Goal: Task Accomplishment & Management: Manage account settings

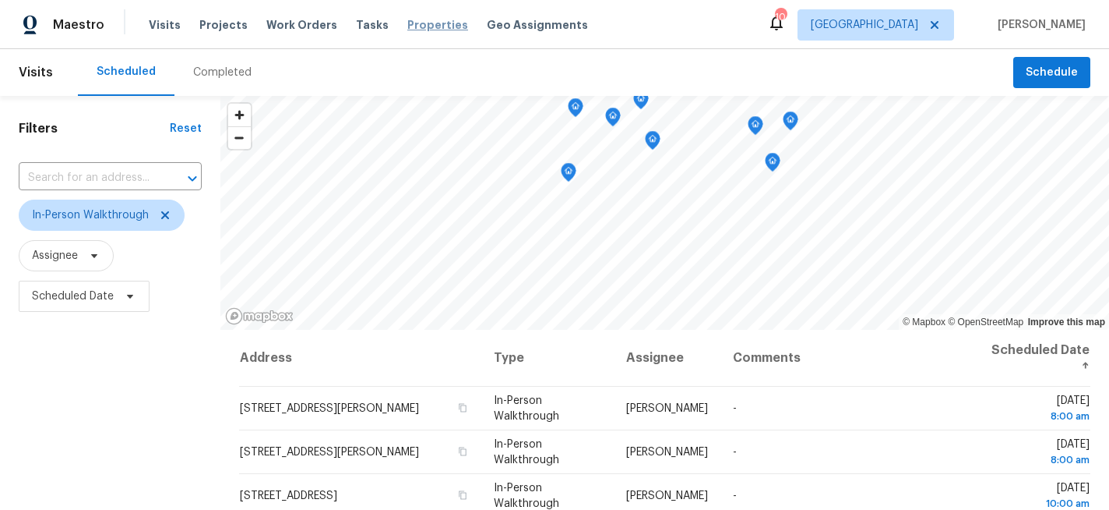
click at [416, 22] on span "Properties" at bounding box center [437, 25] width 61 height 16
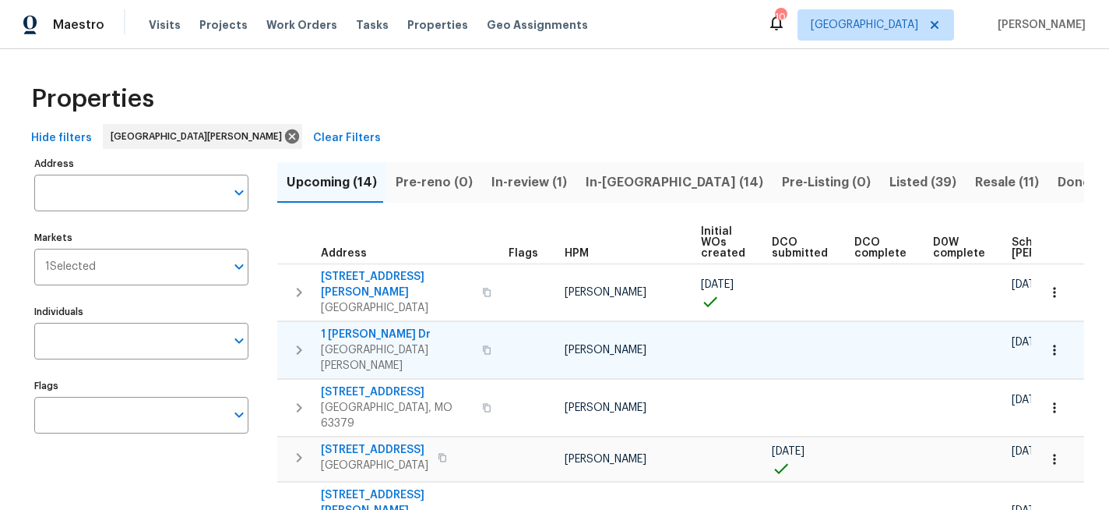
click at [370, 326] on span "1 Marianne Dr" at bounding box center [397, 334] width 152 height 16
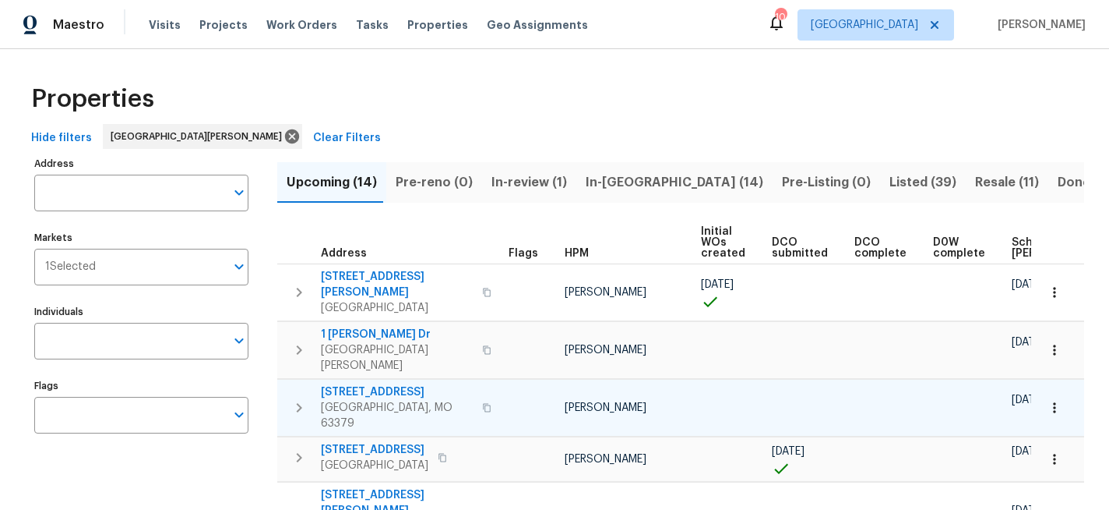
click at [404, 384] on span "405 Excalibur Blvd" at bounding box center [397, 392] width 152 height 16
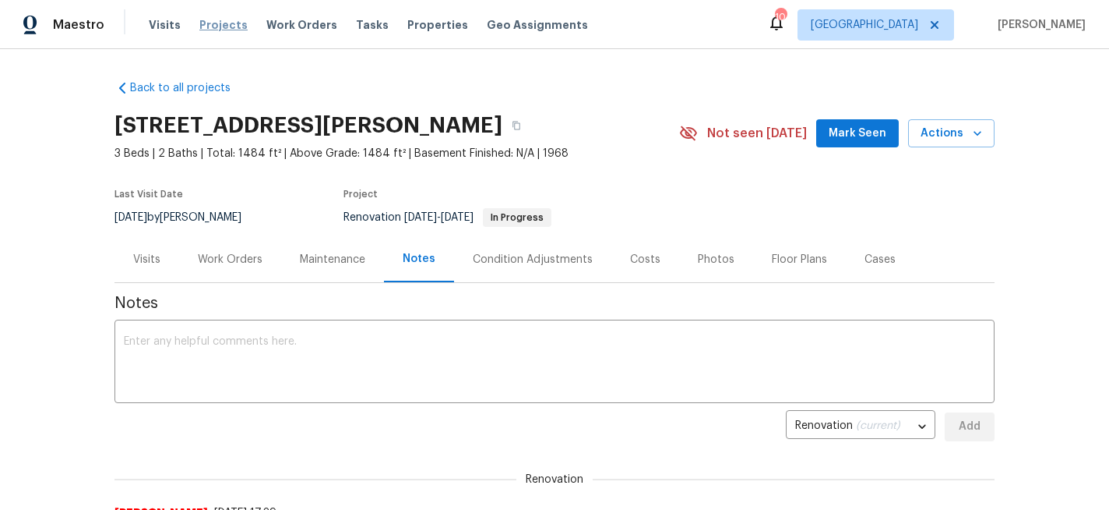
click at [227, 30] on span "Projects" at bounding box center [223, 25] width 48 height 16
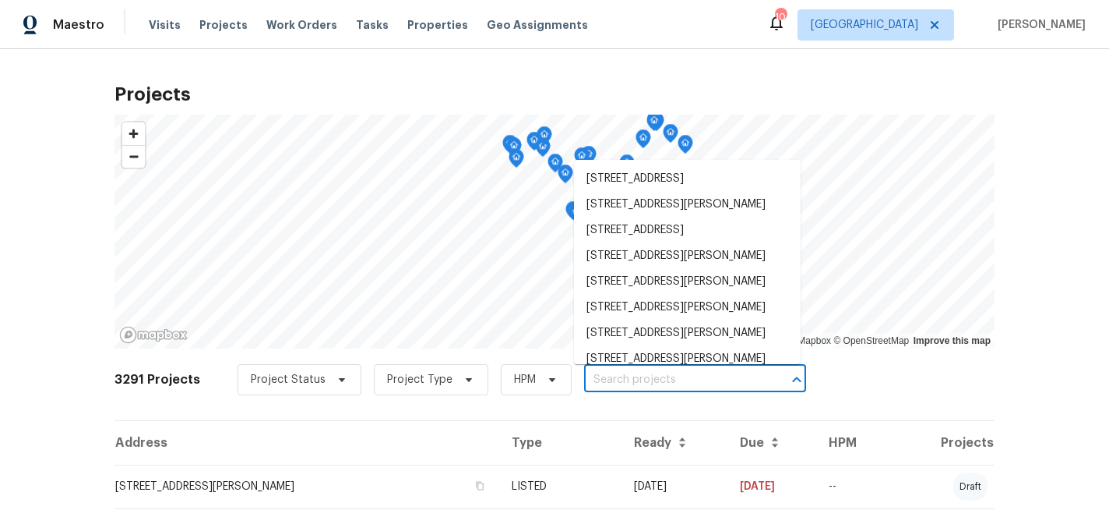
click at [634, 378] on input "text" at bounding box center [673, 380] width 178 height 24
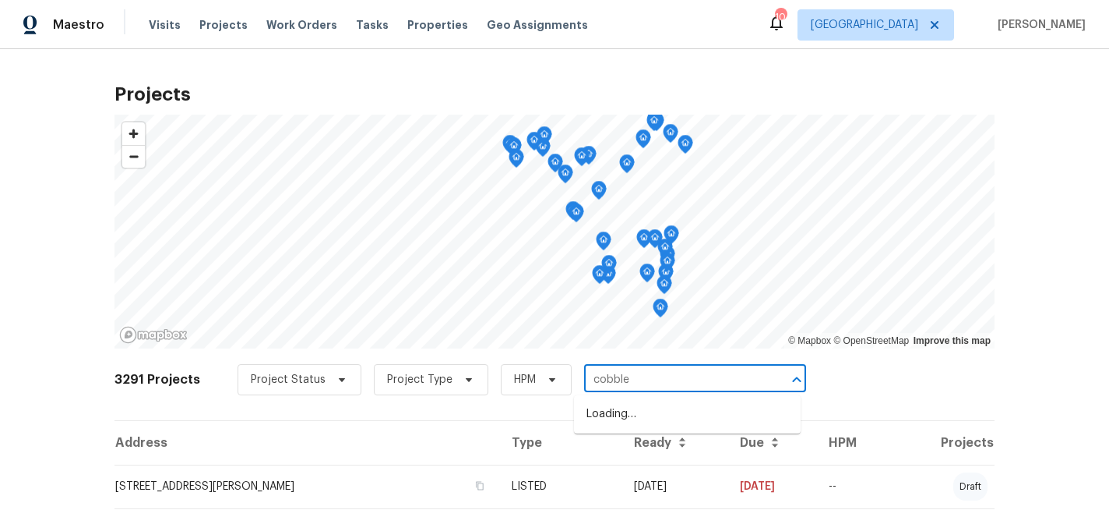
type input "cobbler"
click at [642, 416] on li "1004 Cobbler Ln, Saint Peters, MO 63303" at bounding box center [687, 414] width 227 height 26
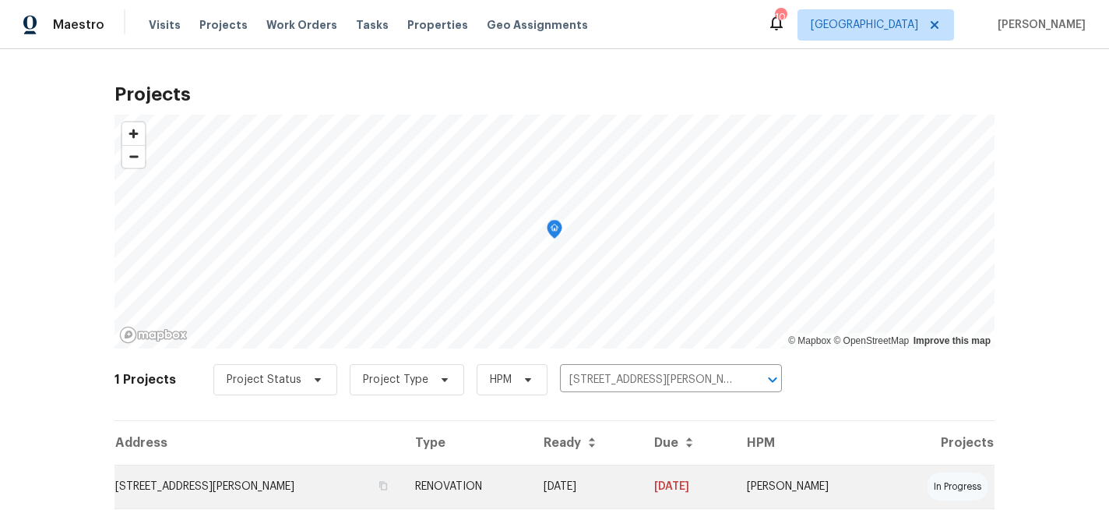
click at [303, 485] on td "1004 Cobbler Ln, Saint Peters, MO 63303" at bounding box center [259, 486] width 288 height 44
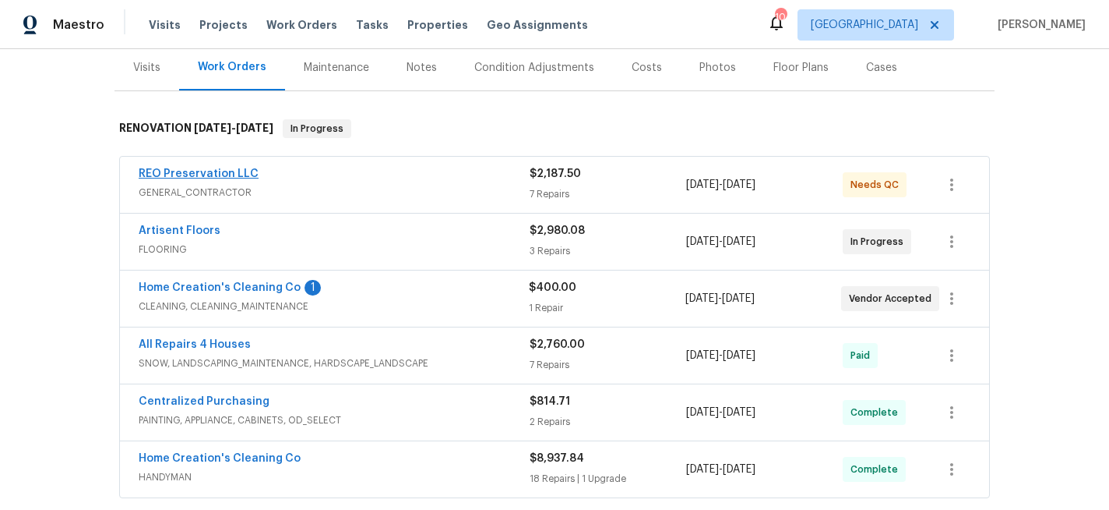
scroll to position [192, 0]
click at [426, 292] on div "Home Creation's Cleaning Co 1" at bounding box center [334, 288] width 390 height 19
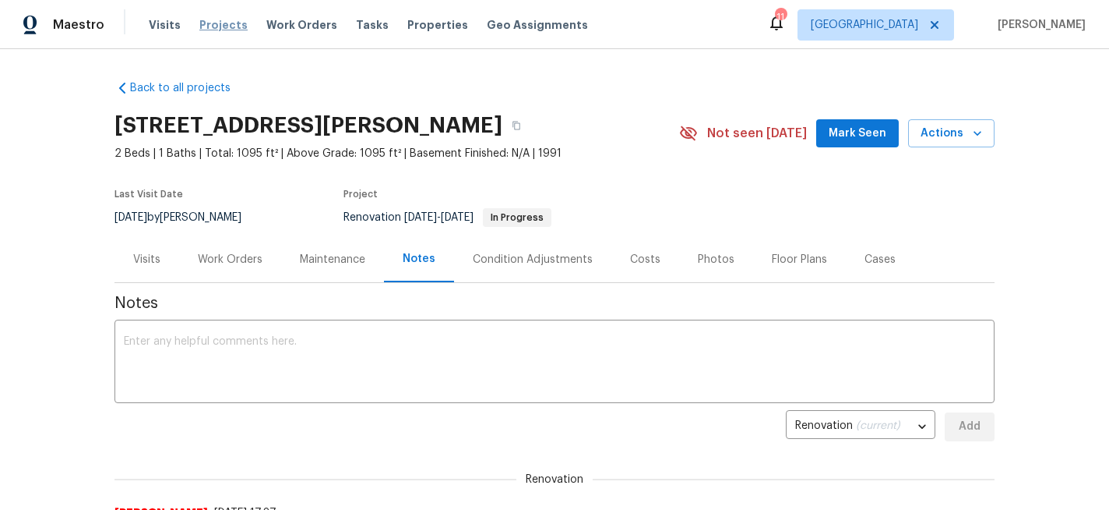
click at [216, 25] on span "Projects" at bounding box center [223, 25] width 48 height 16
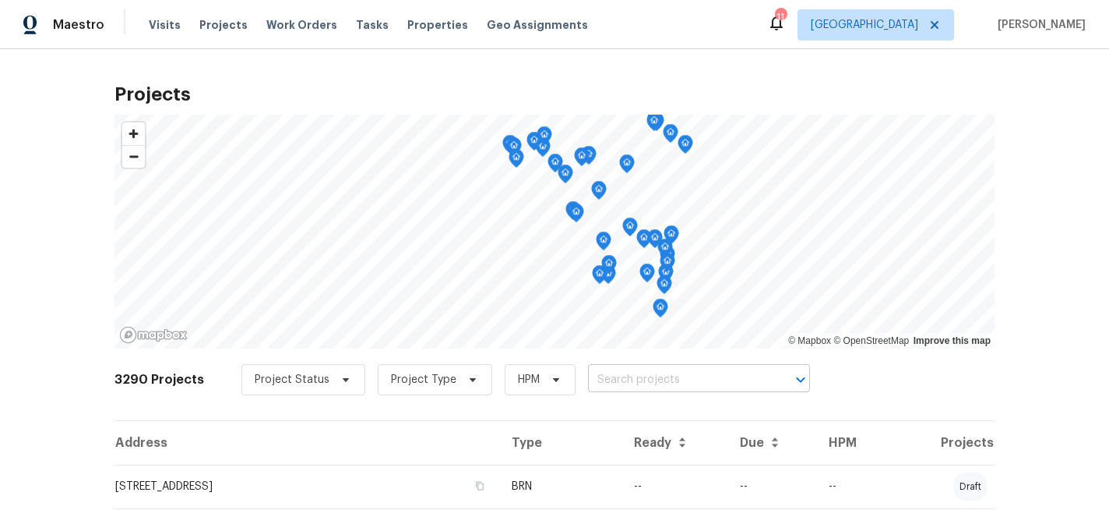
click at [626, 383] on input "text" at bounding box center [677, 380] width 178 height 24
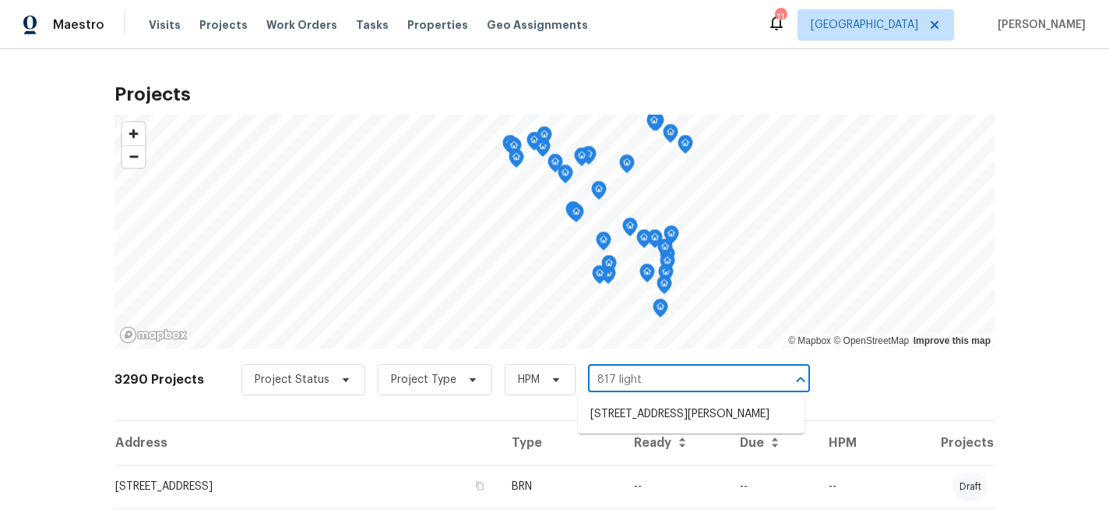
type input "817 lightw"
click at [645, 412] on li "817 Lightwood Dr, Hazelwood, MO 63042" at bounding box center [691, 414] width 227 height 26
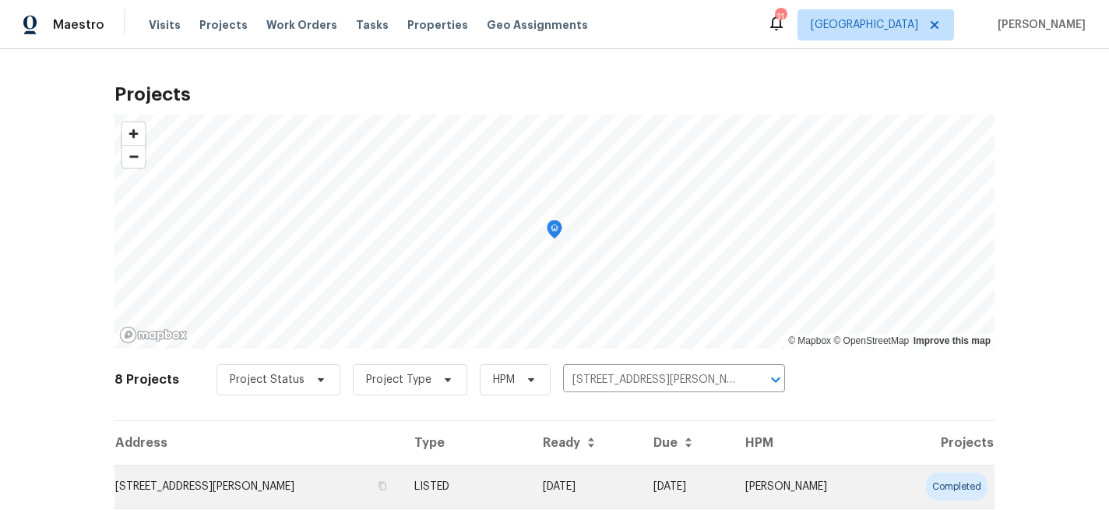
click at [326, 481] on td "817 Lightwood Dr, Hazelwood, MO 63042" at bounding box center [258, 486] width 287 height 44
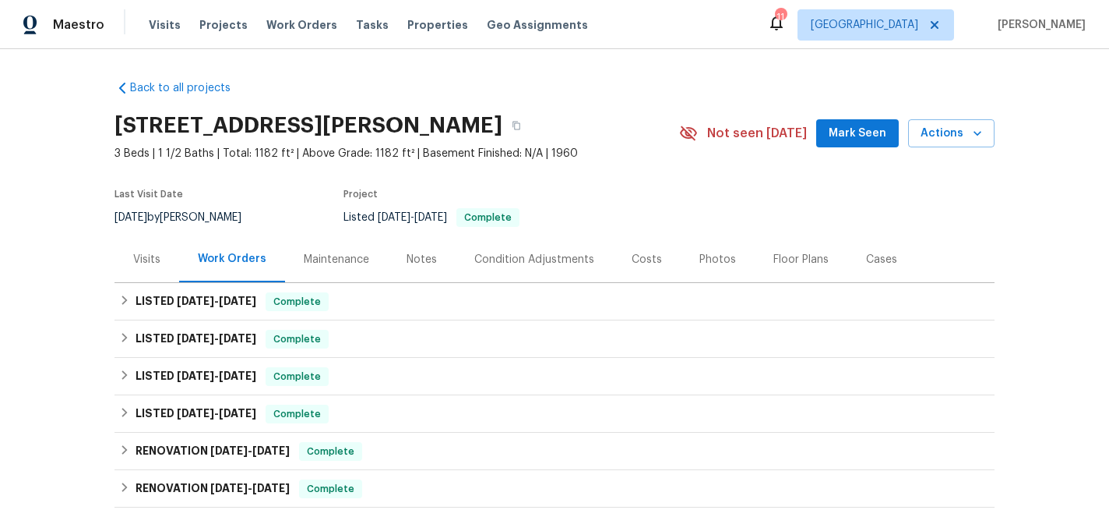
scroll to position [348, 0]
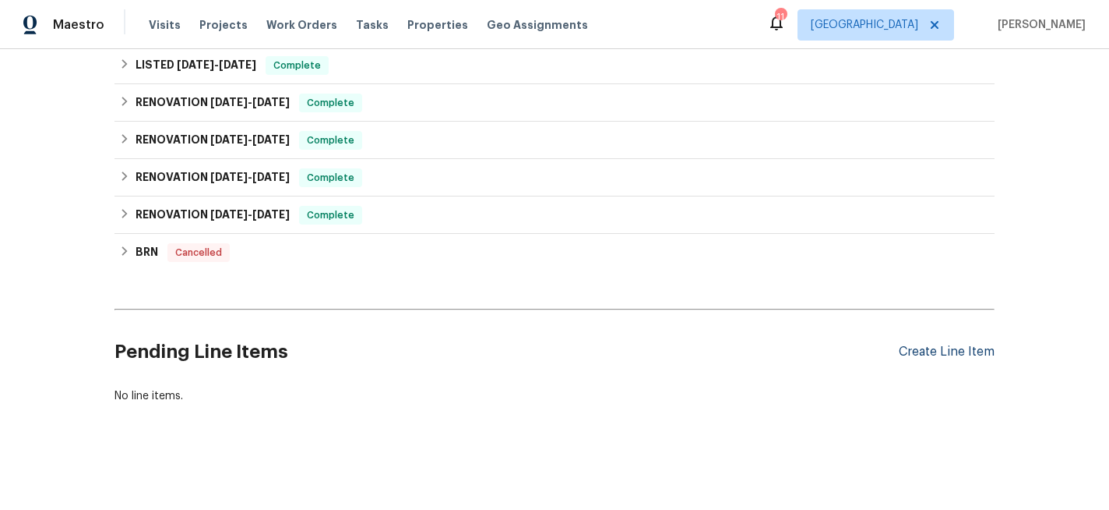
click at [946, 347] on div "Create Line Item" at bounding box center [947, 351] width 96 height 15
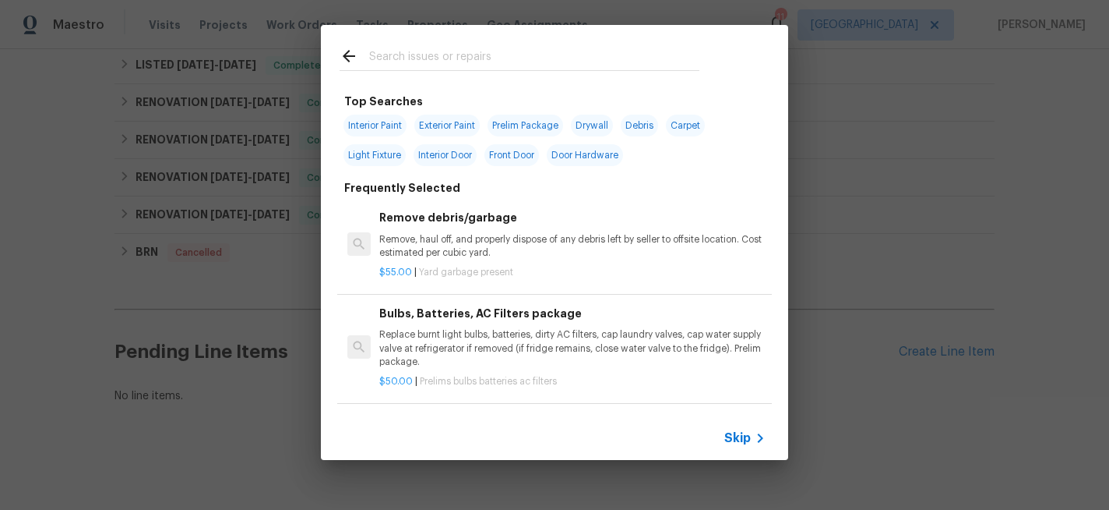
click at [446, 59] on input "text" at bounding box center [534, 58] width 330 height 23
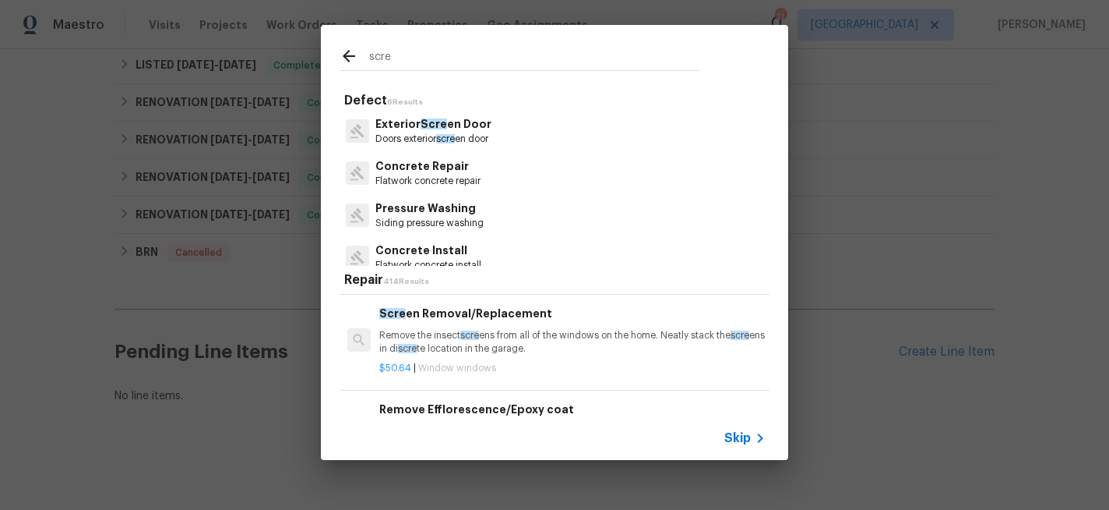
scroll to position [366, 0]
type input "scre"
click at [481, 342] on p "Remove the insect scre ens from all of the windows on the home. Neatly stack th…" at bounding box center [572, 341] width 386 height 26
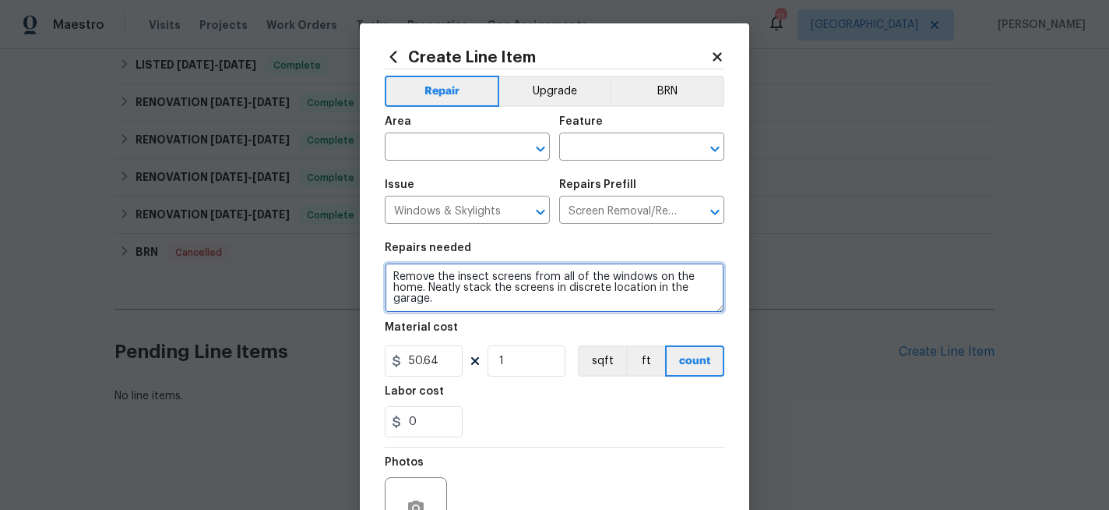
drag, startPoint x: 444, startPoint y: 302, endPoint x: 370, endPoint y: 242, distance: 95.3
click at [370, 242] on div "Create Line Item Repair Upgrade BRN Area ​ Feature ​ Issue Windows & Skylights …" at bounding box center [555, 335] width 390 height 624
type textarea "Window Screens - Install window screens in all windows"
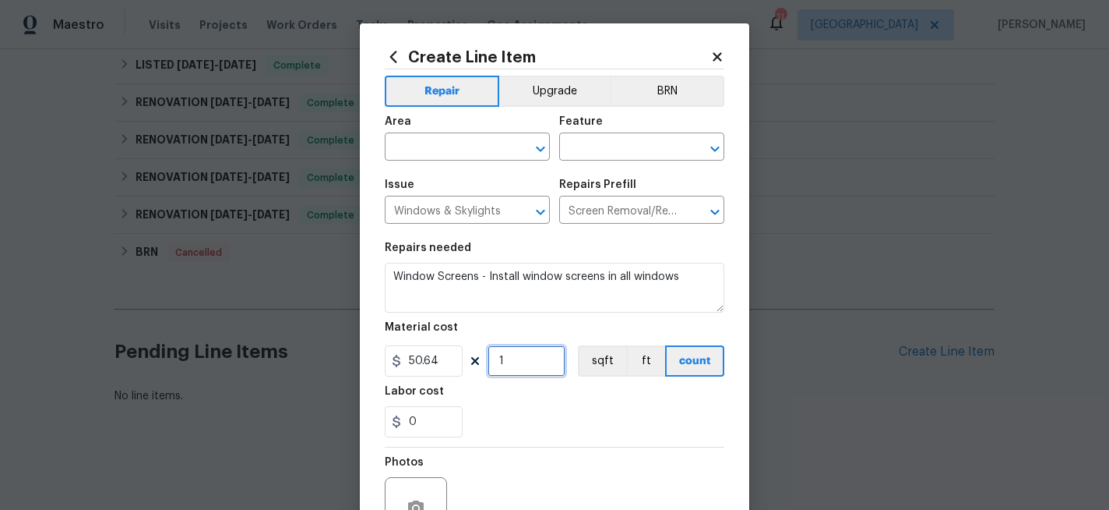
click at [512, 365] on input "1" at bounding box center [527, 360] width 78 height 31
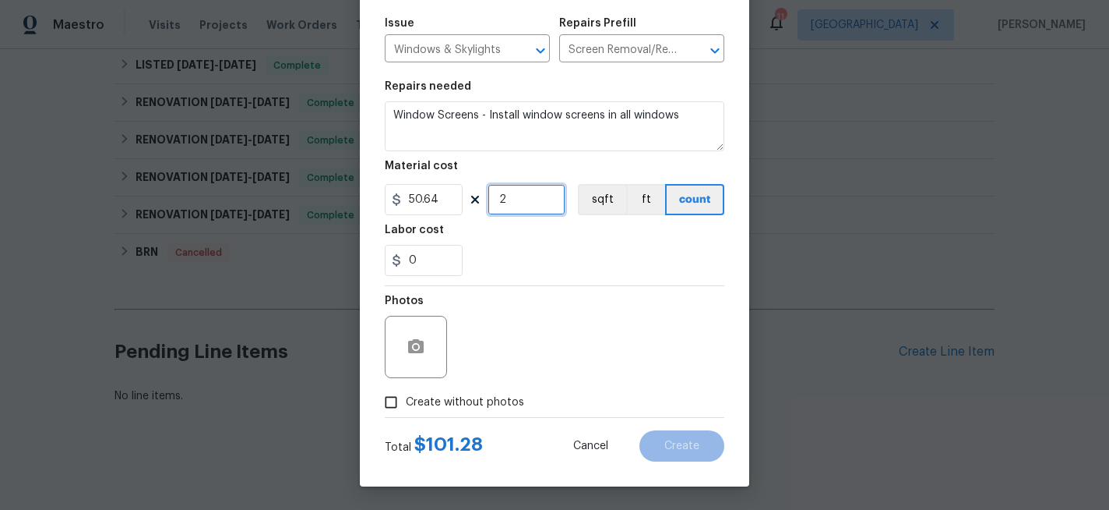
type input "2"
click at [393, 399] on input "Create without photos" at bounding box center [391, 402] width 30 height 30
checkbox input "true"
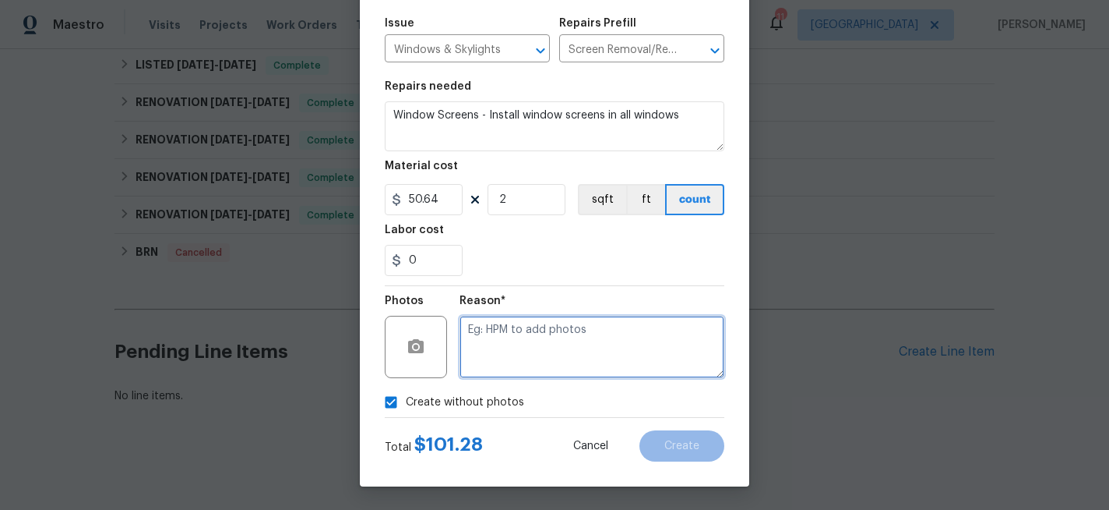
click at [481, 344] on textarea at bounding box center [592, 347] width 265 height 62
type textarea "n"
type textarea "I"
type textarea "Inspection failure"
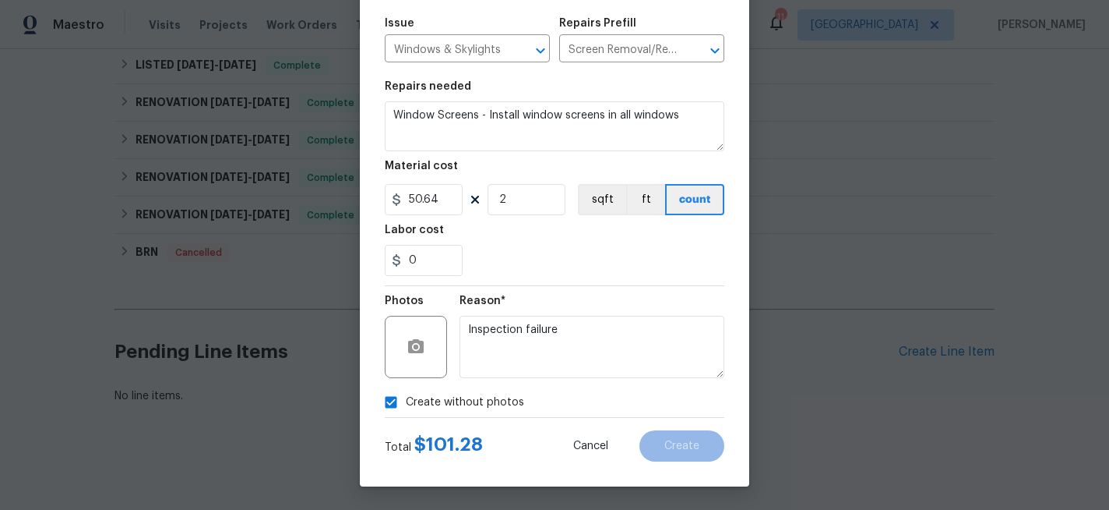
click at [576, 411] on div "Create without photos" at bounding box center [555, 402] width 340 height 30
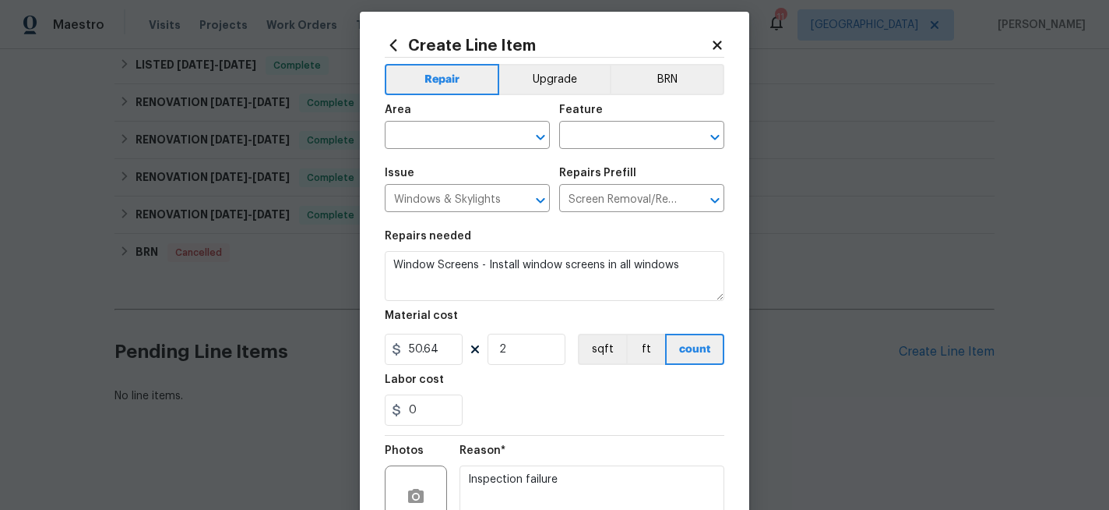
scroll to position [2, 0]
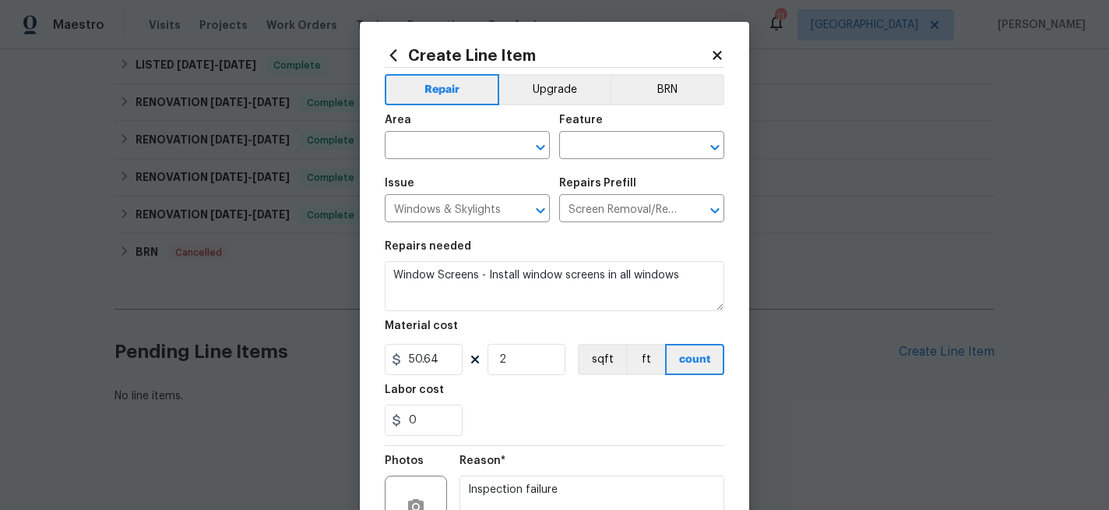
drag, startPoint x: 461, startPoint y: 146, endPoint x: 461, endPoint y: 122, distance: 24.9
click at [461, 146] on input "text" at bounding box center [446, 147] width 122 height 24
click at [449, 207] on li "Exterior Overall" at bounding box center [467, 208] width 165 height 26
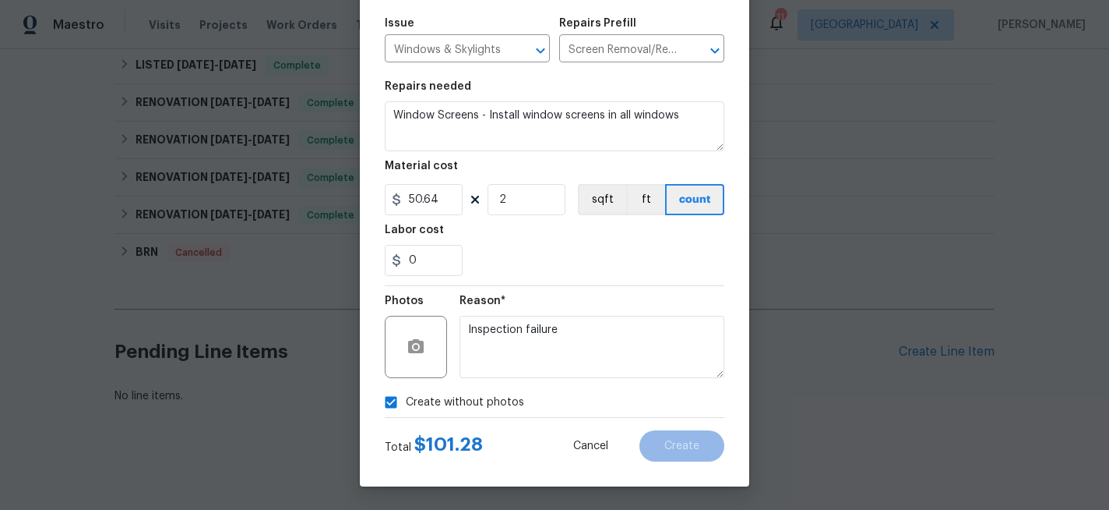
type input "Exterior Overall"
click at [592, 393] on div "Create without photos" at bounding box center [555, 402] width 340 height 30
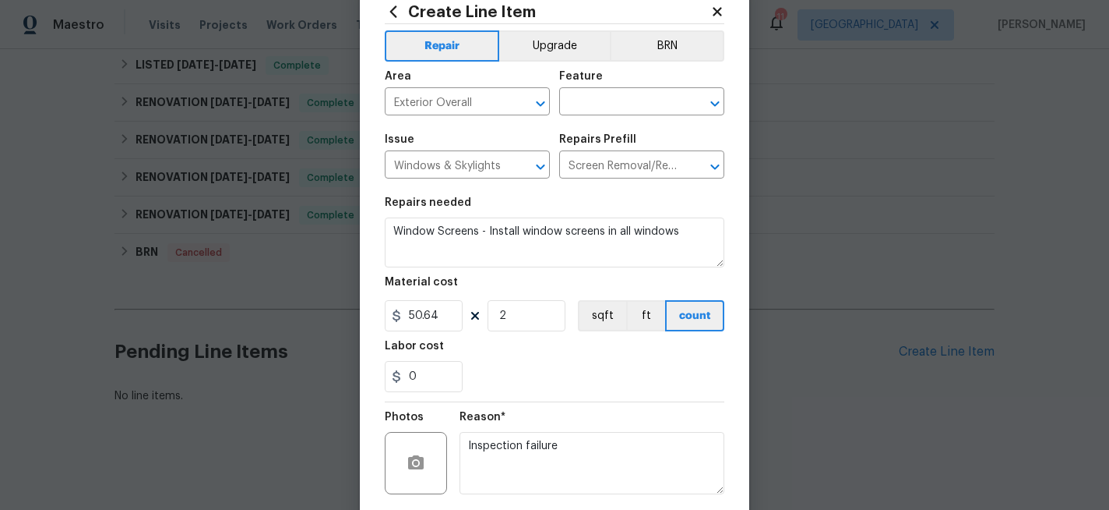
scroll to position [82, 0]
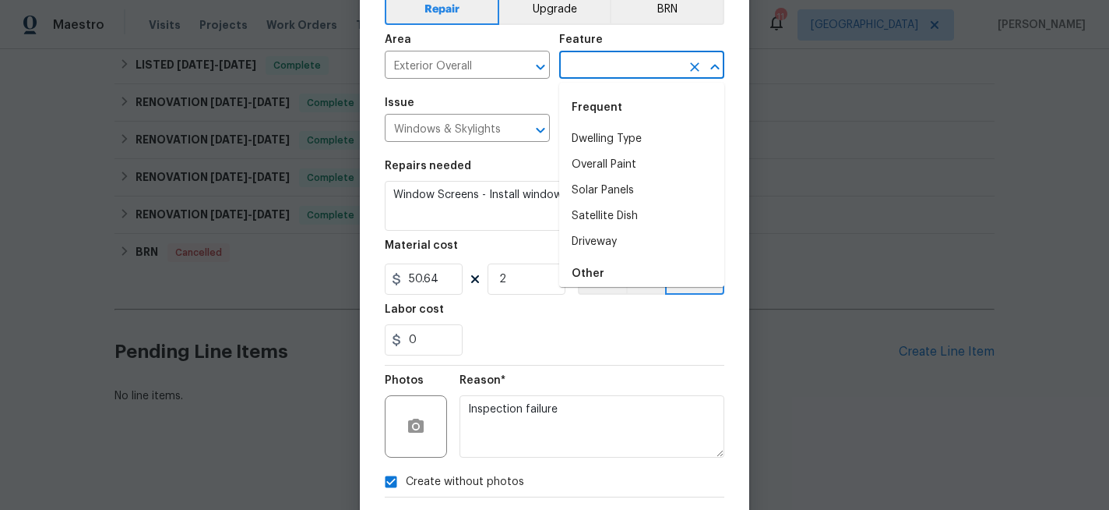
click at [613, 72] on input "text" at bounding box center [620, 67] width 122 height 24
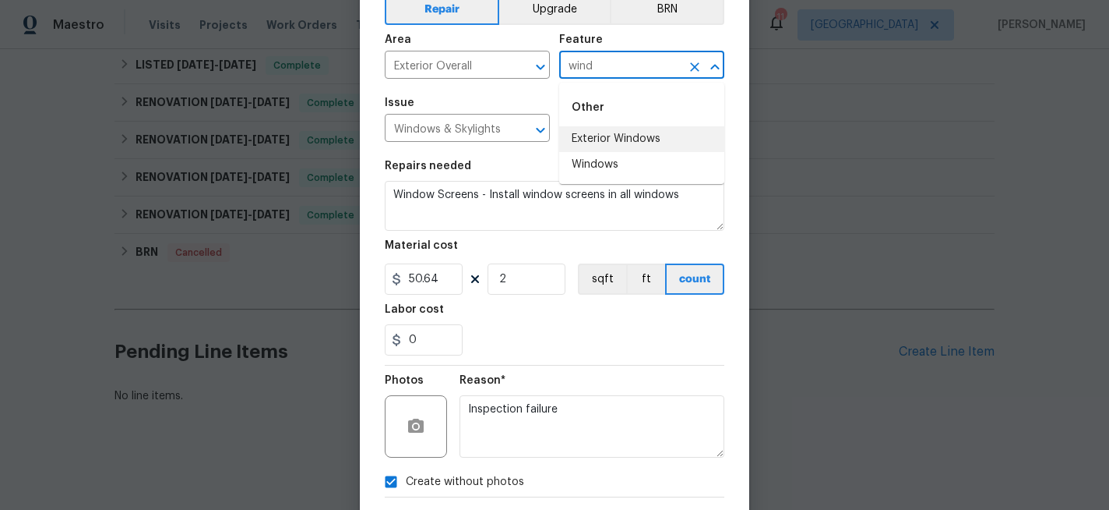
click at [619, 140] on li "Exterior Windows" at bounding box center [641, 139] width 165 height 26
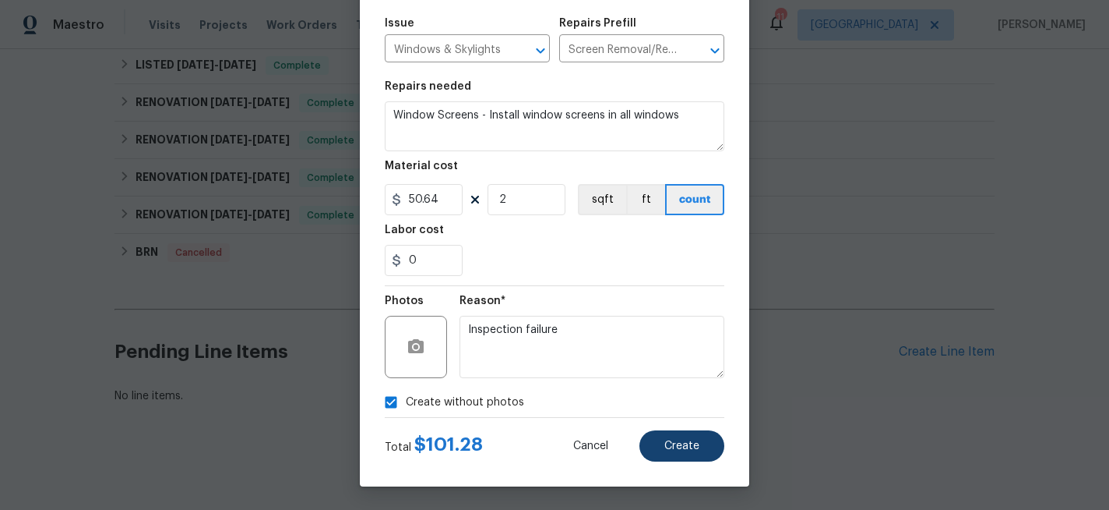
type input "Exterior Windows"
click at [685, 443] on span "Create" at bounding box center [682, 446] width 35 height 12
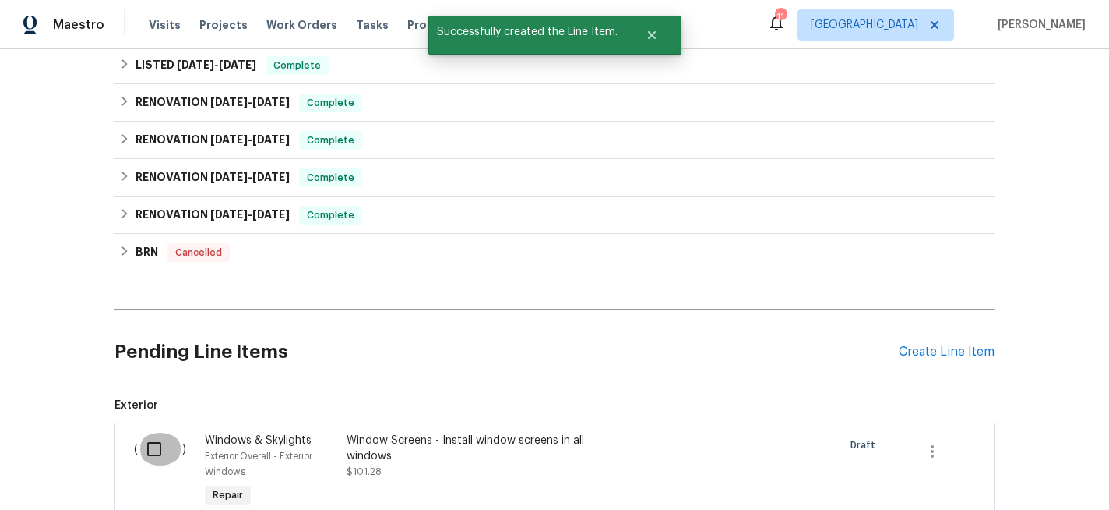
click at [158, 446] on input "checkbox" at bounding box center [160, 448] width 44 height 33
checkbox input "true"
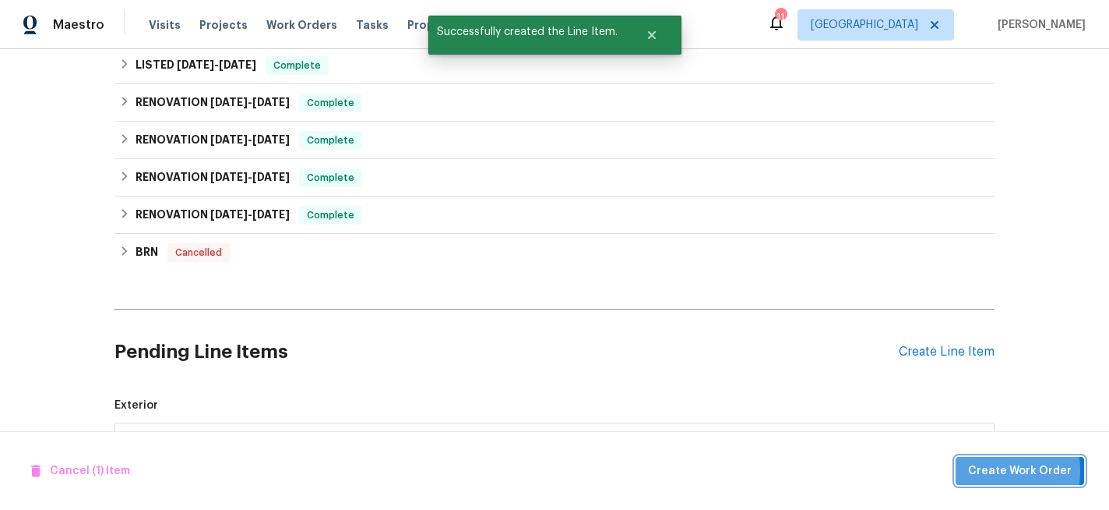
click at [983, 470] on span "Create Work Order" at bounding box center [1020, 470] width 104 height 19
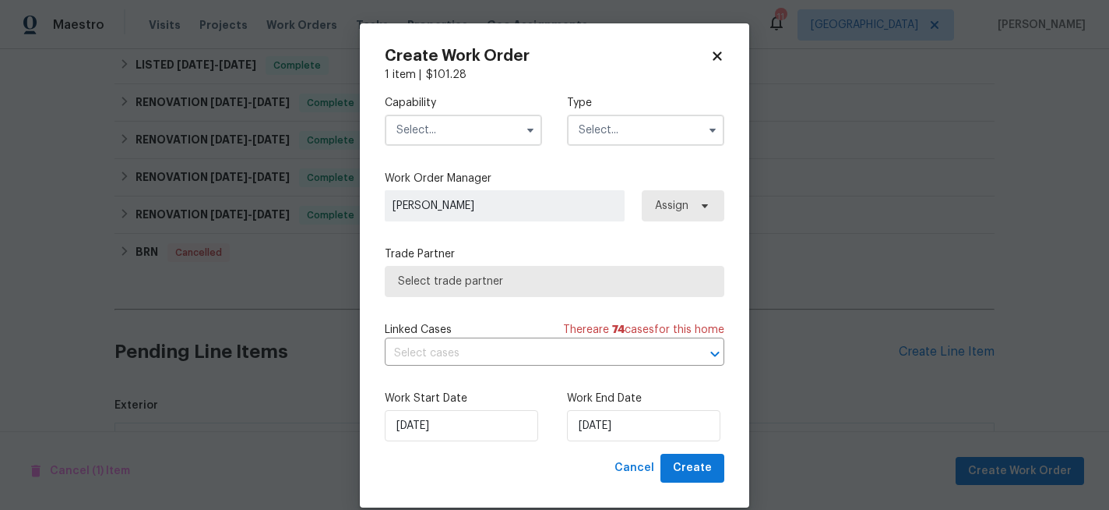
click at [453, 134] on input "text" at bounding box center [463, 130] width 157 height 31
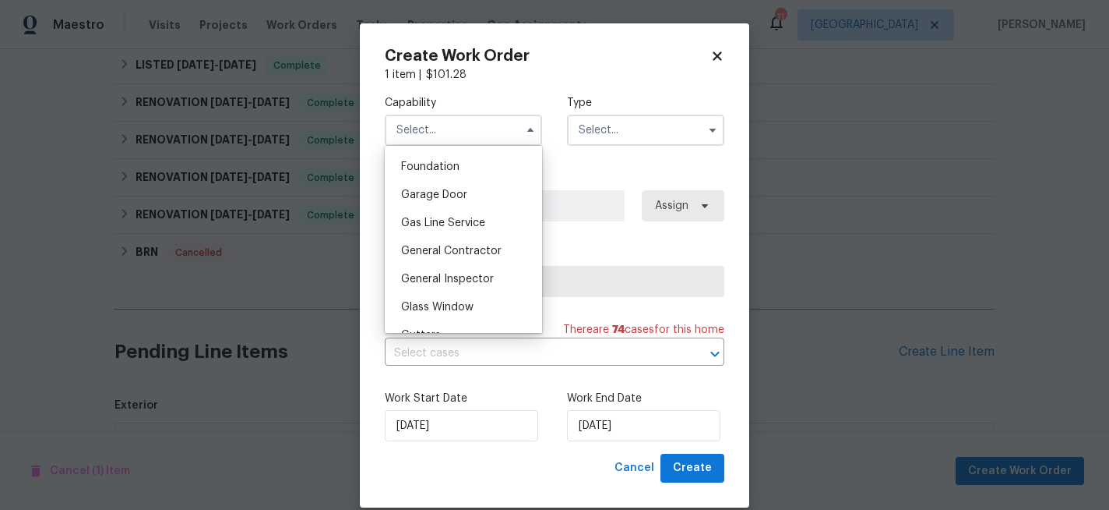
scroll to position [664, 0]
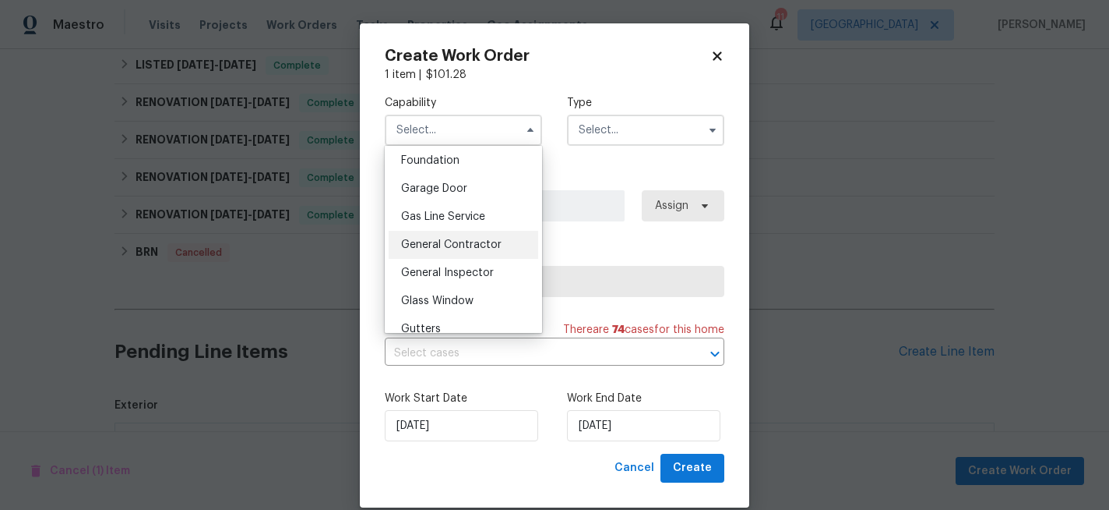
click at [445, 244] on span "General Contractor" at bounding box center [451, 244] width 101 height 11
type input "General Contractor"
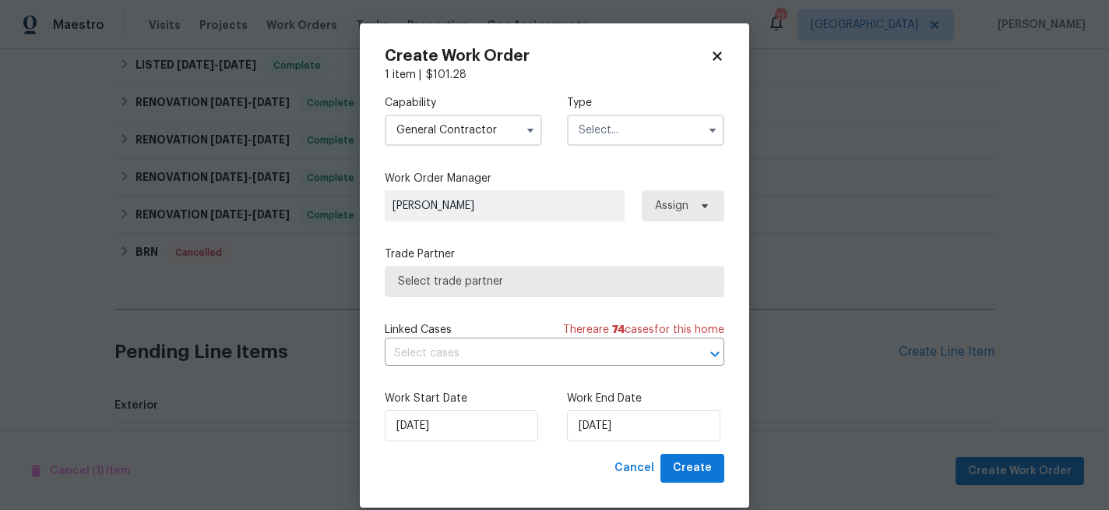
click at [613, 129] on input "text" at bounding box center [645, 130] width 157 height 31
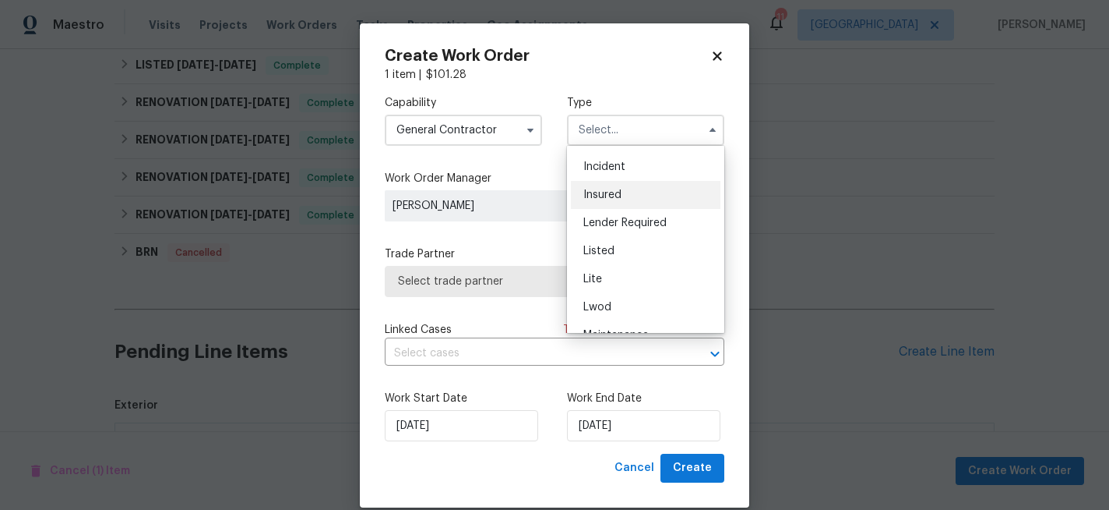
scroll to position [104, 0]
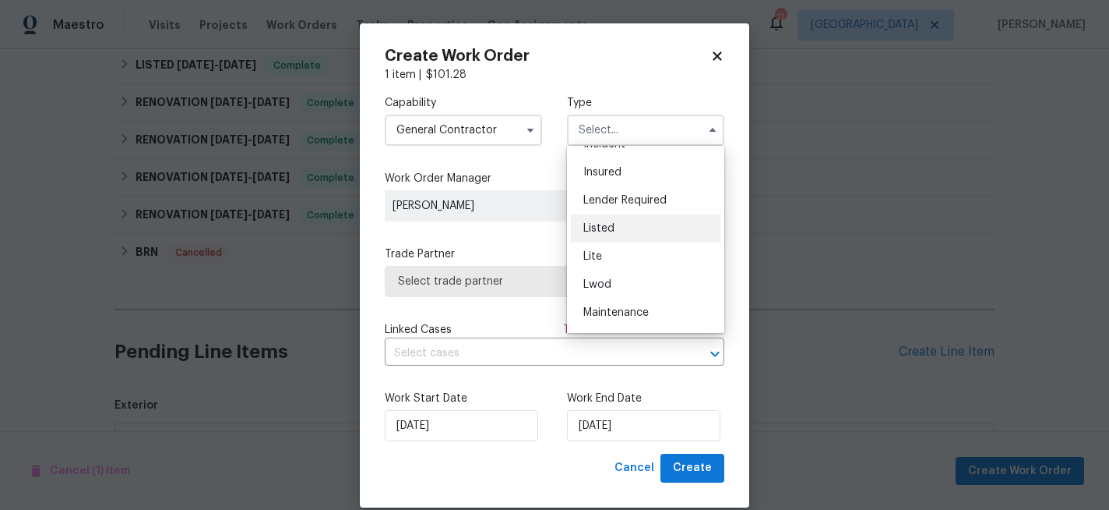
click at [610, 228] on span "Listed" at bounding box center [599, 228] width 31 height 11
type input "Listed"
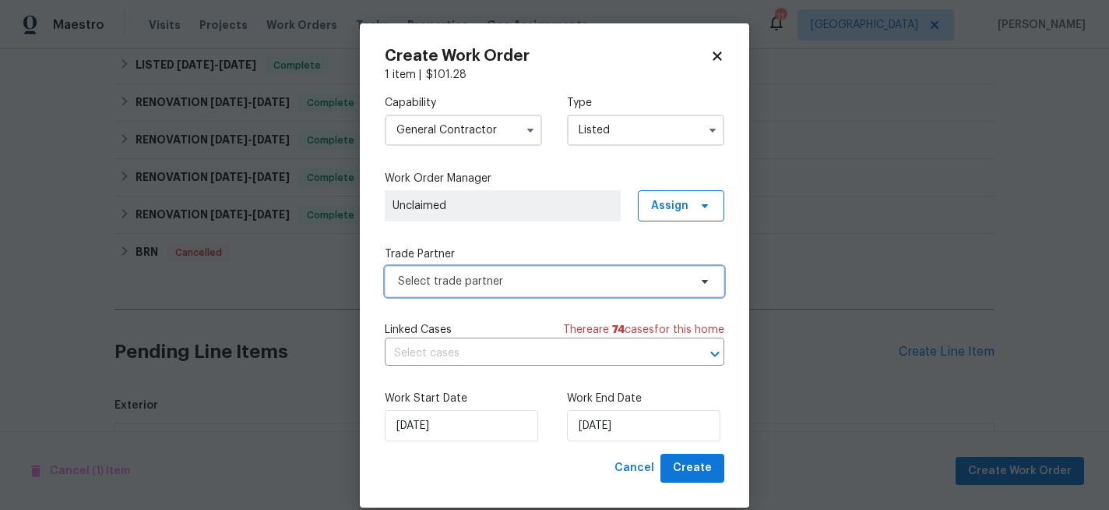
click at [476, 279] on span "Select trade partner" at bounding box center [543, 281] width 291 height 16
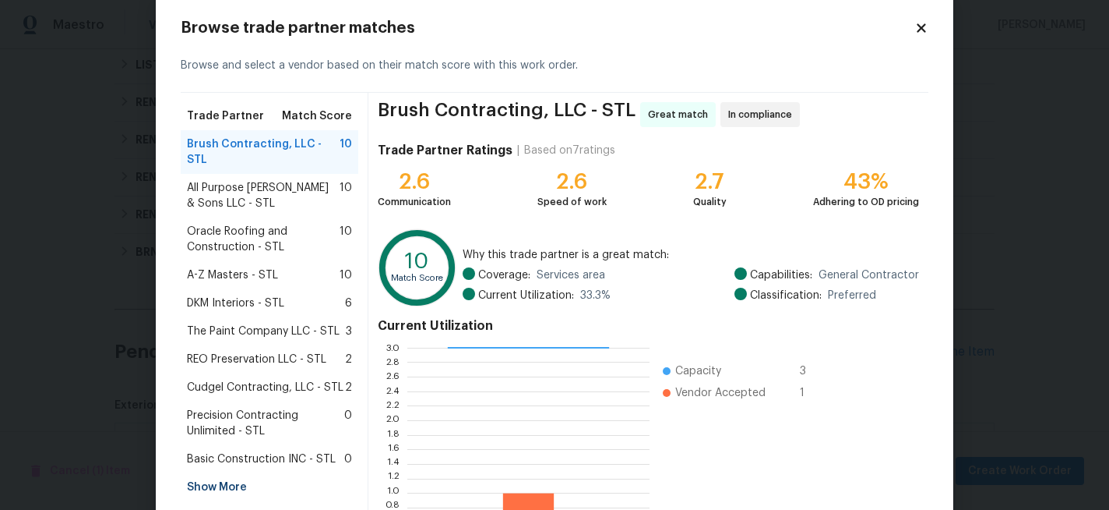
scroll to position [44, 0]
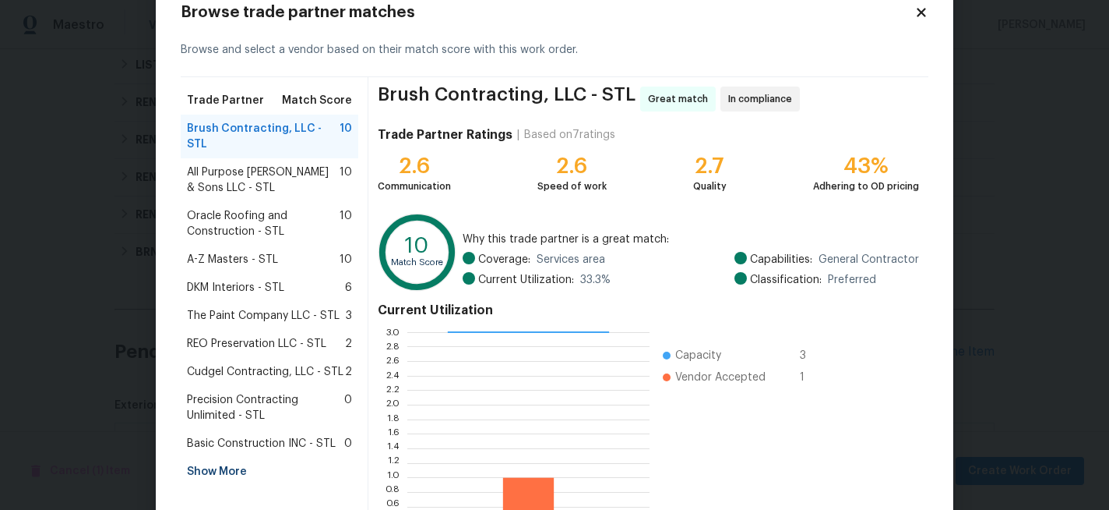
click at [274, 336] on span "REO Preservation LLC - STL" at bounding box center [256, 344] width 139 height 16
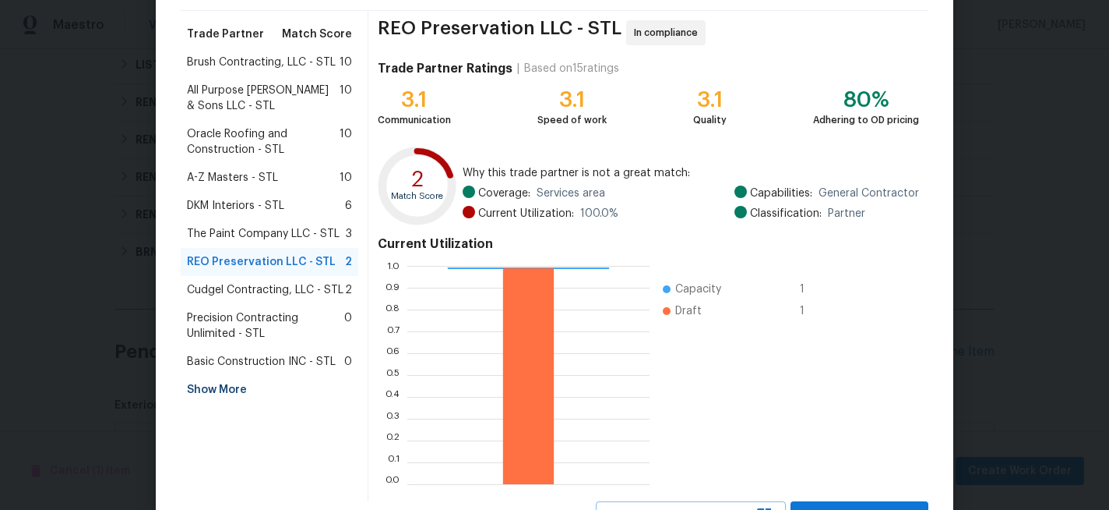
scroll to position [178, 0]
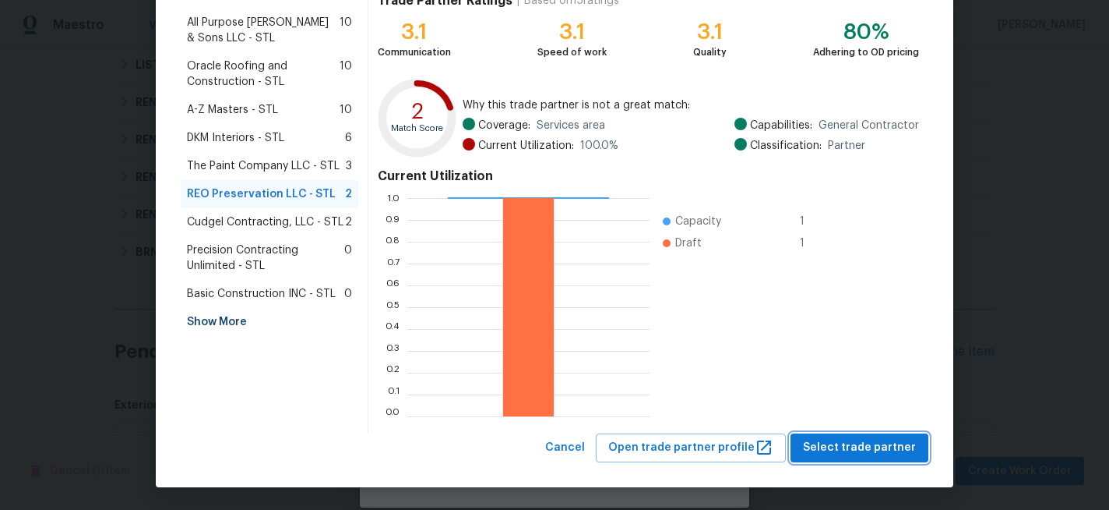
click at [858, 446] on span "Select trade partner" at bounding box center [859, 447] width 113 height 19
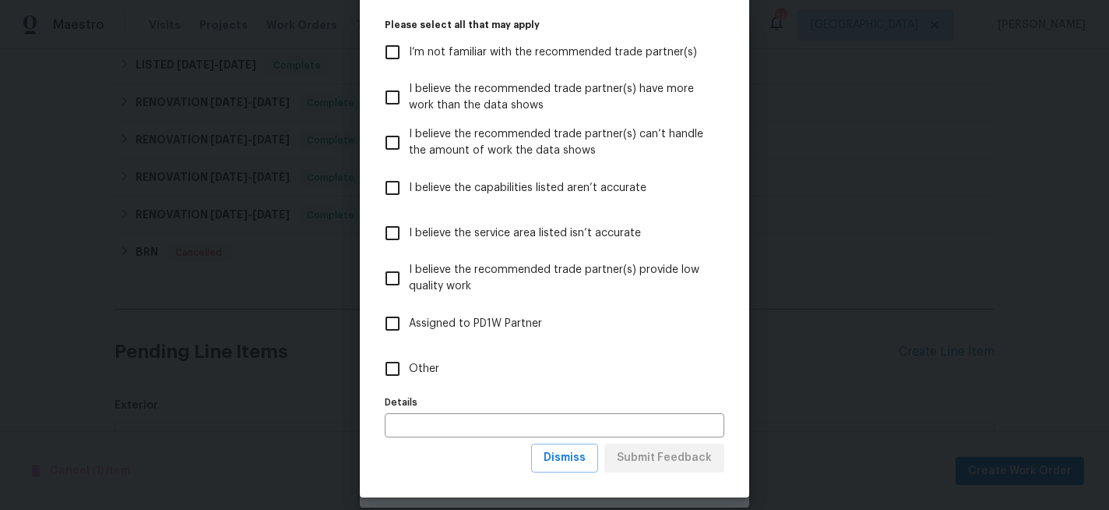
scroll to position [97, 0]
click at [388, 367] on input "Other" at bounding box center [392, 367] width 33 height 33
checkbox input "true"
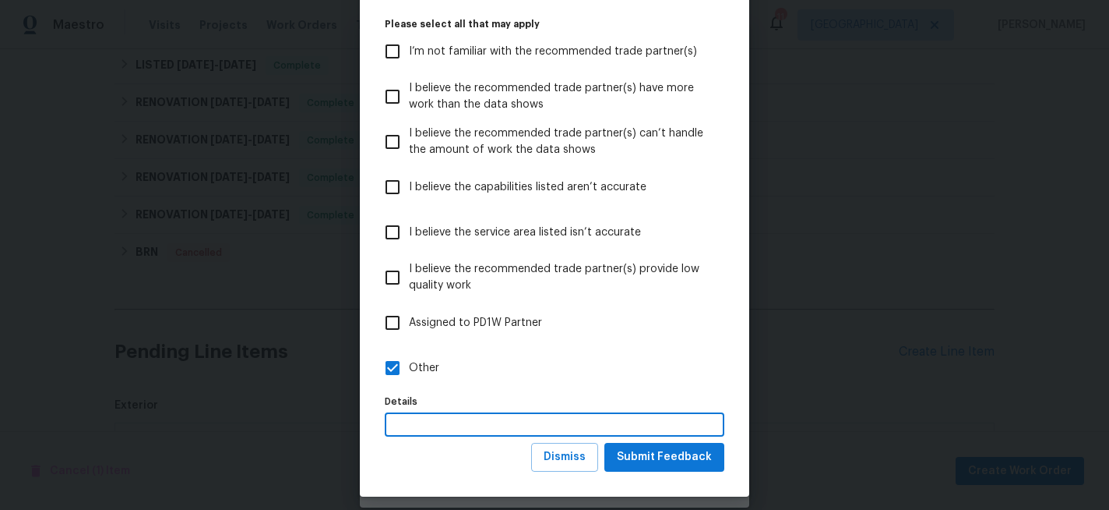
click at [437, 427] on input "text" at bounding box center [555, 424] width 340 height 24
type input "available"
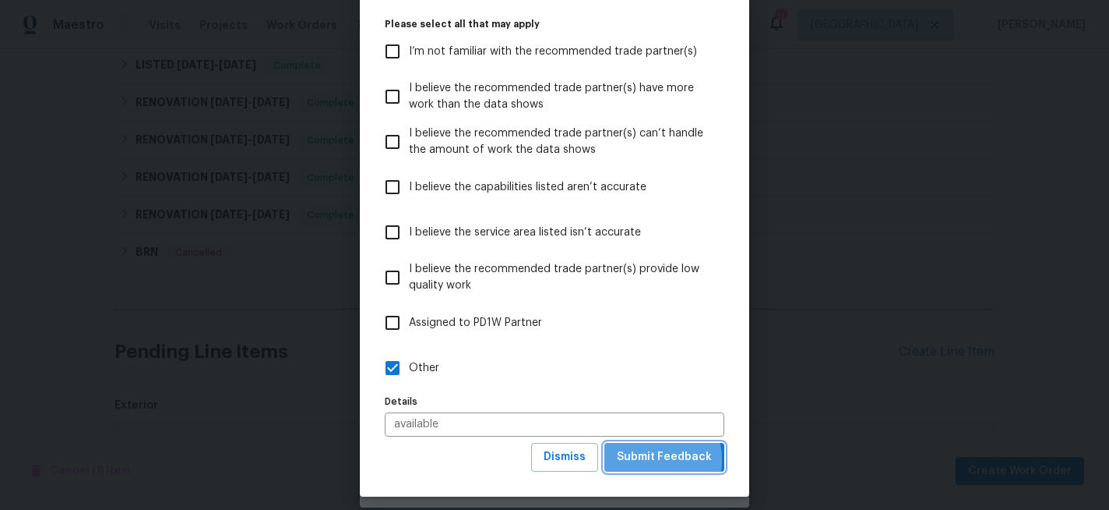
click at [644, 460] on span "Submit Feedback" at bounding box center [664, 456] width 95 height 19
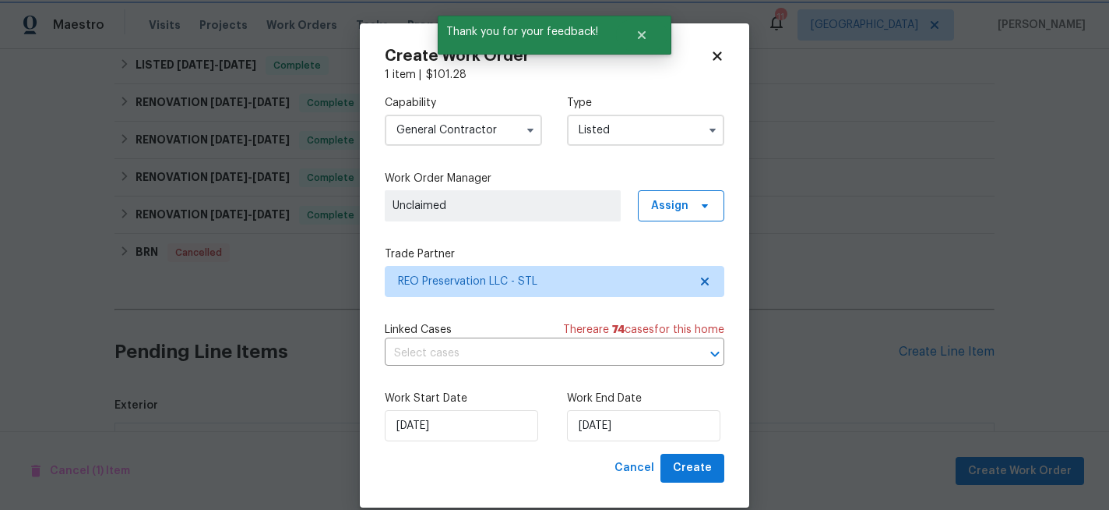
scroll to position [0, 0]
click at [693, 461] on span "Create" at bounding box center [692, 467] width 39 height 19
checkbox input "false"
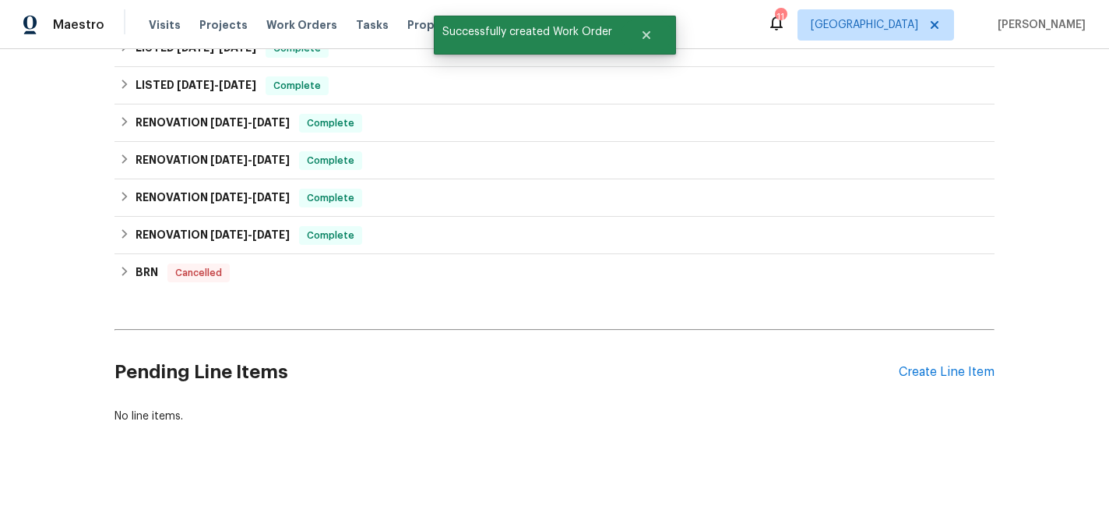
scroll to position [386, 0]
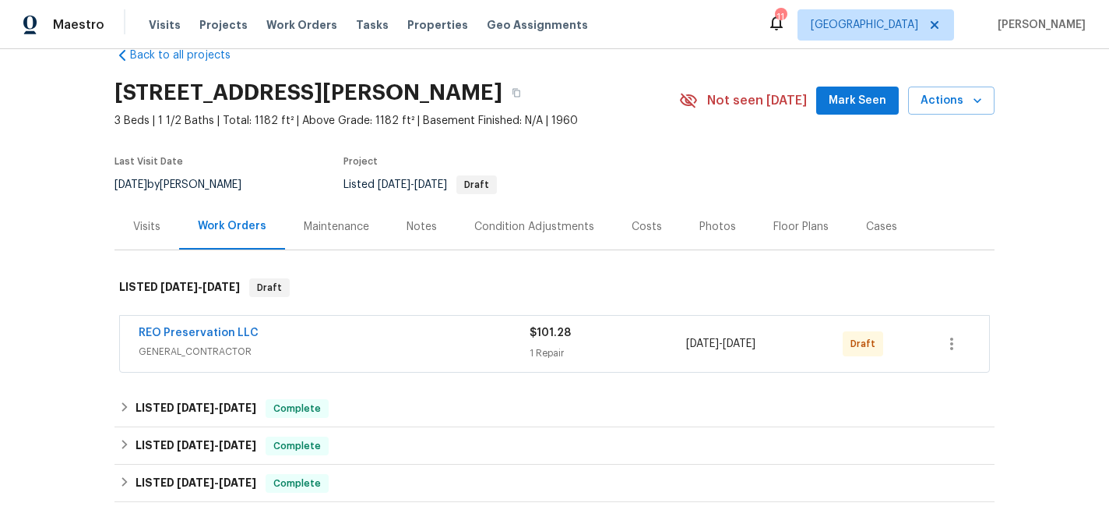
scroll to position [45, 0]
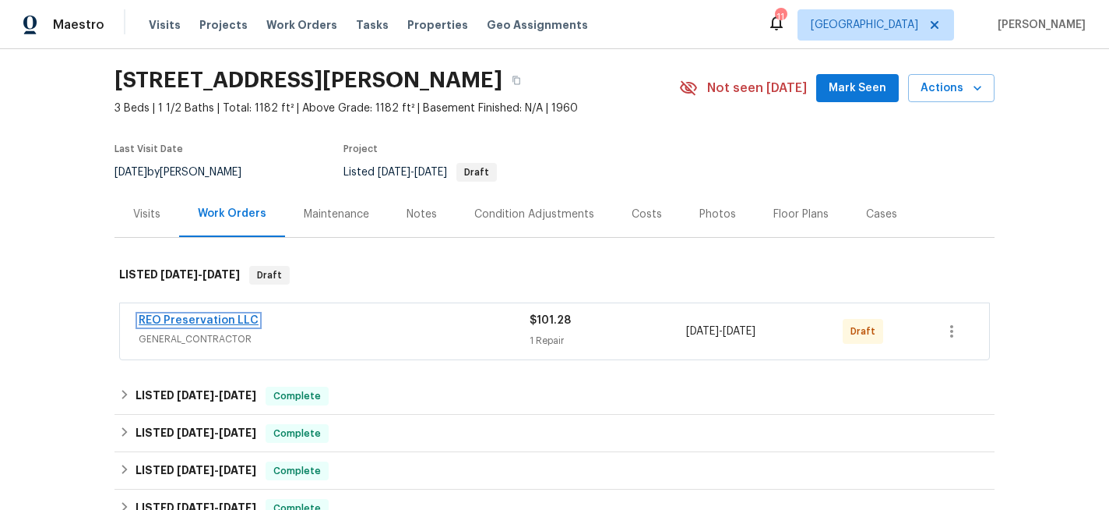
click at [201, 318] on link "REO Preservation LLC" at bounding box center [199, 320] width 120 height 11
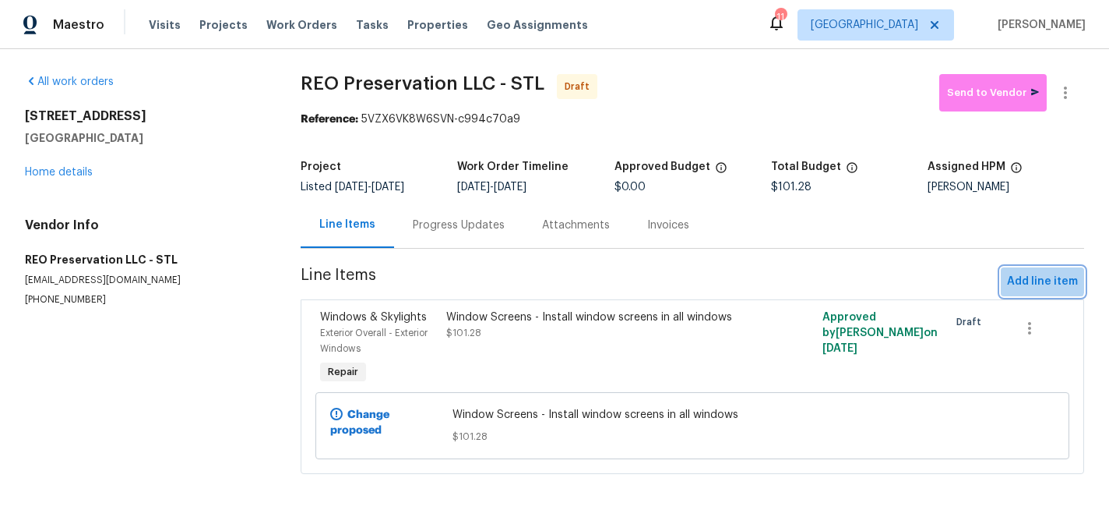
click at [1028, 276] on span "Add line item" at bounding box center [1042, 281] width 71 height 19
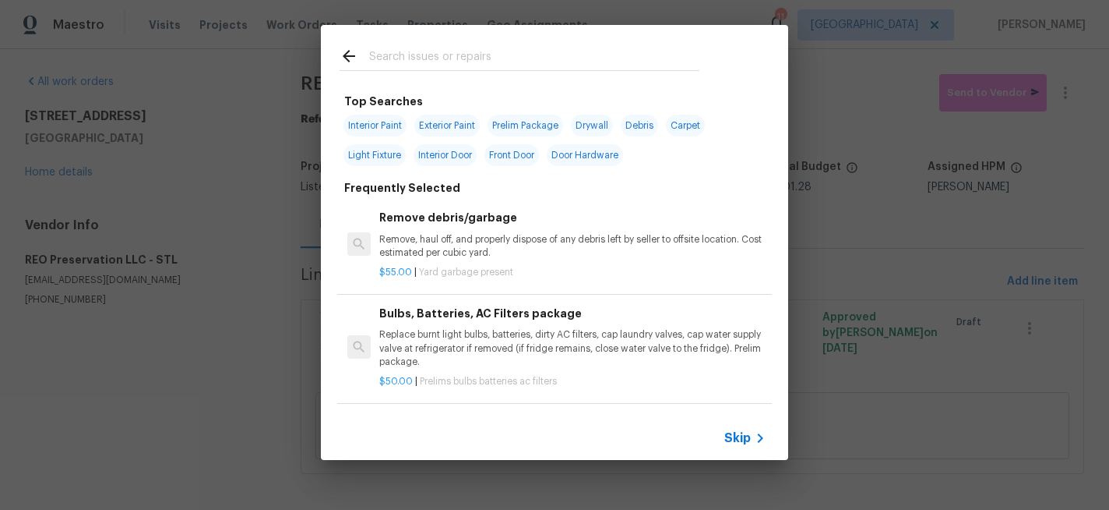
click at [379, 54] on input "text" at bounding box center [534, 58] width 330 height 23
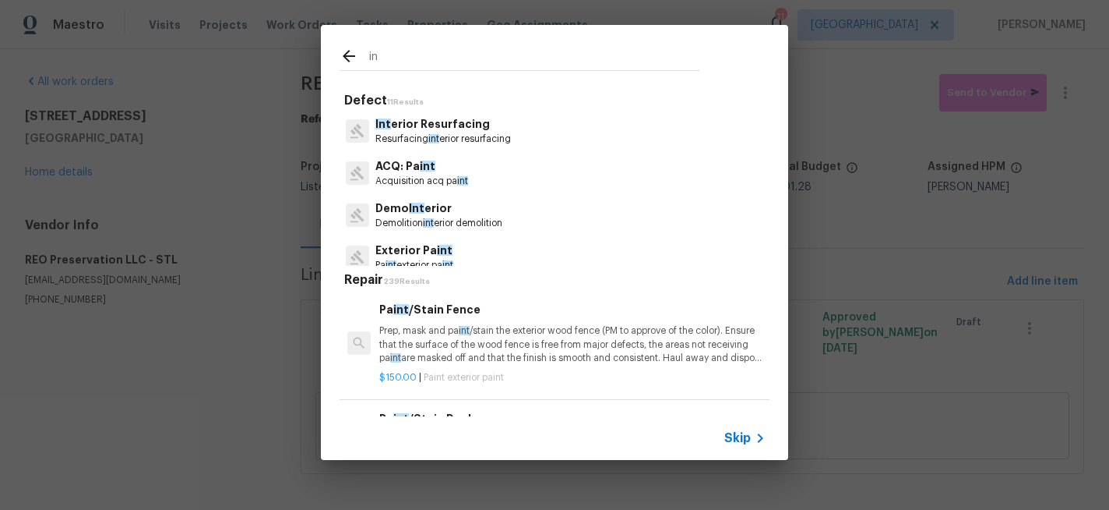
type input "i"
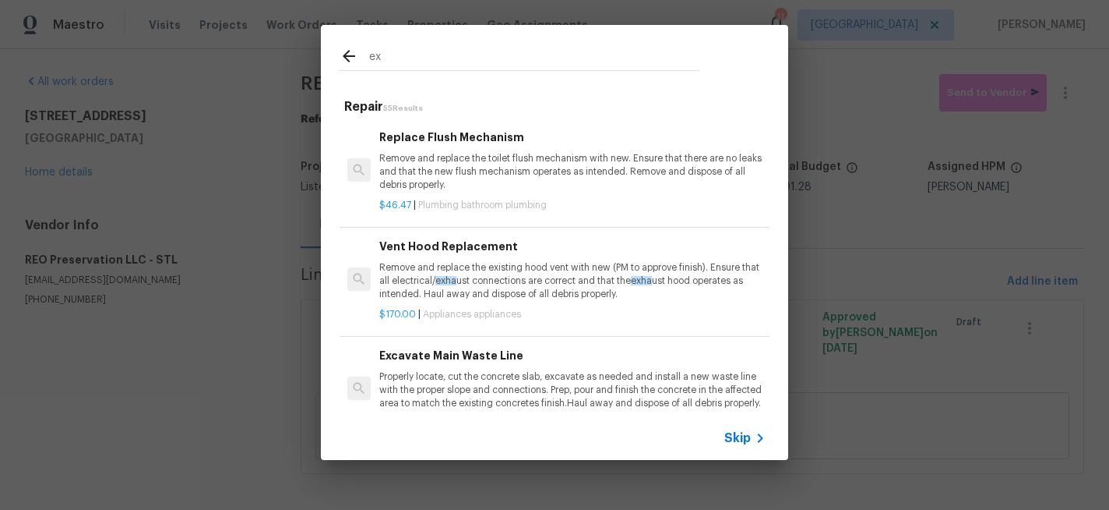
type input "e"
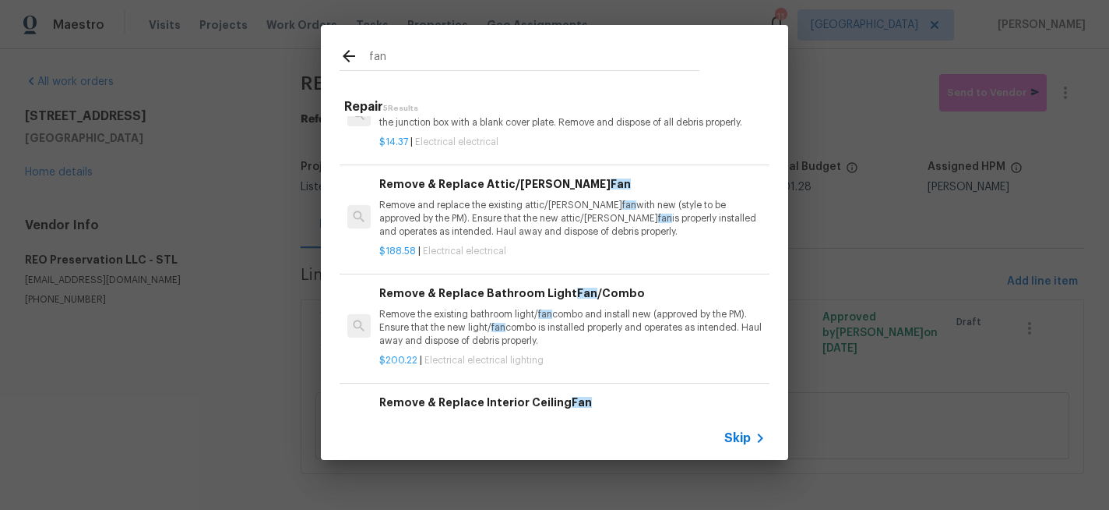
scroll to position [51, 0]
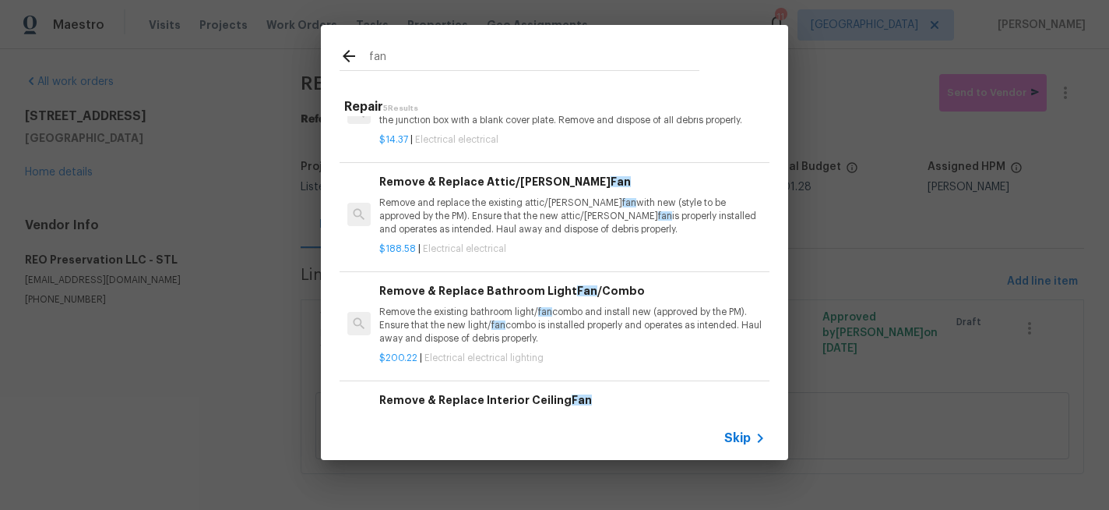
type input "fan"
click at [497, 315] on p "Remove the existing bathroom light/ fan combo and install new (approved by the …" at bounding box center [572, 325] width 386 height 40
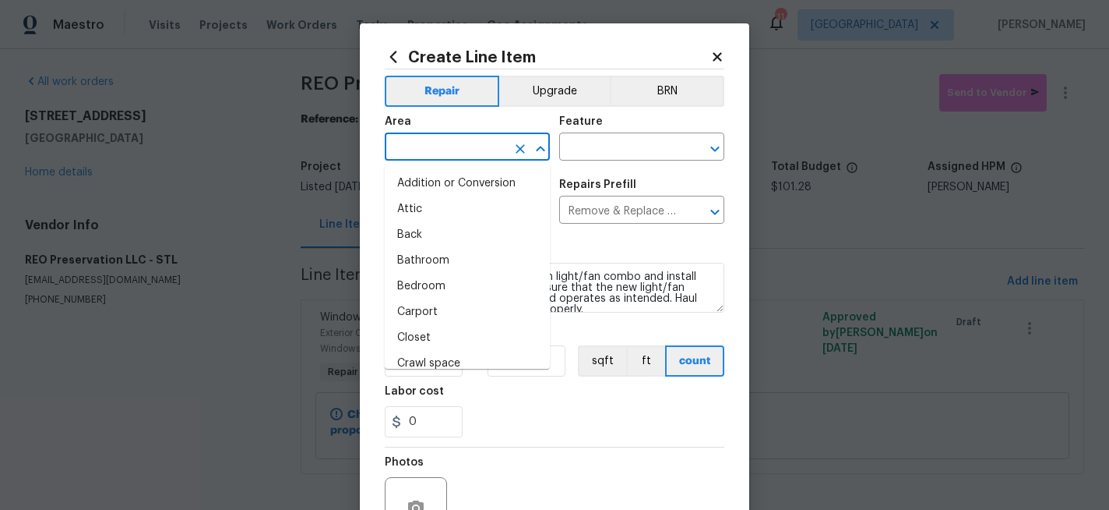
drag, startPoint x: 457, startPoint y: 154, endPoint x: 457, endPoint y: 139, distance: 14.8
click at [457, 154] on input "text" at bounding box center [446, 148] width 122 height 24
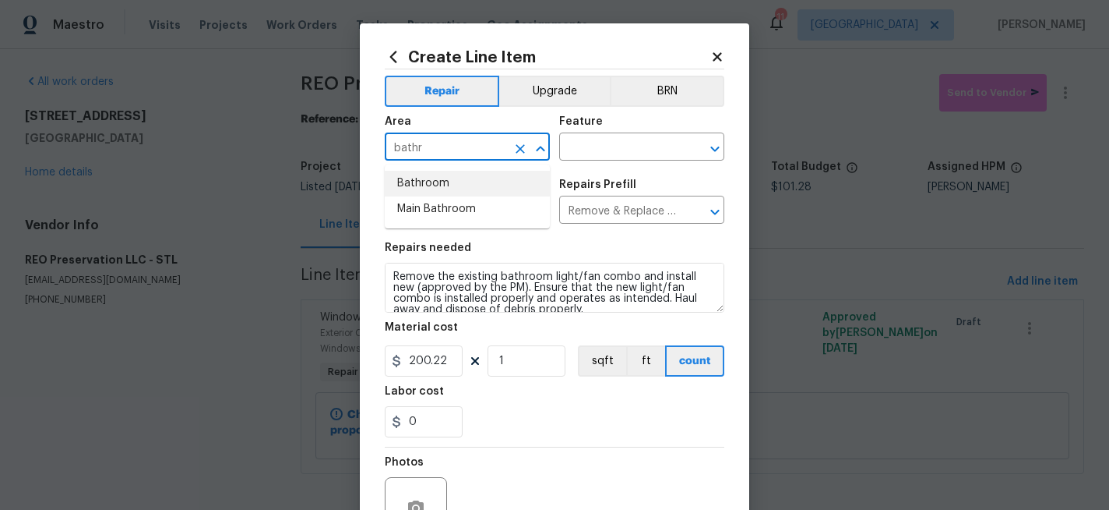
click at [436, 176] on li "Bathroom" at bounding box center [467, 184] width 165 height 26
type input "Bathroom"
click at [616, 148] on input "text" at bounding box center [620, 148] width 122 height 24
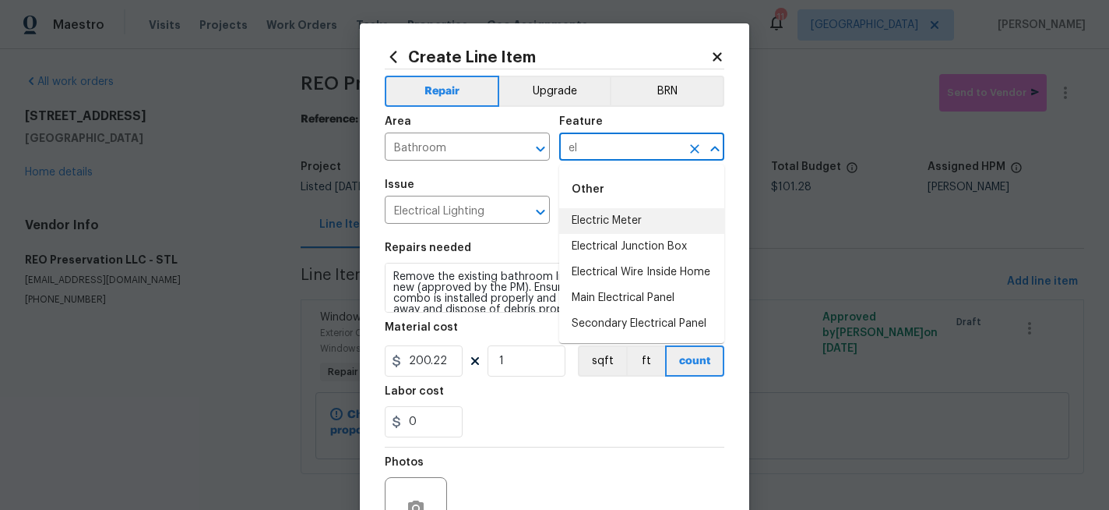
type input "e"
click at [599, 217] on li "Bathroom" at bounding box center [641, 221] width 165 height 26
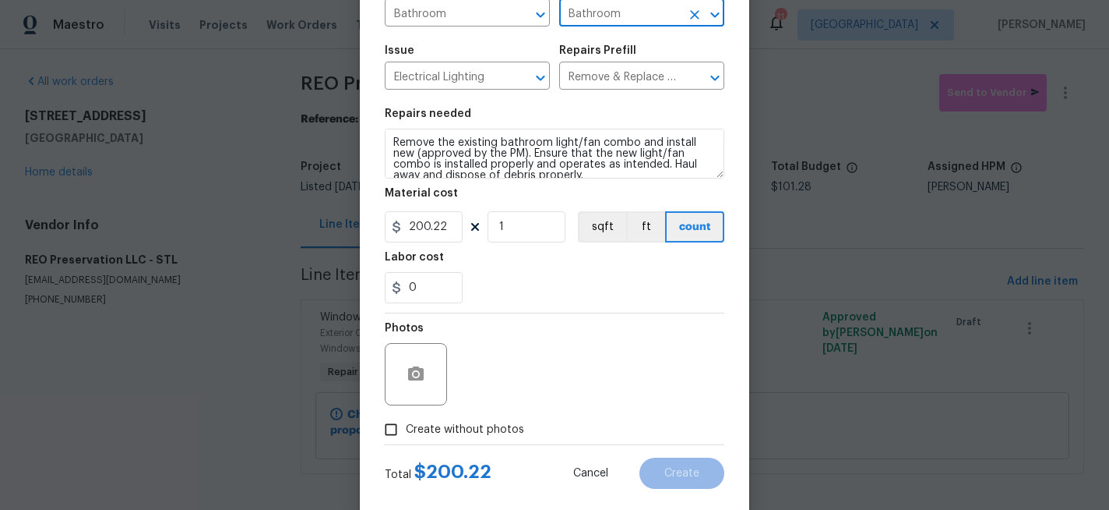
scroll to position [149, 0]
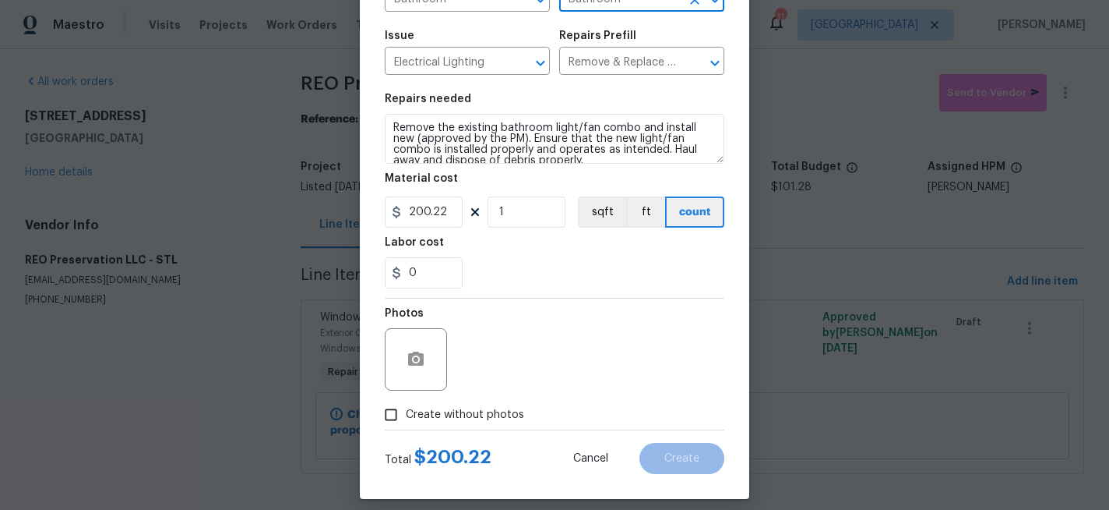
type input "Bathroom"
click at [390, 413] on input "Create without photos" at bounding box center [391, 415] width 30 height 30
checkbox input "true"
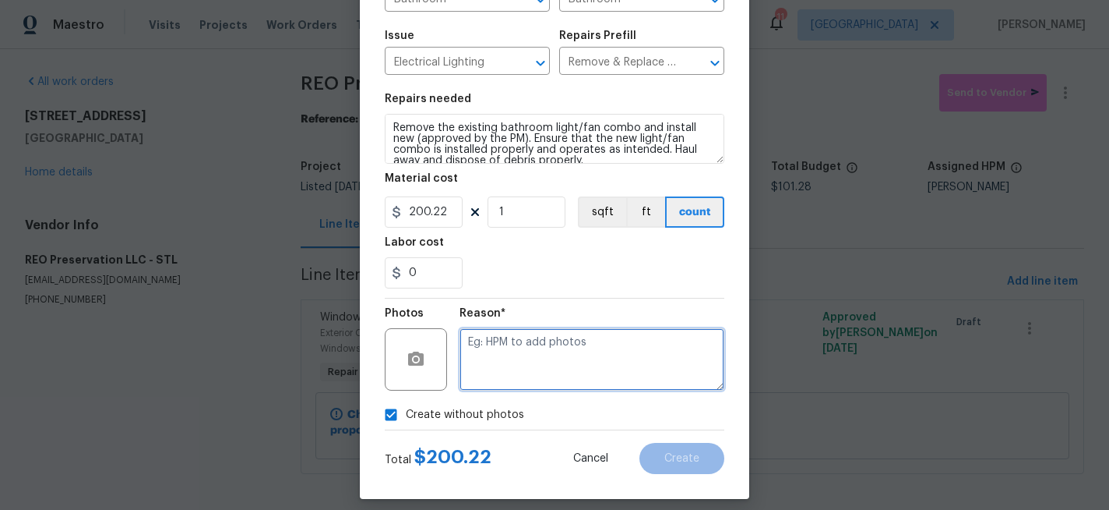
click at [526, 348] on textarea at bounding box center [592, 359] width 265 height 62
type textarea "Occupancy inspection"
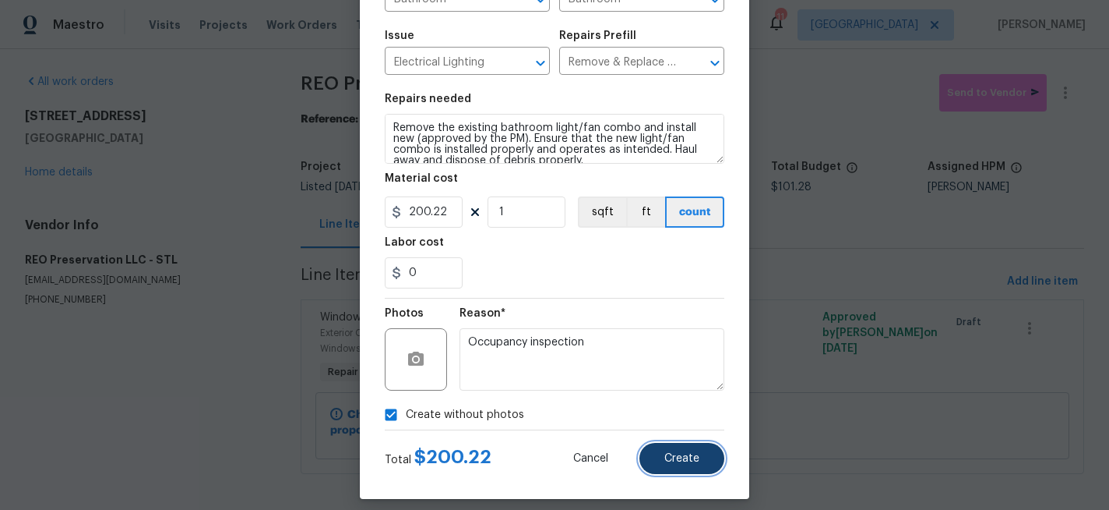
click at [667, 457] on span "Create" at bounding box center [682, 459] width 35 height 12
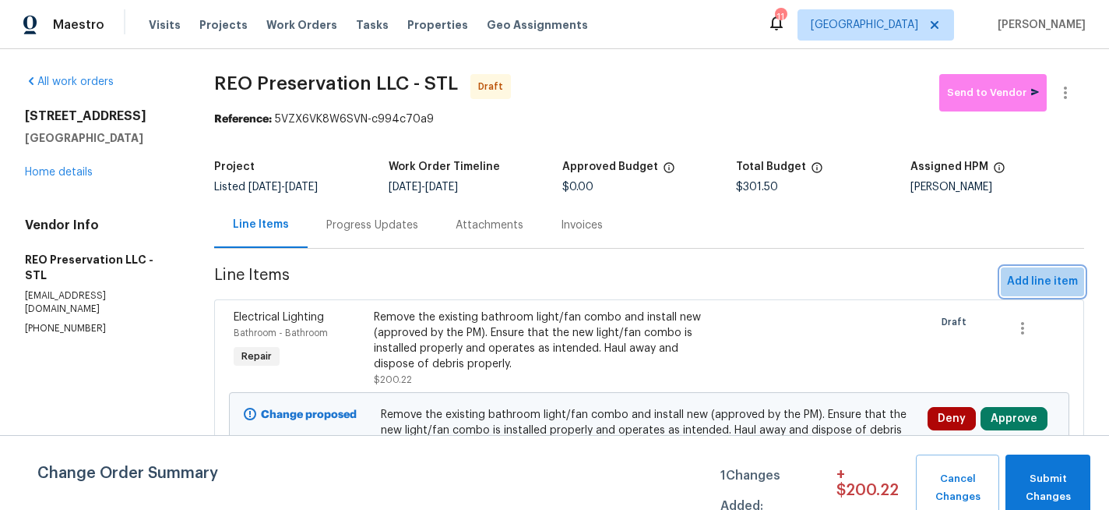
click at [1050, 276] on span "Add line item" at bounding box center [1042, 281] width 71 height 19
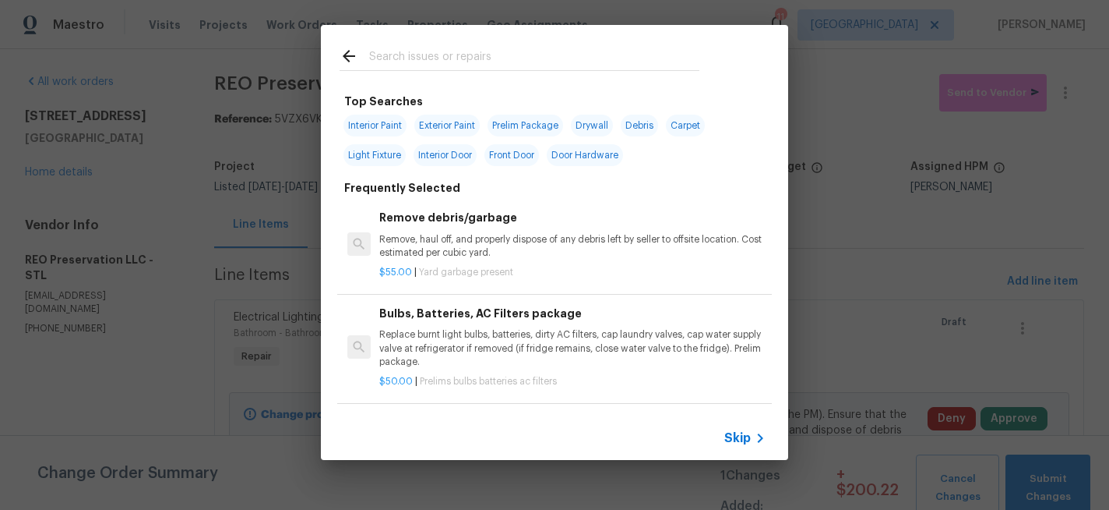
click at [446, 61] on input "text" at bounding box center [534, 58] width 330 height 23
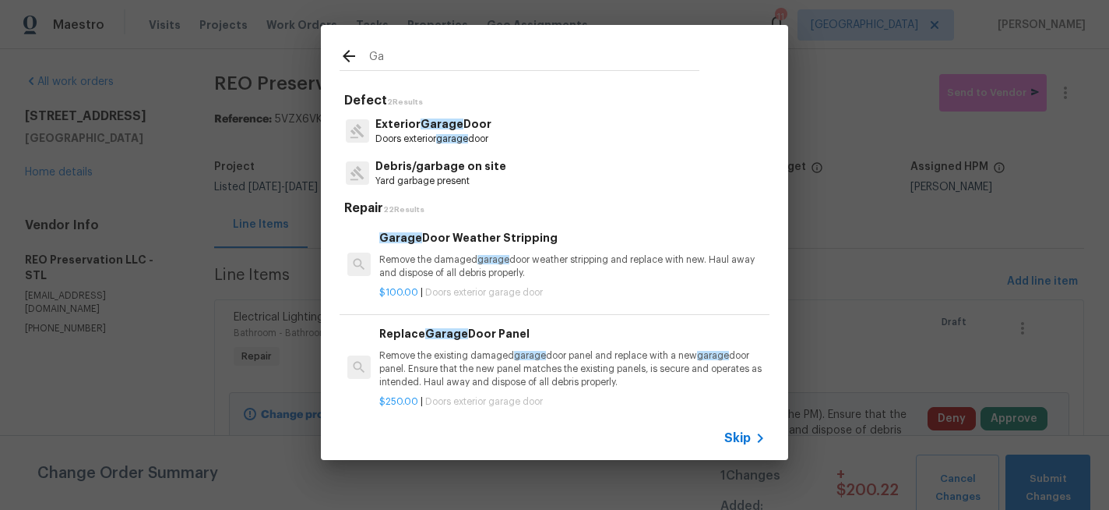
type input "G"
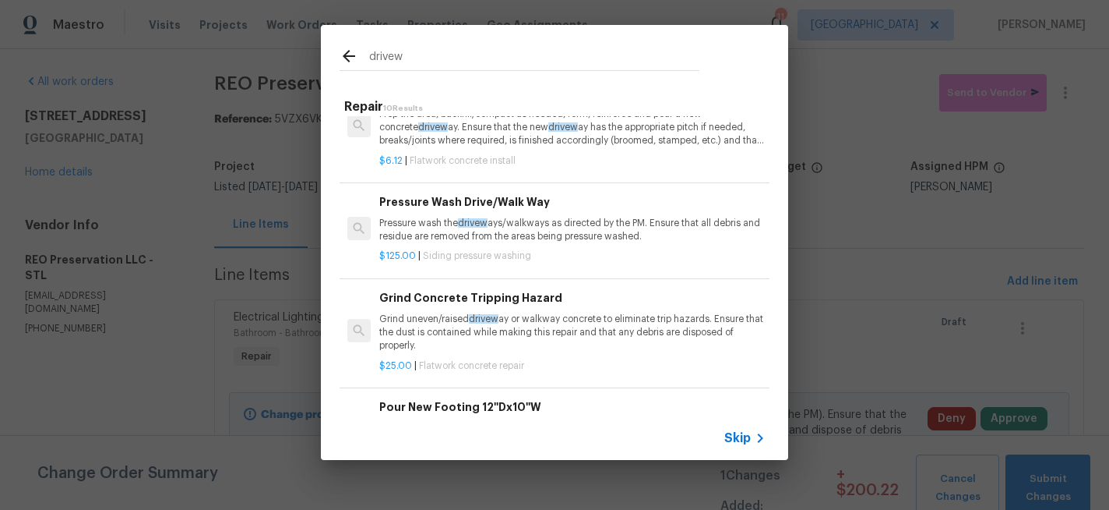
scroll to position [264, 0]
type input "drivew"
click at [414, 319] on p "Grind uneven/raised drivew ay or walkway concrete to eliminate trip hazards. En…" at bounding box center [572, 331] width 386 height 40
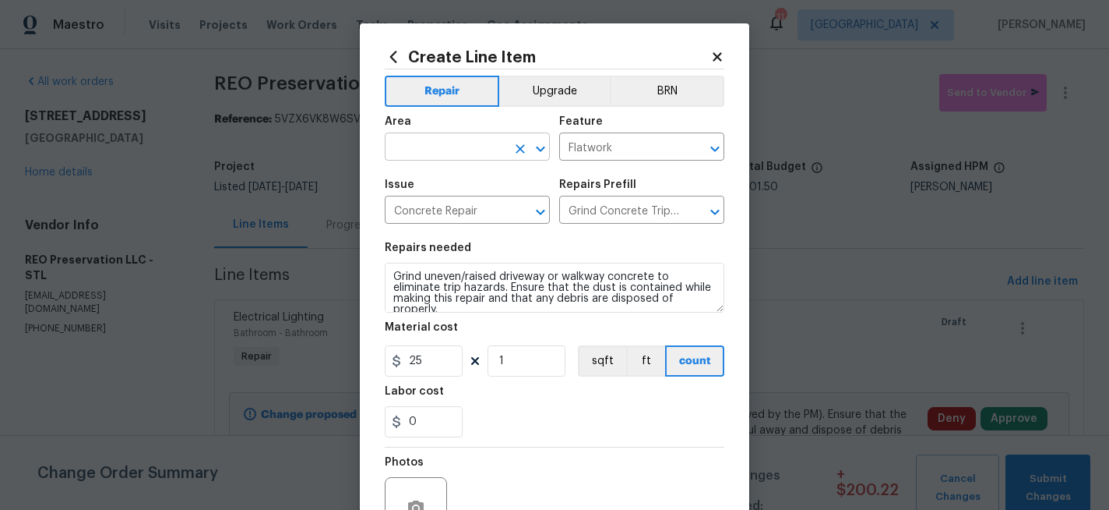
click at [426, 147] on input "text" at bounding box center [446, 148] width 122 height 24
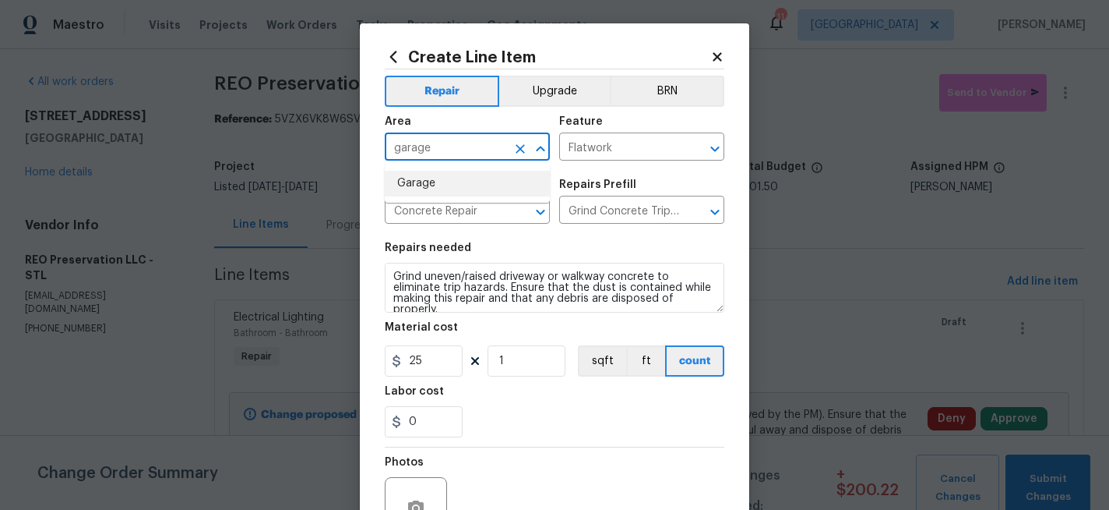
click at [411, 184] on li "Garage" at bounding box center [467, 184] width 165 height 26
type input "Garage"
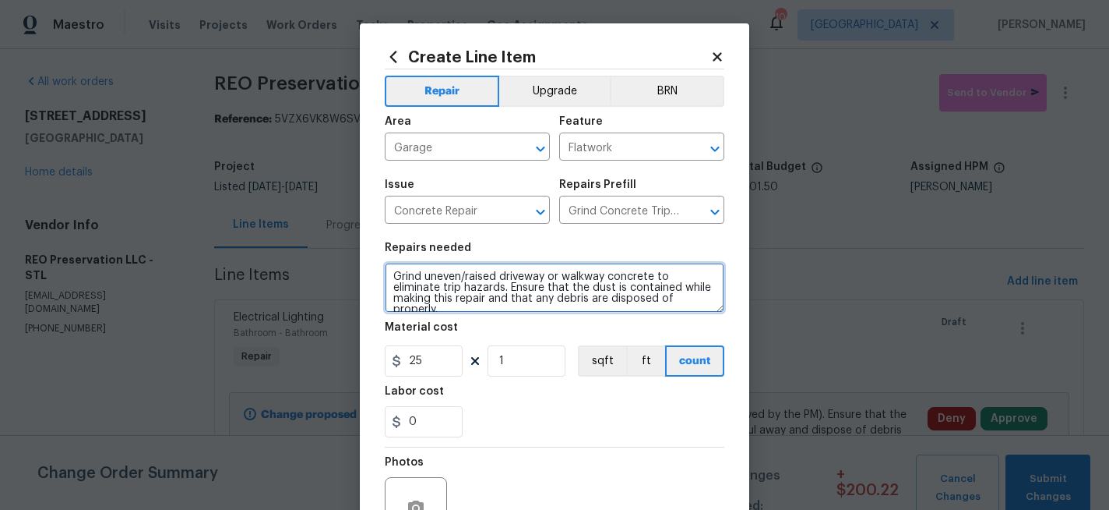
drag, startPoint x: 716, startPoint y: 299, endPoint x: 381, endPoint y: 259, distance: 337.4
click at [379, 259] on div "Create Line Item Repair Upgrade BRN Area Garage ​ Feature Flatwork ​ Issue Conc…" at bounding box center [555, 335] width 390 height 624
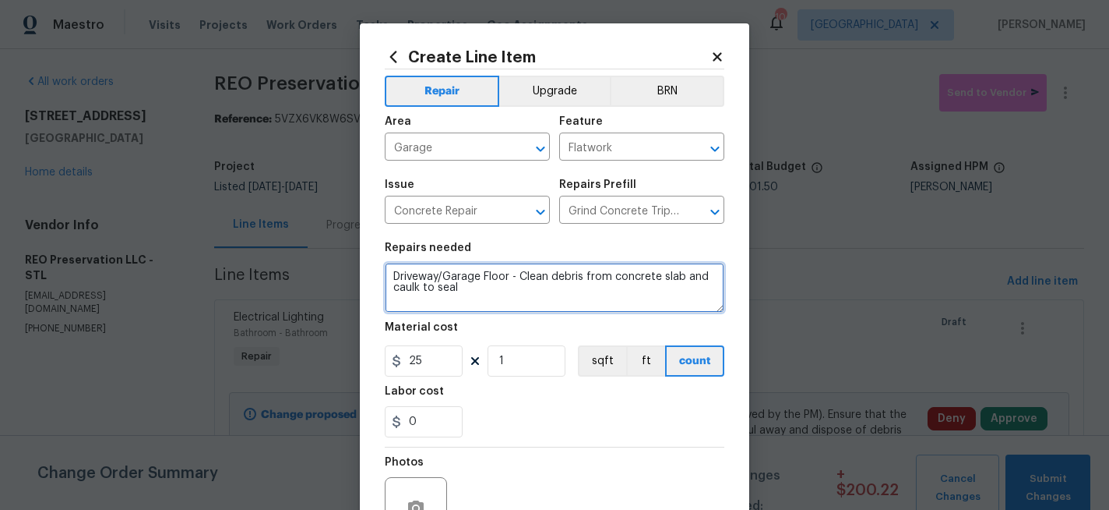
type textarea "Driveway/Garage Floor - Clean debris from concrete slab and caulk to seal"
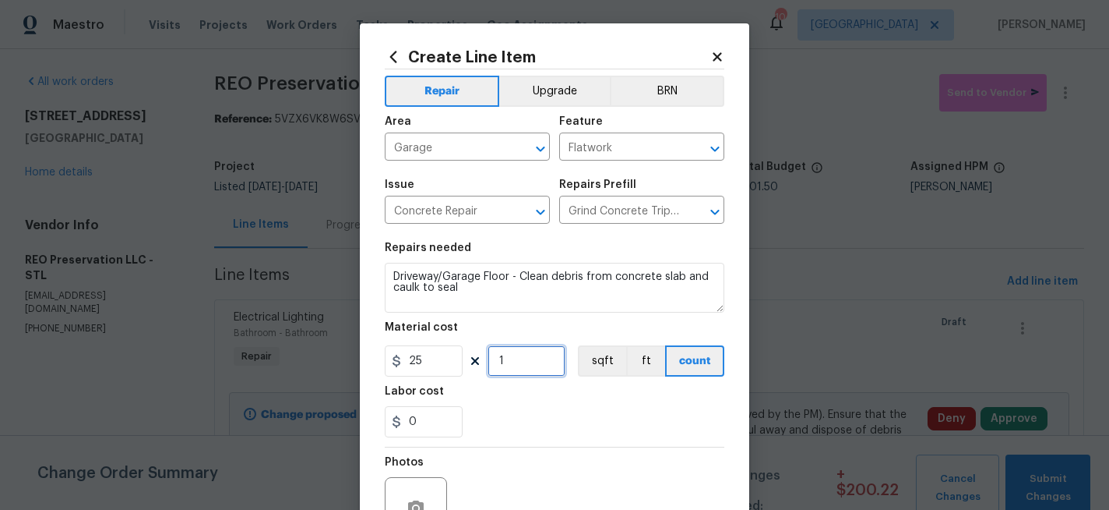
drag, startPoint x: 534, startPoint y: 367, endPoint x: 543, endPoint y: 300, distance: 67.5
click at [534, 358] on input "1" at bounding box center [527, 360] width 78 height 31
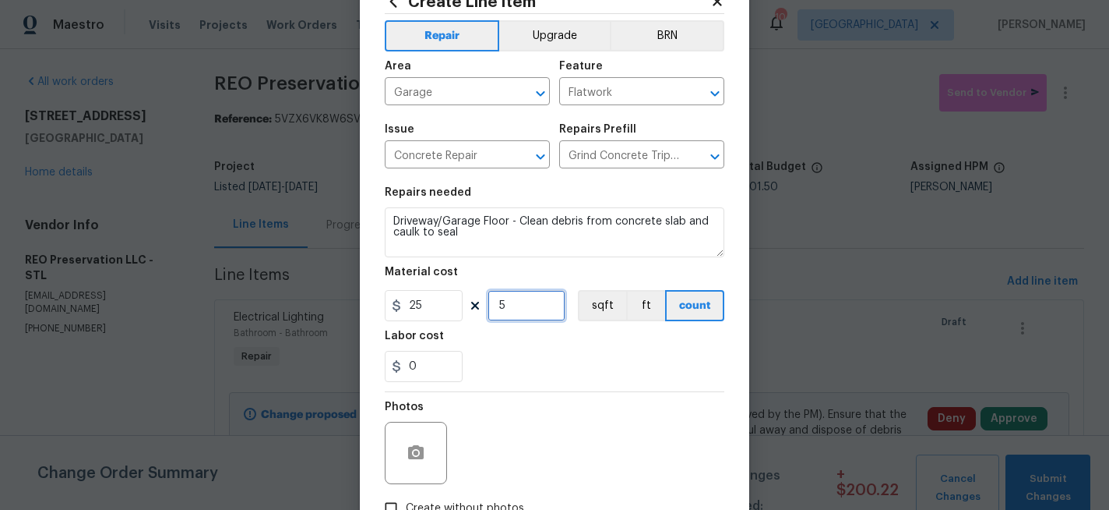
scroll to position [67, 0]
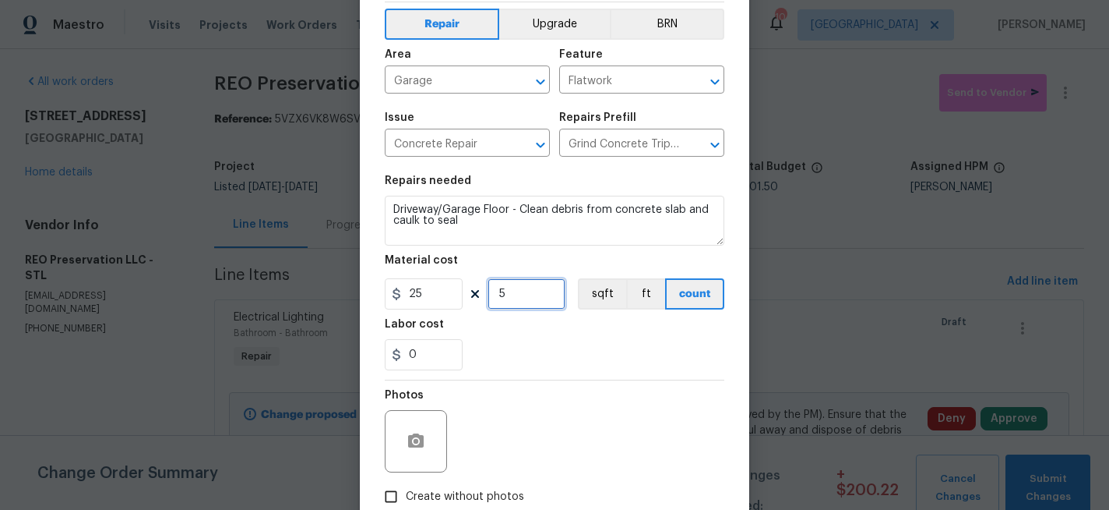
type input "5"
click at [393, 499] on input "Create without photos" at bounding box center [391, 496] width 30 height 30
checkbox input "true"
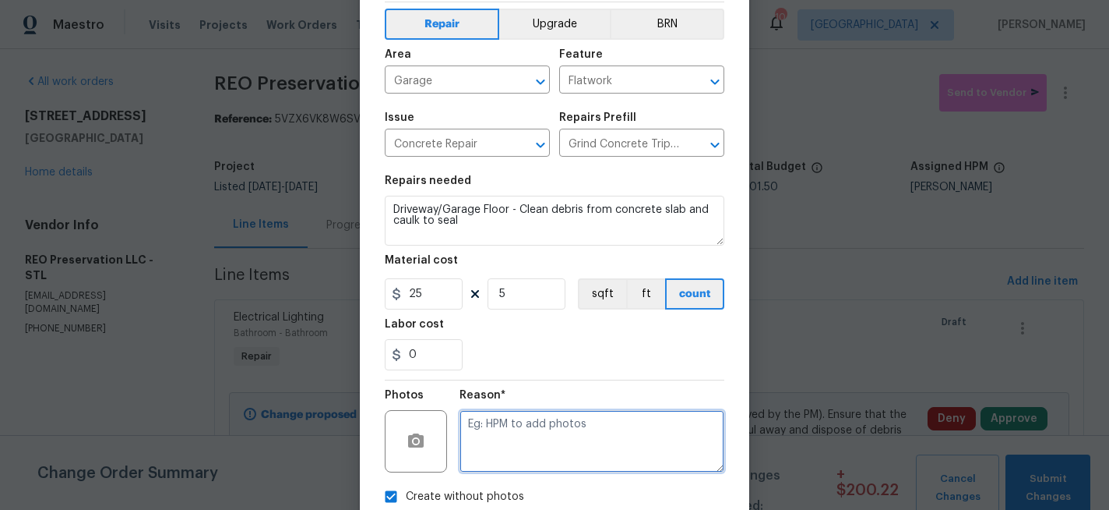
drag, startPoint x: 515, startPoint y: 446, endPoint x: 515, endPoint y: 430, distance: 15.6
click at [515, 446] on textarea at bounding box center [592, 441] width 265 height 62
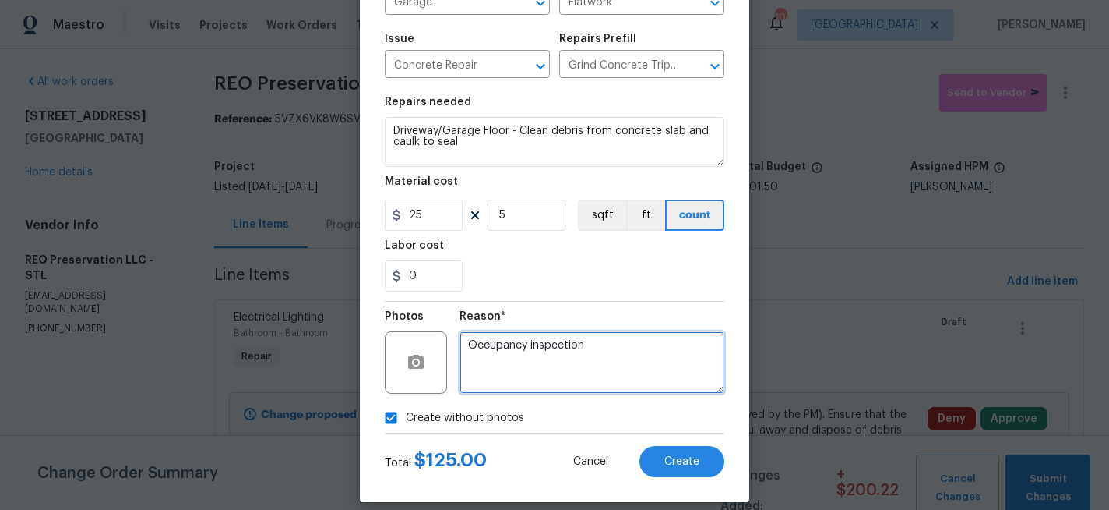
scroll to position [162, 0]
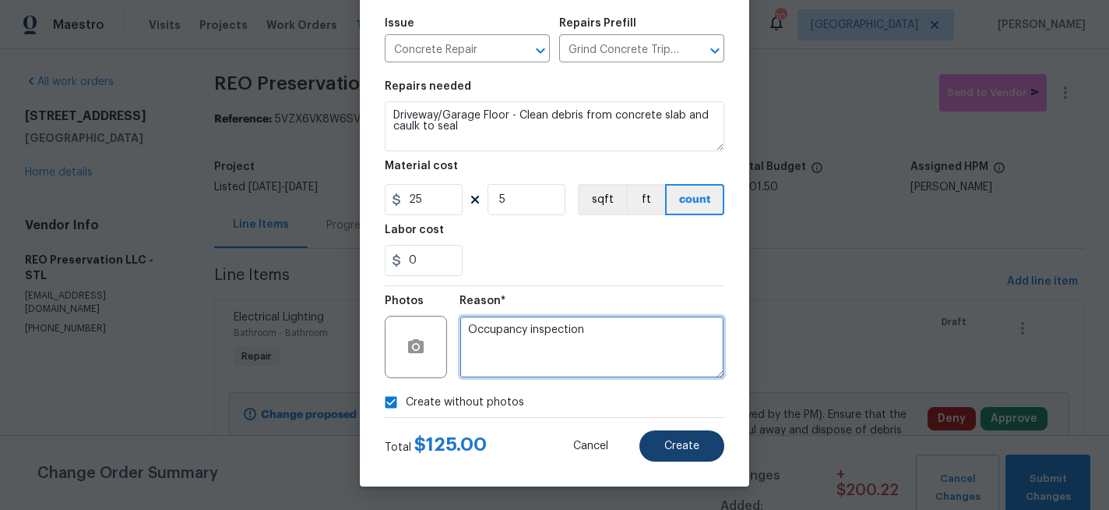
type textarea "Occupancy inspection"
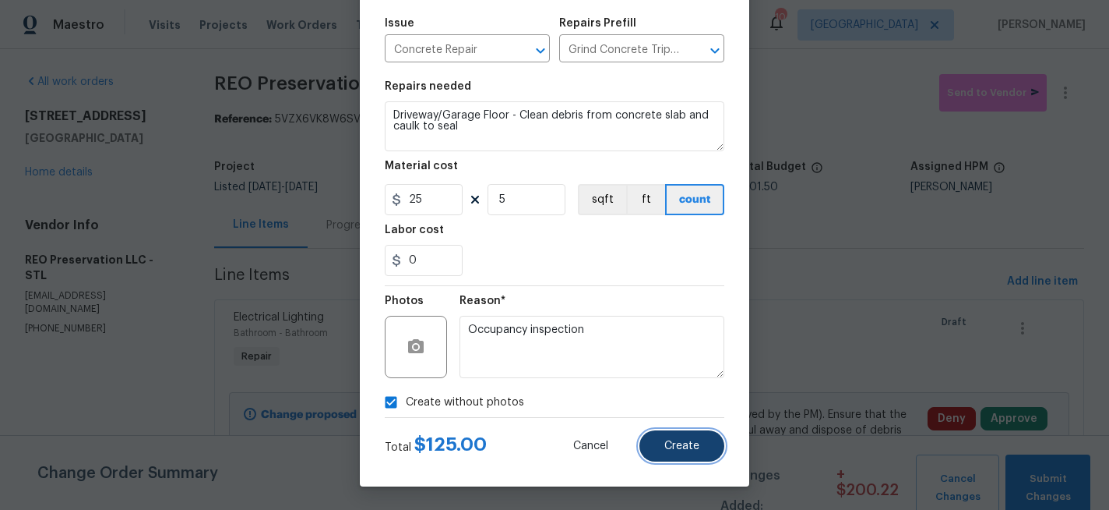
click at [665, 442] on button "Create" at bounding box center [682, 445] width 85 height 31
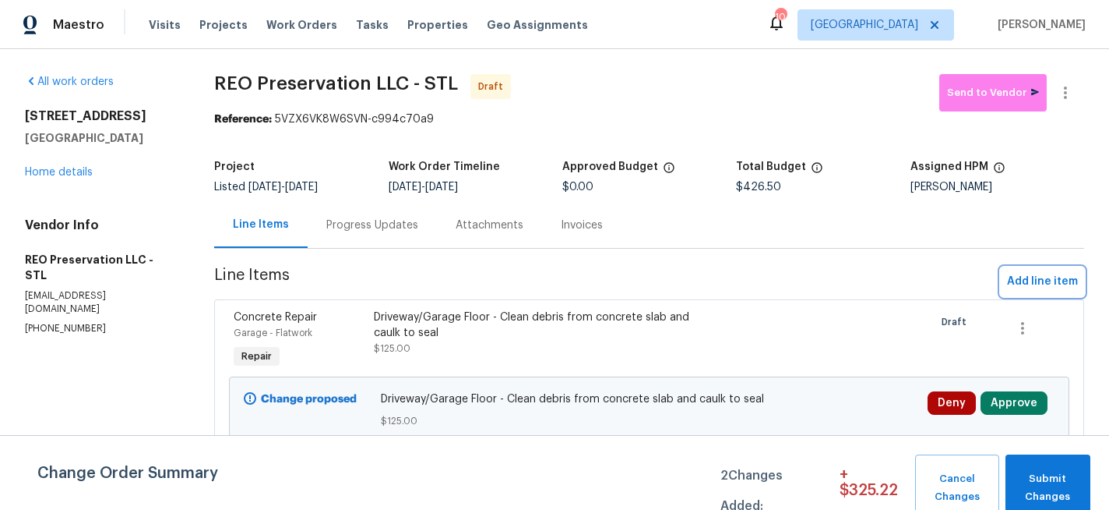
click at [1035, 290] on span "Add line item" at bounding box center [1042, 281] width 71 height 19
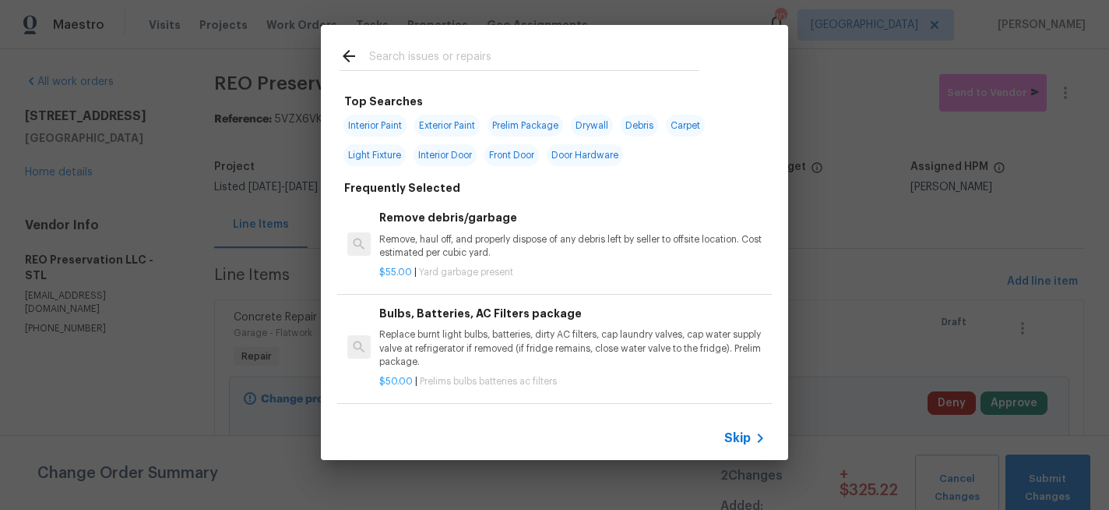
click at [492, 51] on input "text" at bounding box center [534, 58] width 330 height 23
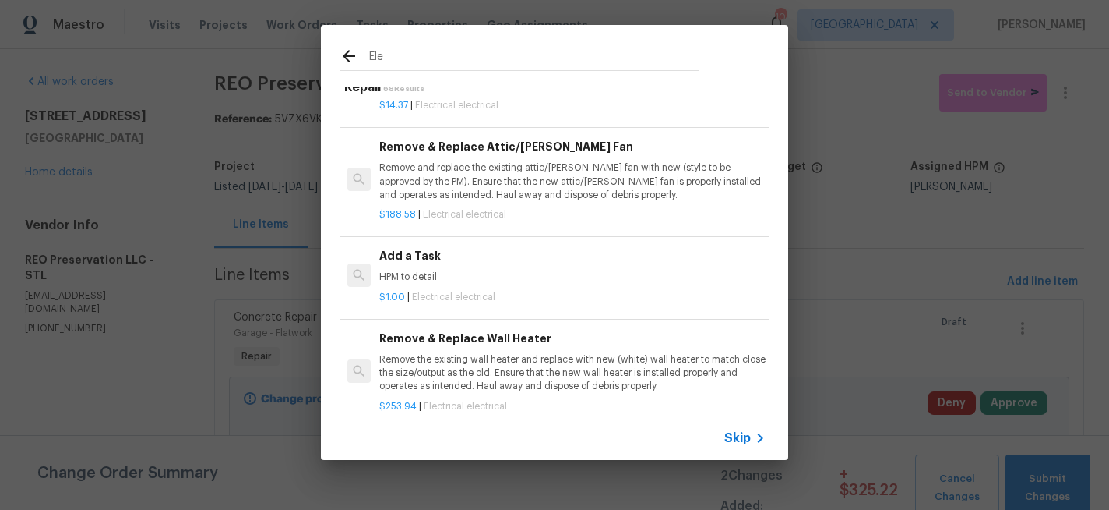
scroll to position [873, 0]
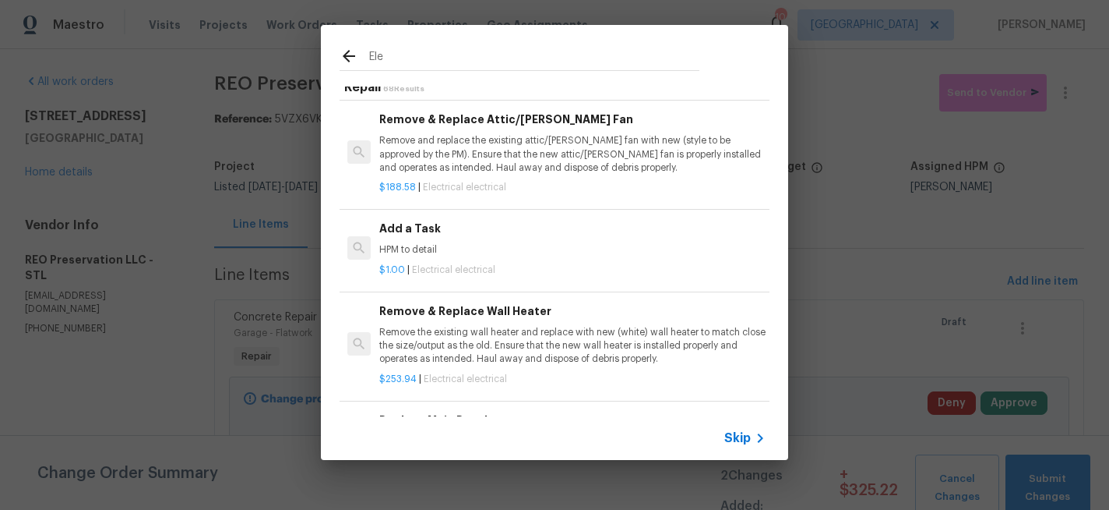
type input "Ele"
click at [387, 227] on h6 "Add a Task" at bounding box center [572, 228] width 386 height 17
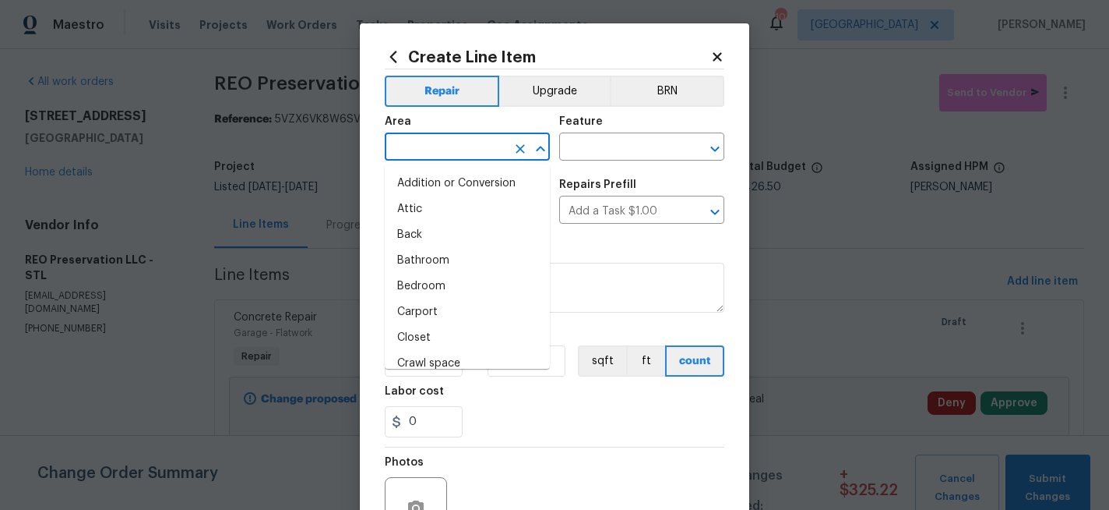
click at [455, 147] on input "text" at bounding box center [446, 148] width 122 height 24
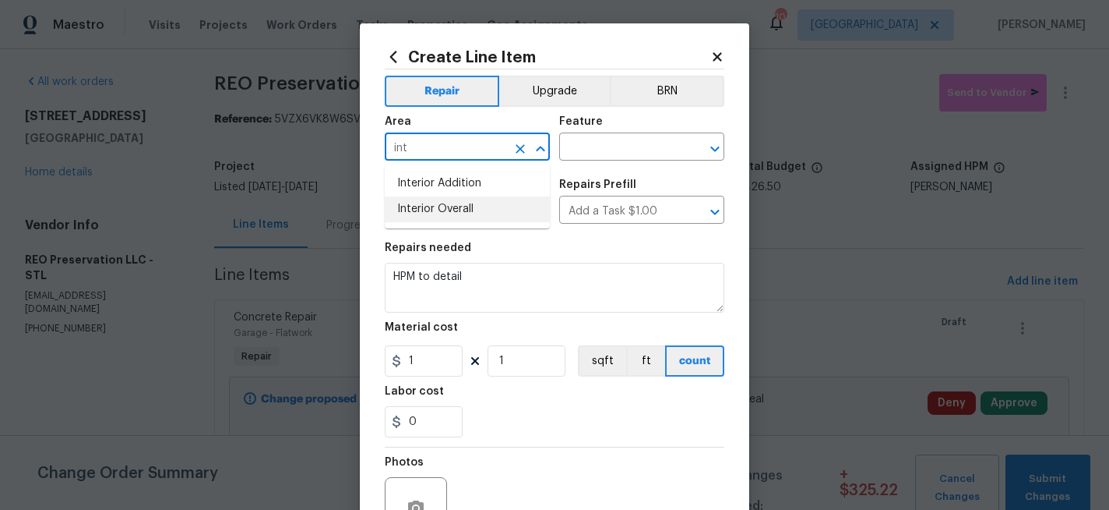
click at [454, 209] on li "Interior Overall" at bounding box center [467, 209] width 165 height 26
type input "Interior Overall"
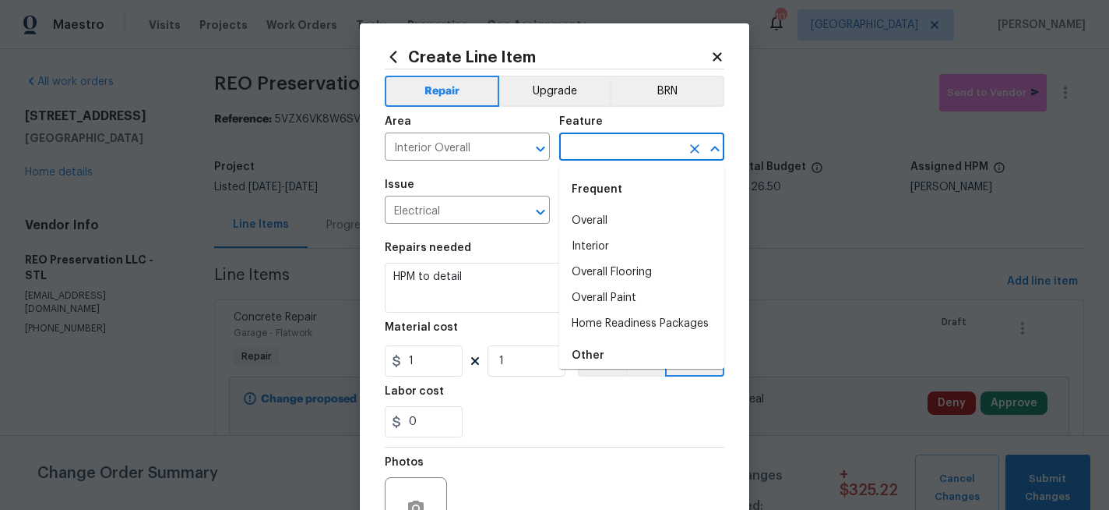
click at [605, 152] on input "text" at bounding box center [620, 148] width 122 height 24
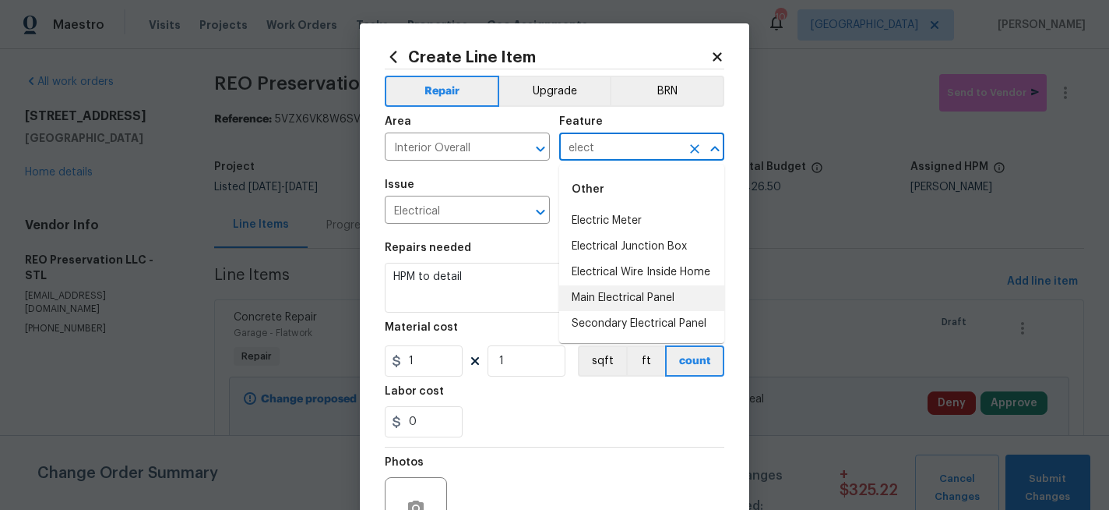
click at [615, 293] on li "Main Electrical Panel" at bounding box center [641, 298] width 165 height 26
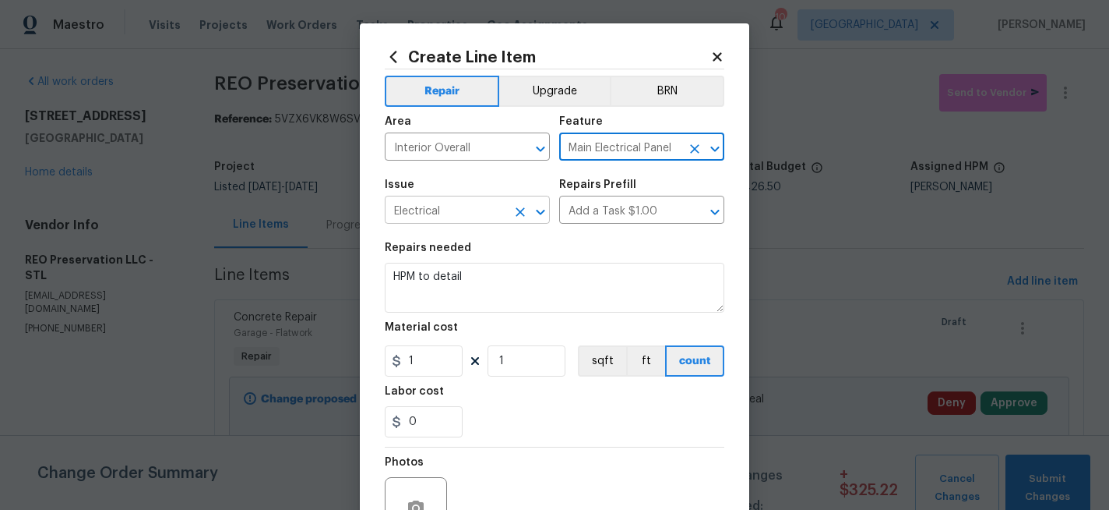
type input "Main Electrical Panel"
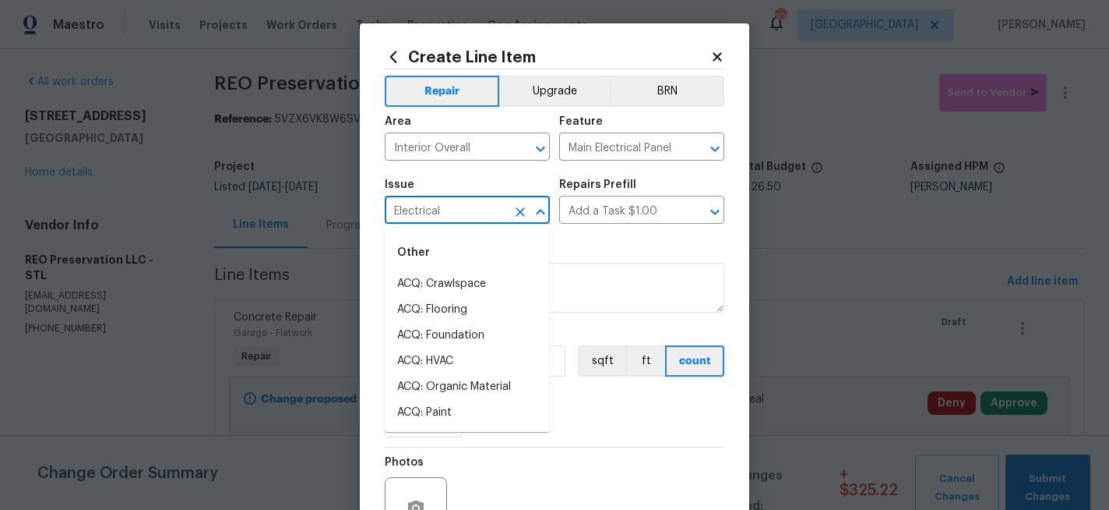
click at [485, 209] on input "Electrical" at bounding box center [446, 211] width 122 height 24
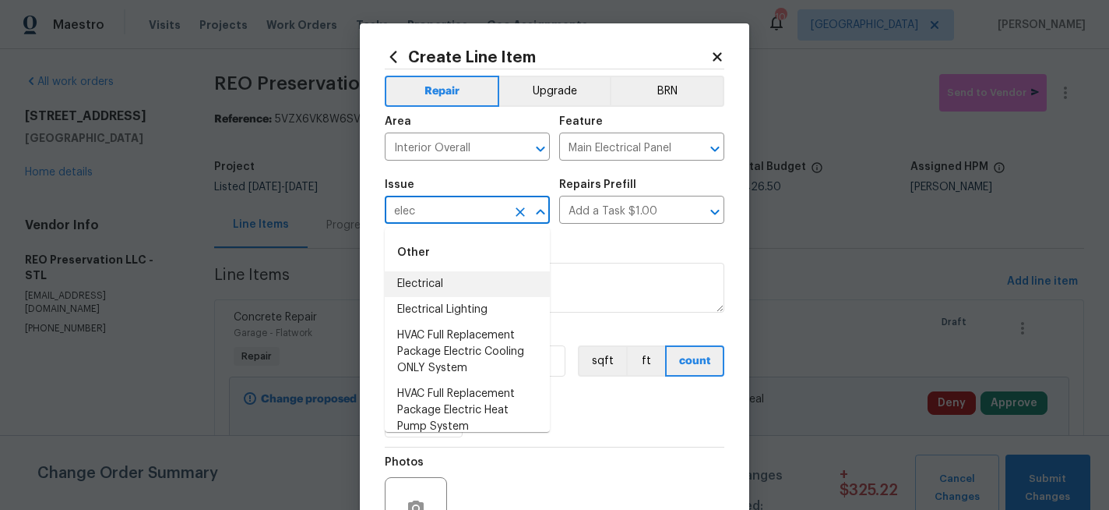
click at [446, 283] on li "Electrical" at bounding box center [467, 284] width 165 height 26
type input "Electrical"
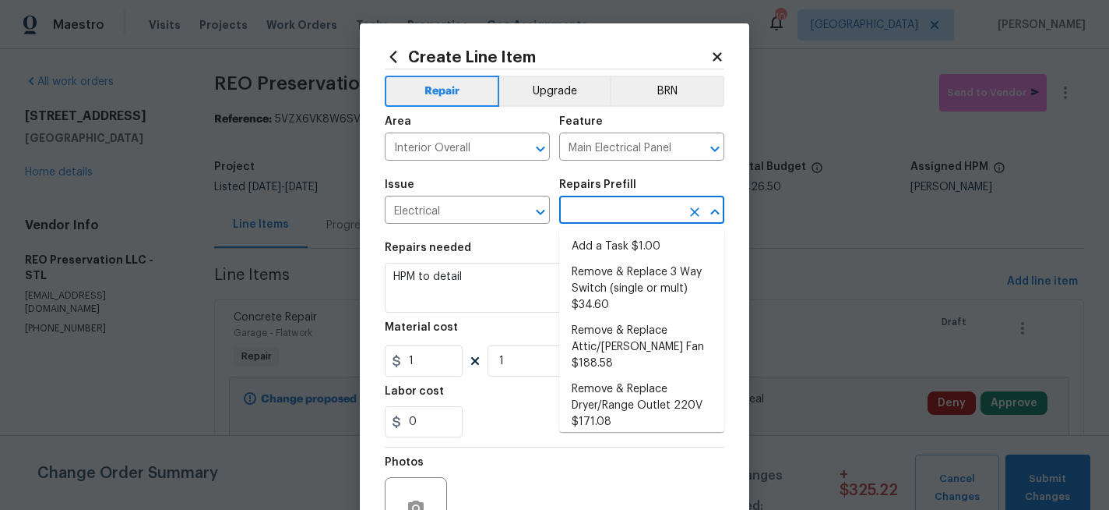
click at [621, 210] on input "text" at bounding box center [620, 211] width 122 height 24
click at [613, 253] on li "Add a Task $1.00" at bounding box center [641, 247] width 165 height 26
type input "Add a Task $1.00"
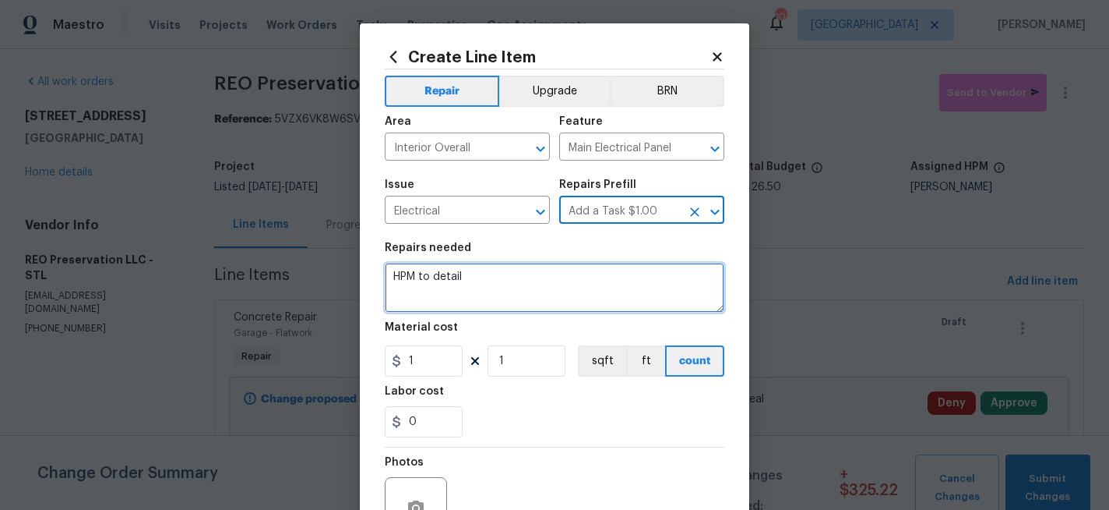
click at [476, 278] on textarea "HPM to detail" at bounding box center [555, 288] width 340 height 50
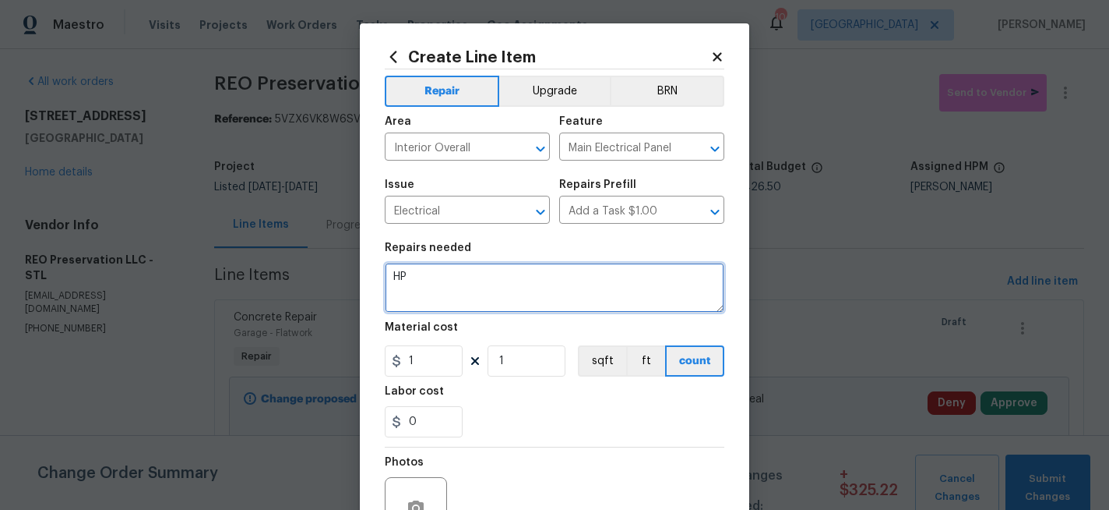
type textarea "H"
type textarea "Electrical Service Panel - Label ALL breakers"
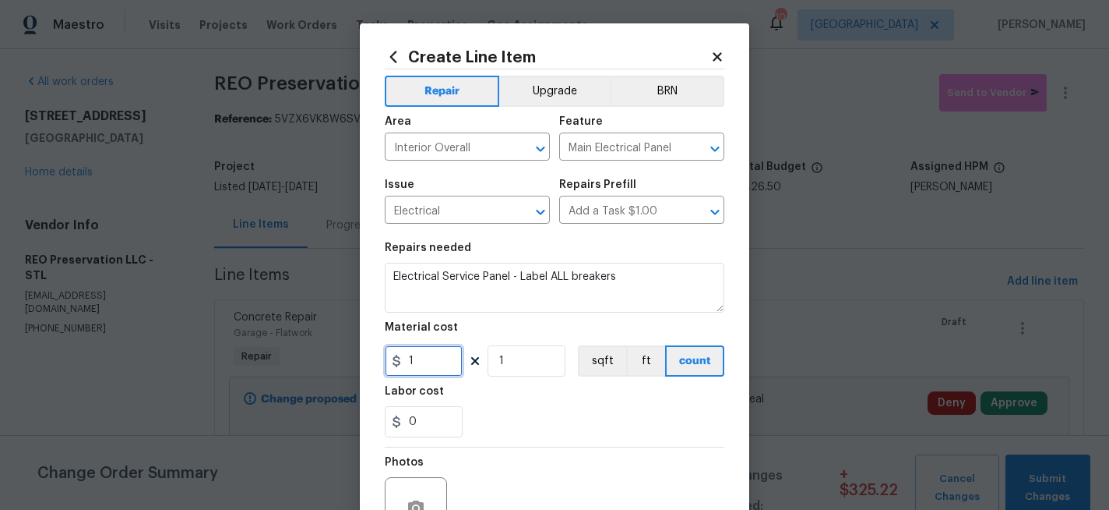
click at [430, 369] on input "1" at bounding box center [424, 360] width 78 height 31
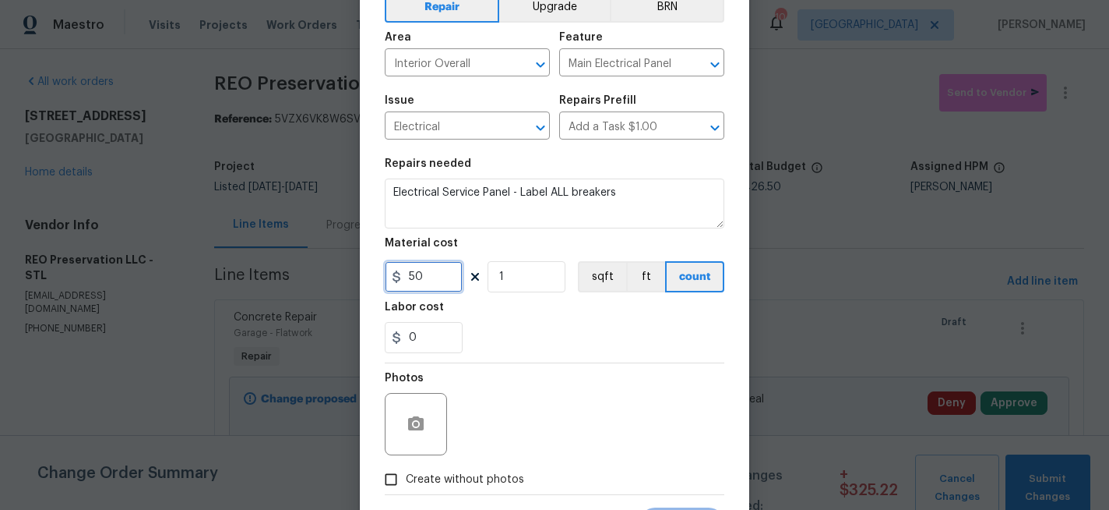
scroll to position [125, 0]
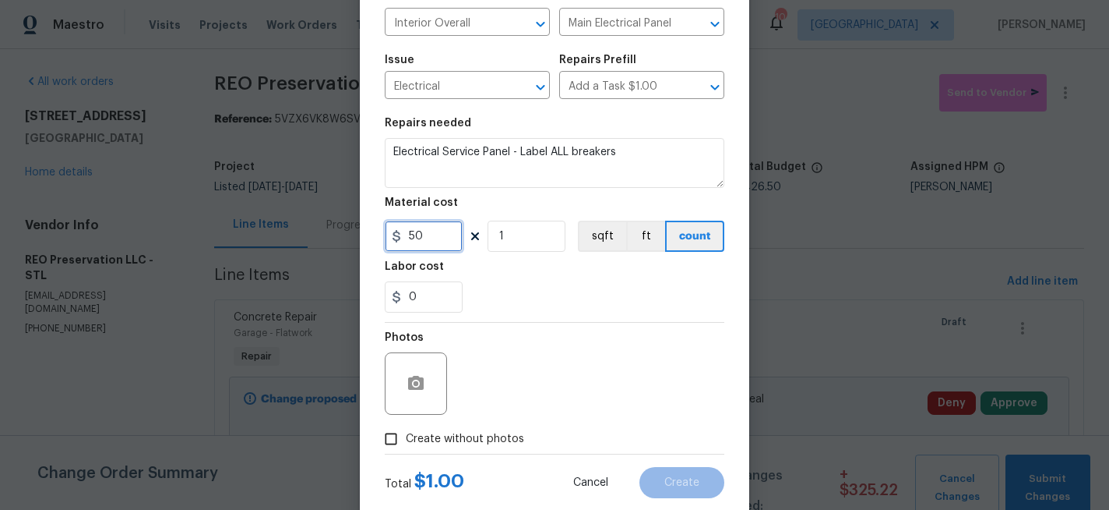
type input "50"
click at [395, 443] on input "Create without photos" at bounding box center [391, 439] width 30 height 30
checkbox input "true"
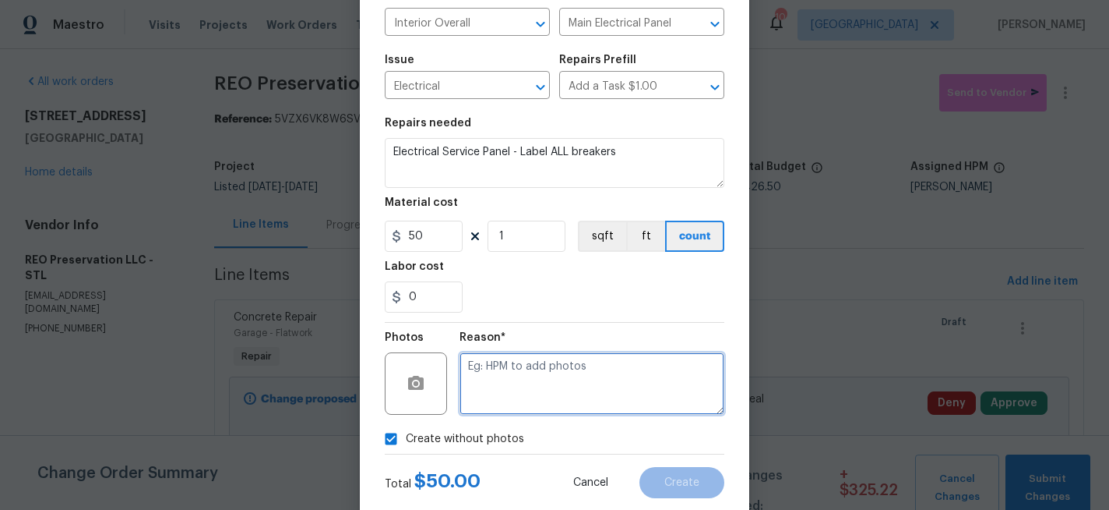
click at [495, 397] on textarea at bounding box center [592, 383] width 265 height 62
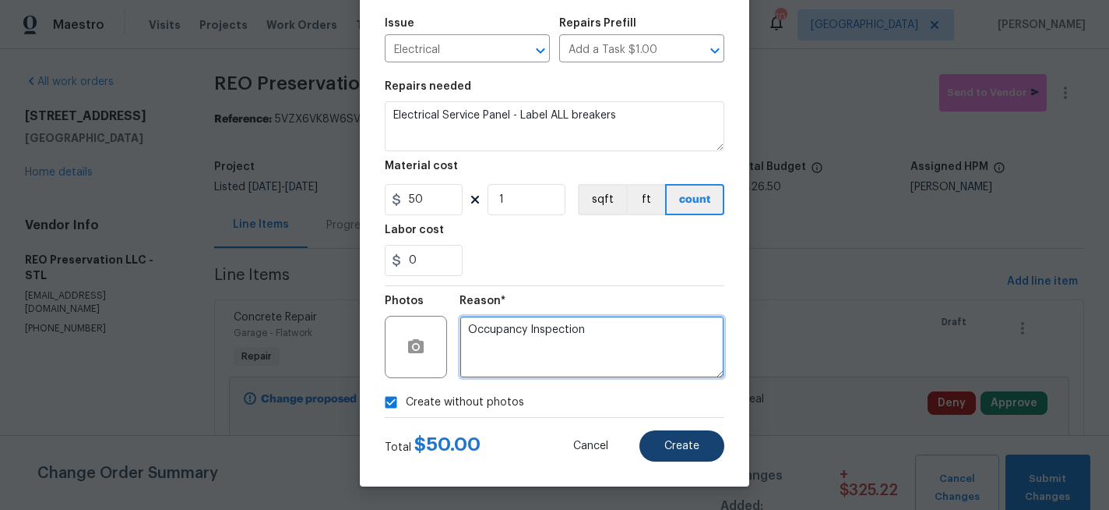
type textarea "Occupancy Inspection"
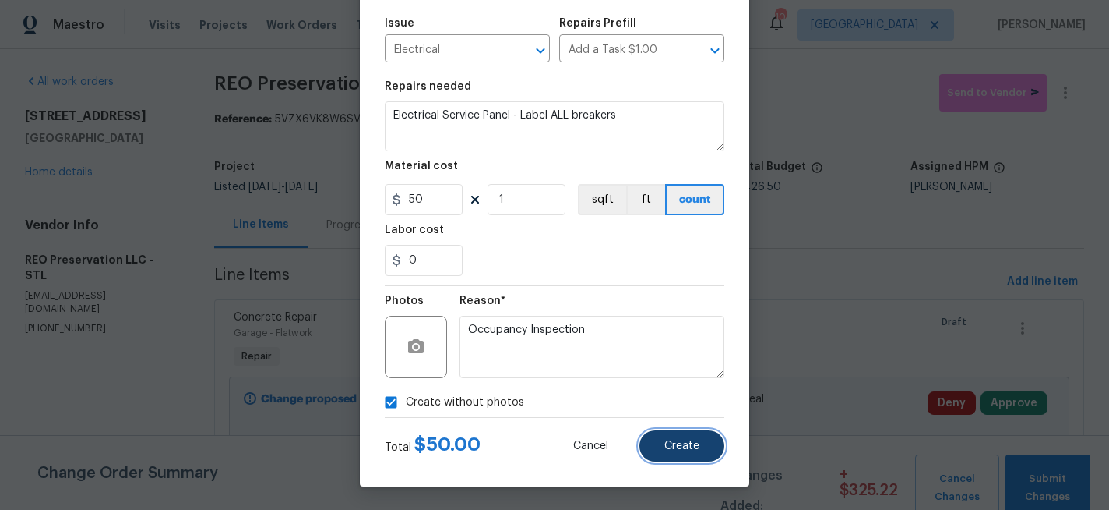
click at [692, 439] on button "Create" at bounding box center [682, 445] width 85 height 31
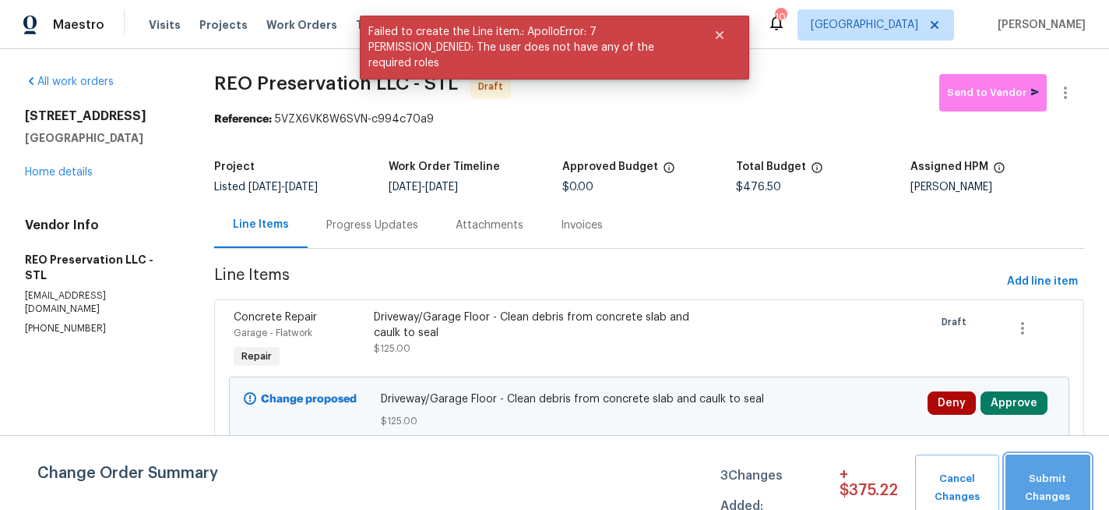
click at [1043, 472] on span "Submit Changes" at bounding box center [1048, 488] width 69 height 36
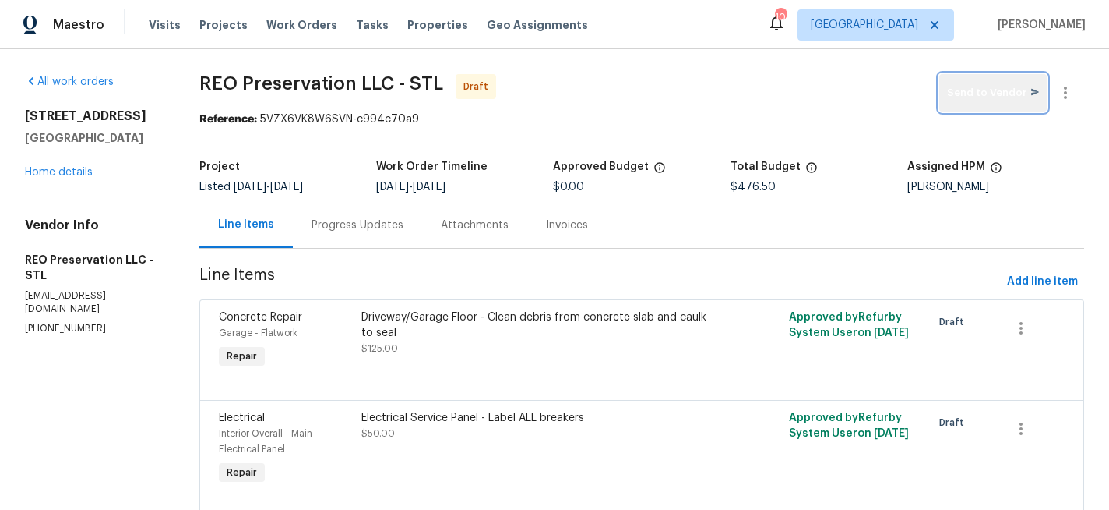
click at [1007, 82] on button "Send to Vendor" at bounding box center [994, 92] width 108 height 37
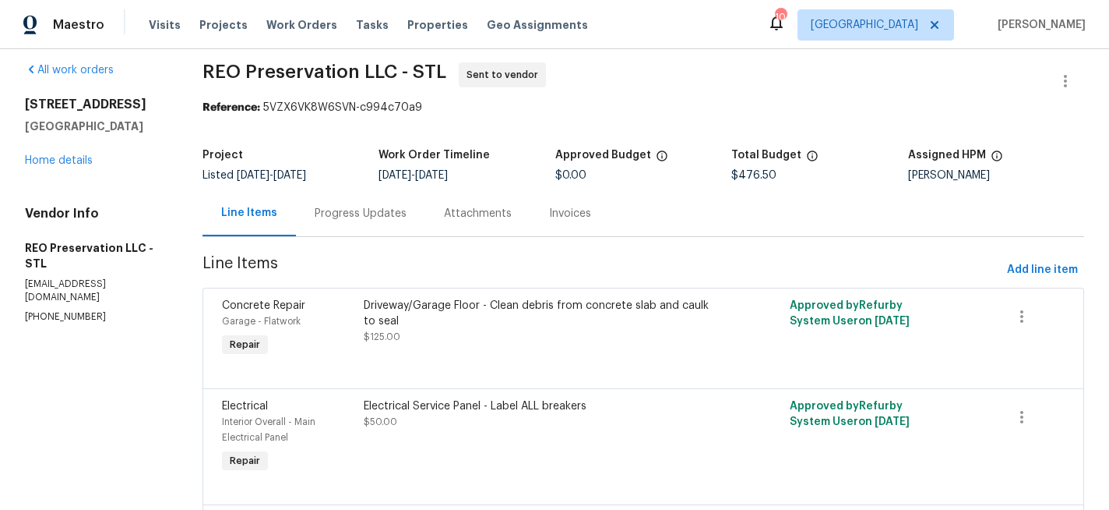
scroll to position [0, 0]
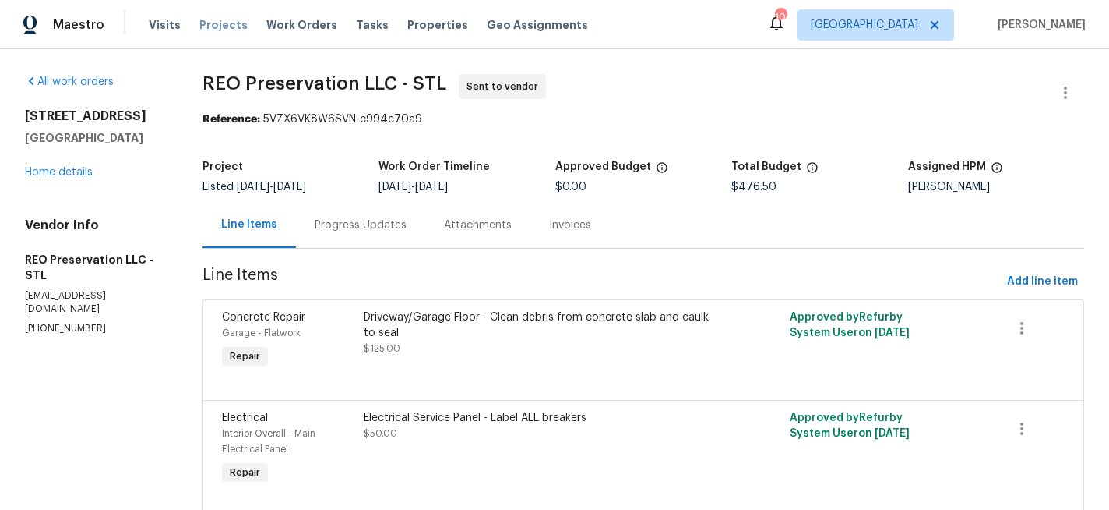
click at [217, 23] on span "Projects" at bounding box center [223, 25] width 48 height 16
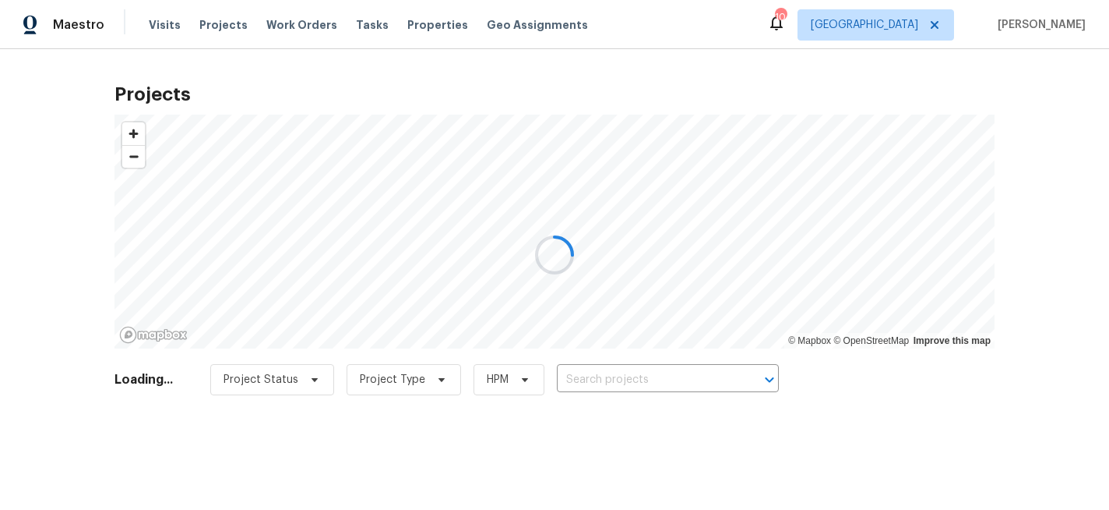
click at [611, 372] on div at bounding box center [554, 255] width 1109 height 510
click at [612, 379] on div at bounding box center [554, 255] width 1109 height 510
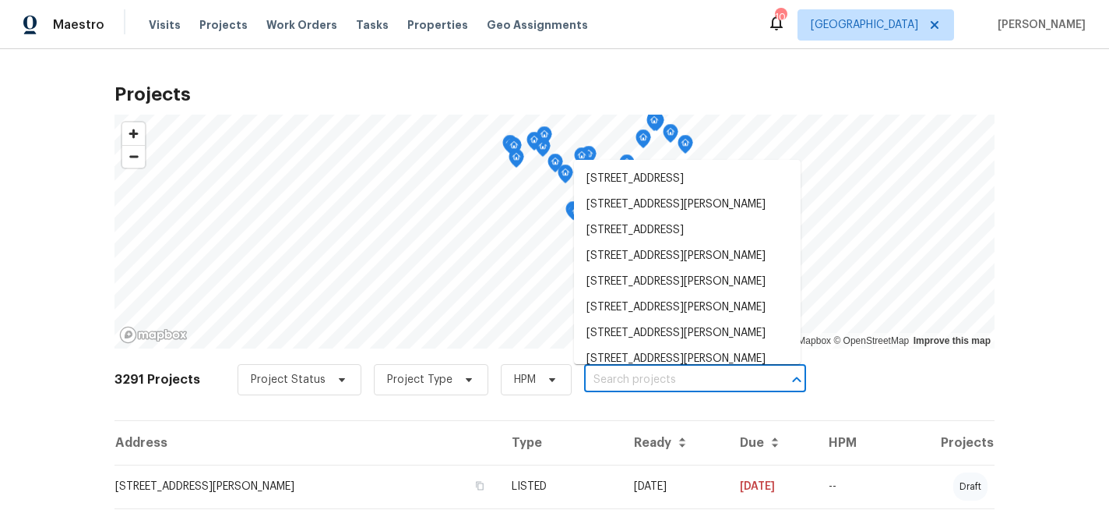
click at [612, 379] on input "text" at bounding box center [673, 380] width 178 height 24
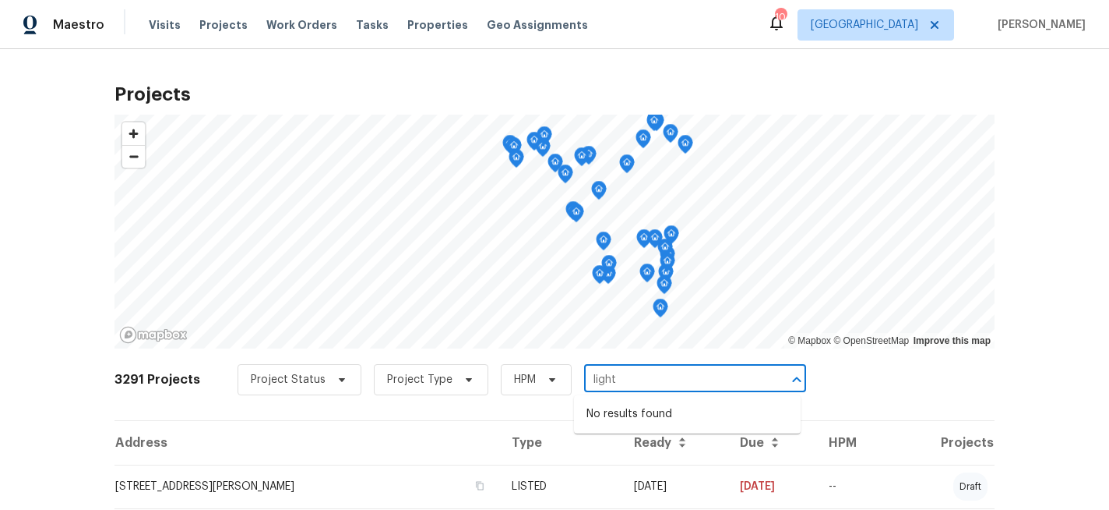
type input "lightw"
click at [610, 452] on li "817 Lightwood Dr, Hazelwood, MO 63042" at bounding box center [687, 440] width 227 height 26
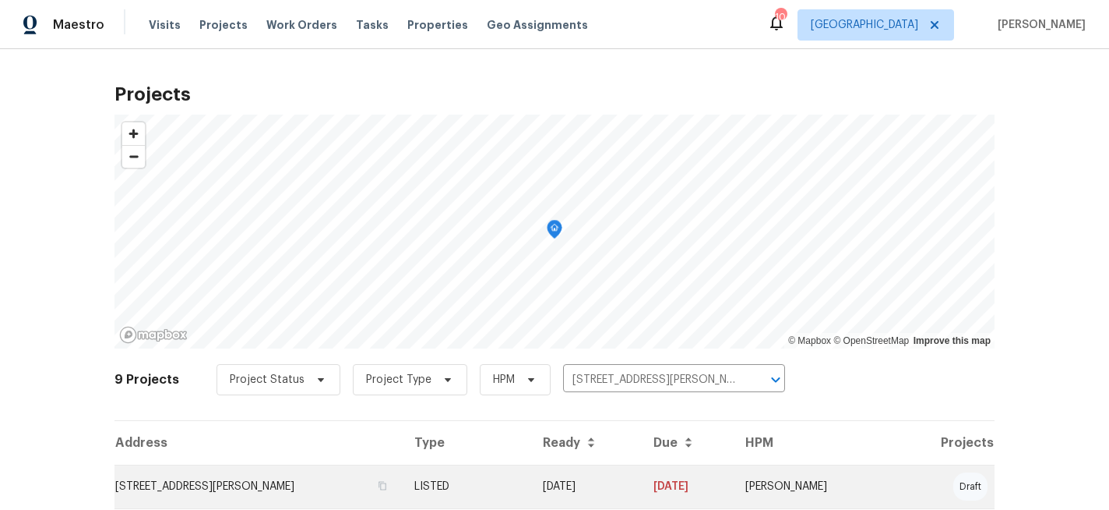
click at [451, 479] on td "LISTED" at bounding box center [466, 486] width 128 height 44
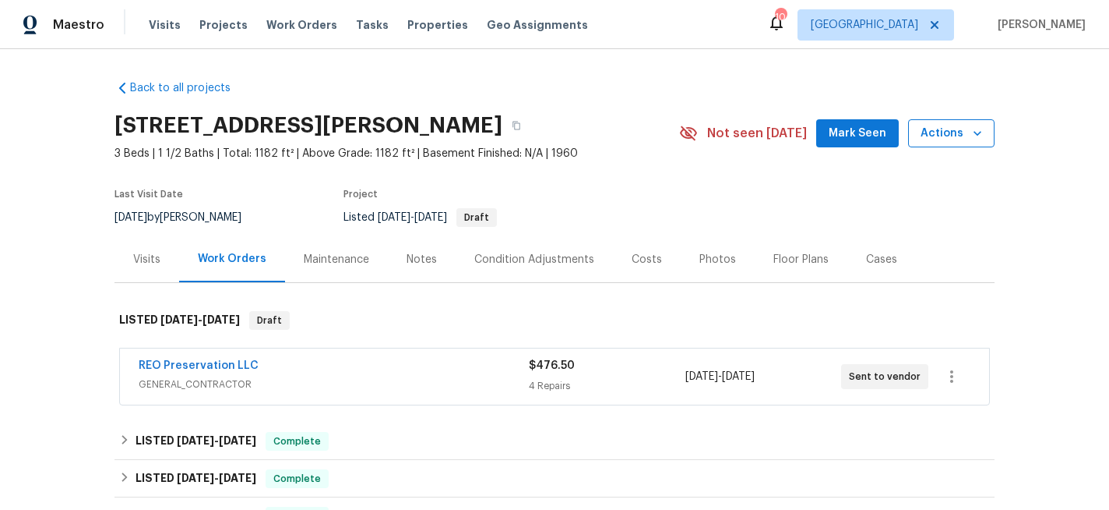
click at [982, 138] on icon "button" at bounding box center [978, 133] width 16 height 16
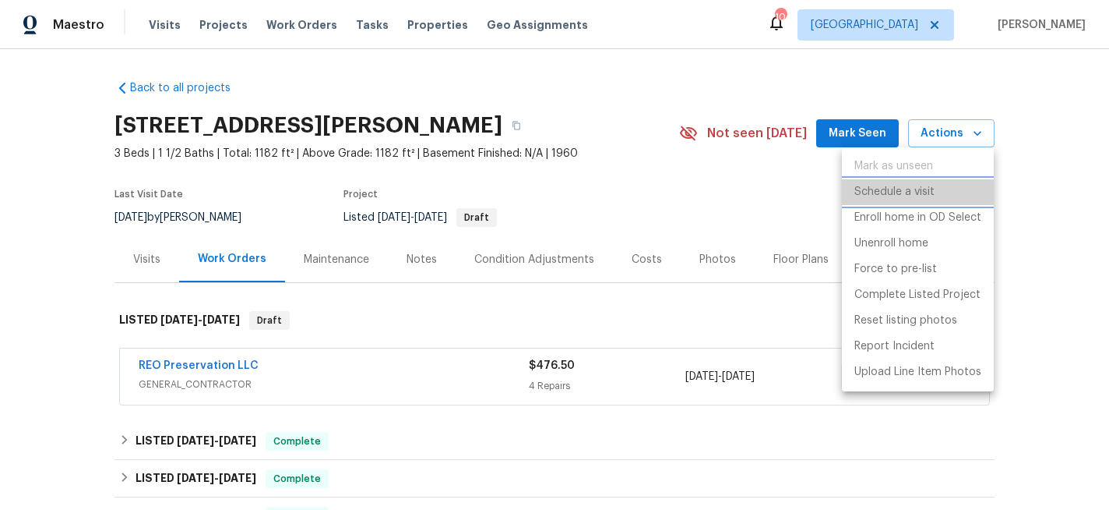
click at [915, 185] on p "Schedule a visit" at bounding box center [895, 192] width 80 height 16
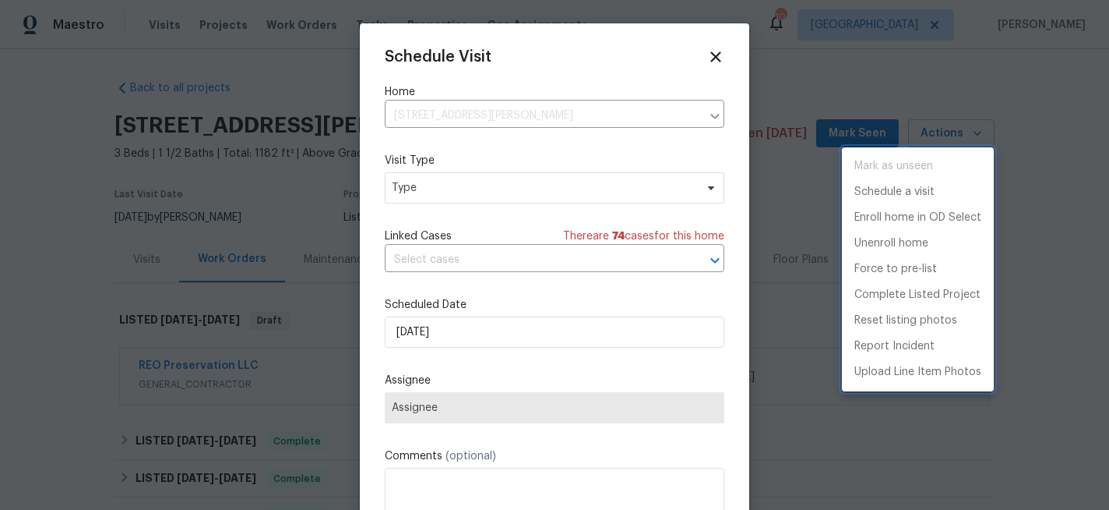
click at [405, 185] on div at bounding box center [554, 255] width 1109 height 510
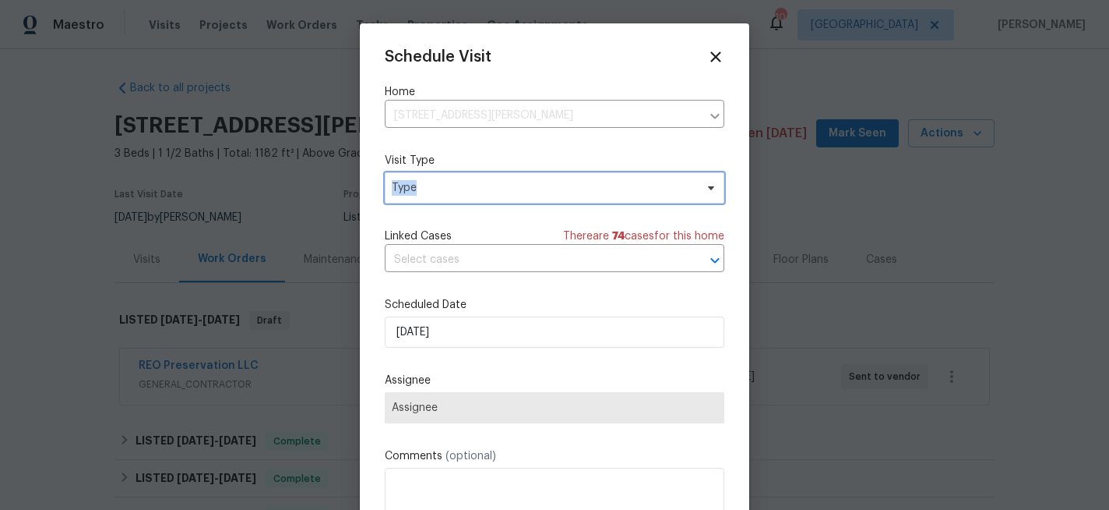
click at [405, 185] on span "Type" at bounding box center [543, 188] width 303 height 16
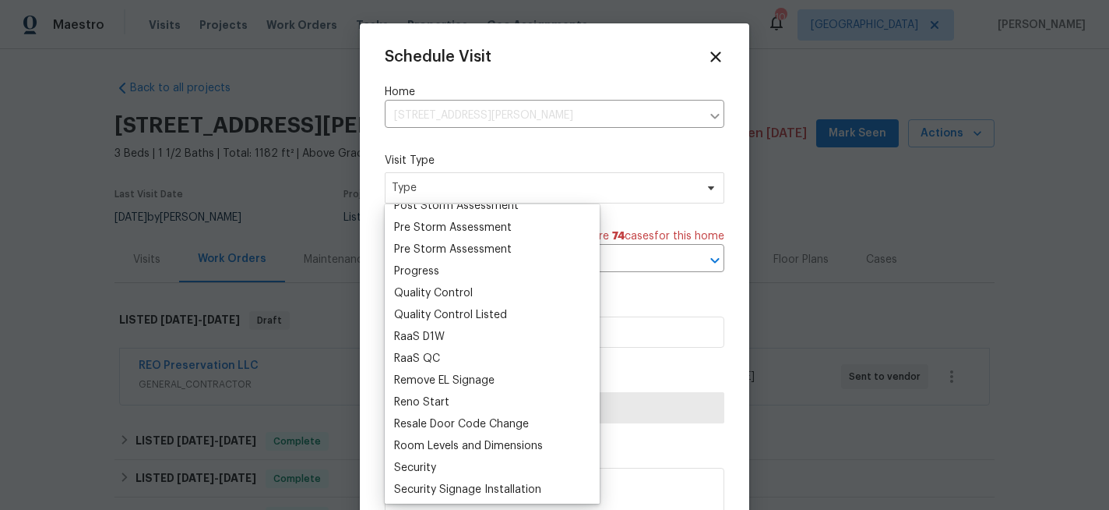
scroll to position [1000, 0]
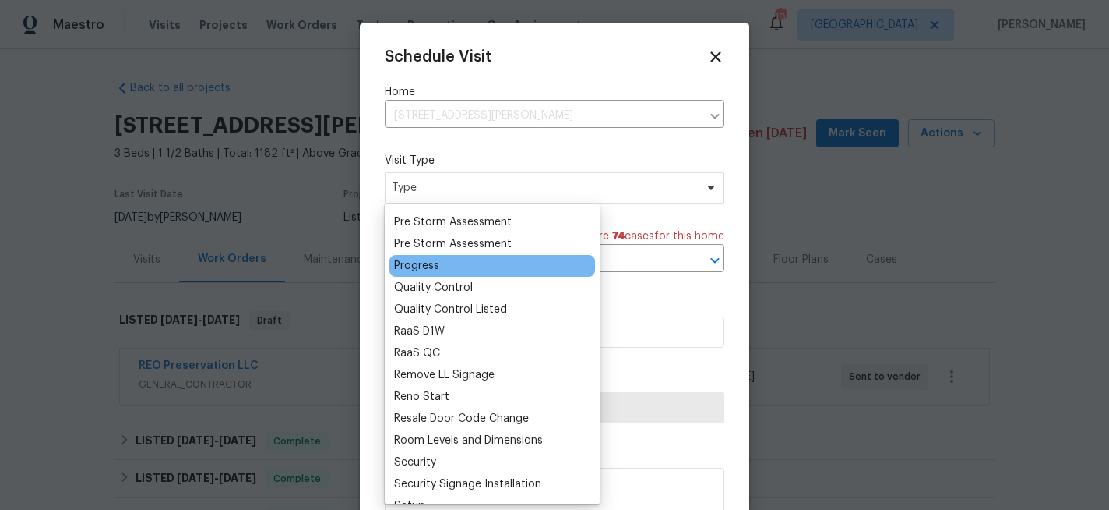
click at [434, 259] on div "Progress" at bounding box center [416, 266] width 45 height 16
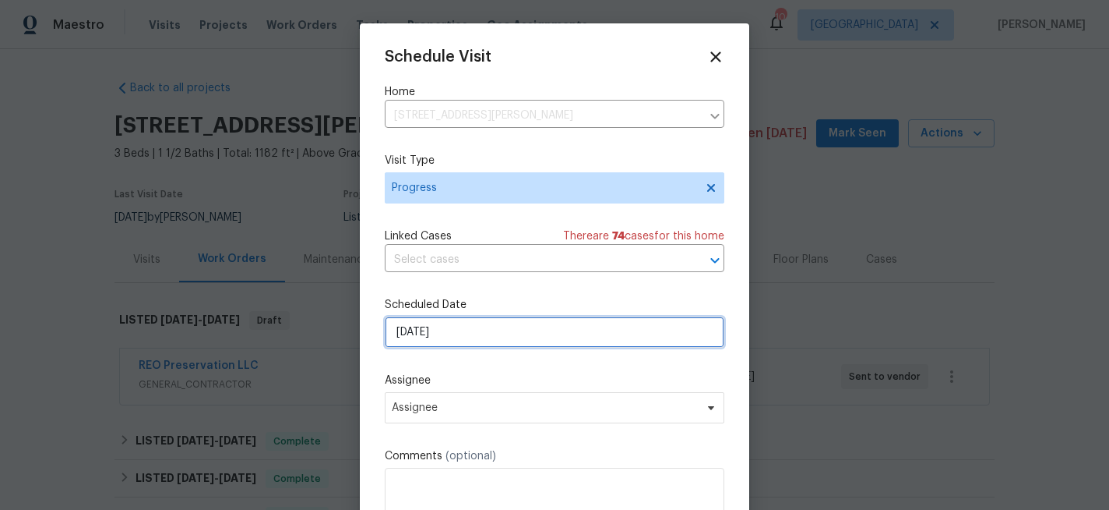
click at [454, 331] on input "8/18/2025" at bounding box center [555, 331] width 340 height 31
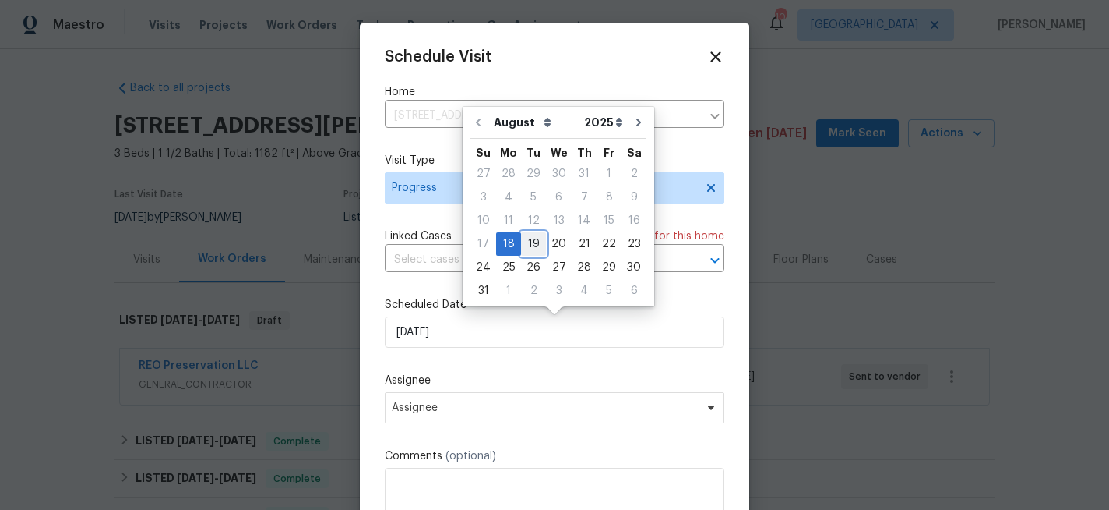
click at [521, 248] on div "19" at bounding box center [533, 244] width 25 height 22
type input "8/19/2025"
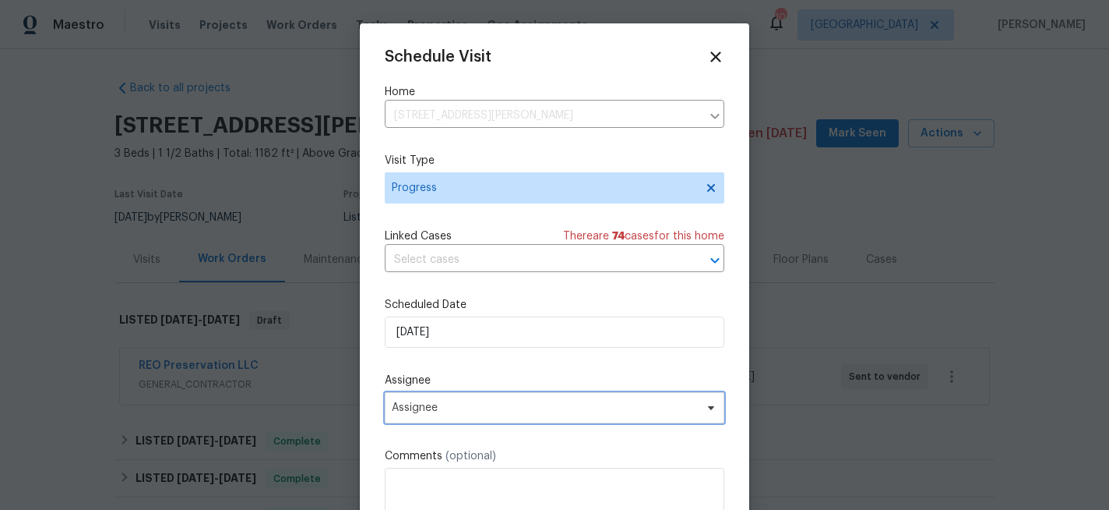
click at [433, 403] on span "Assignee" at bounding box center [544, 407] width 305 height 12
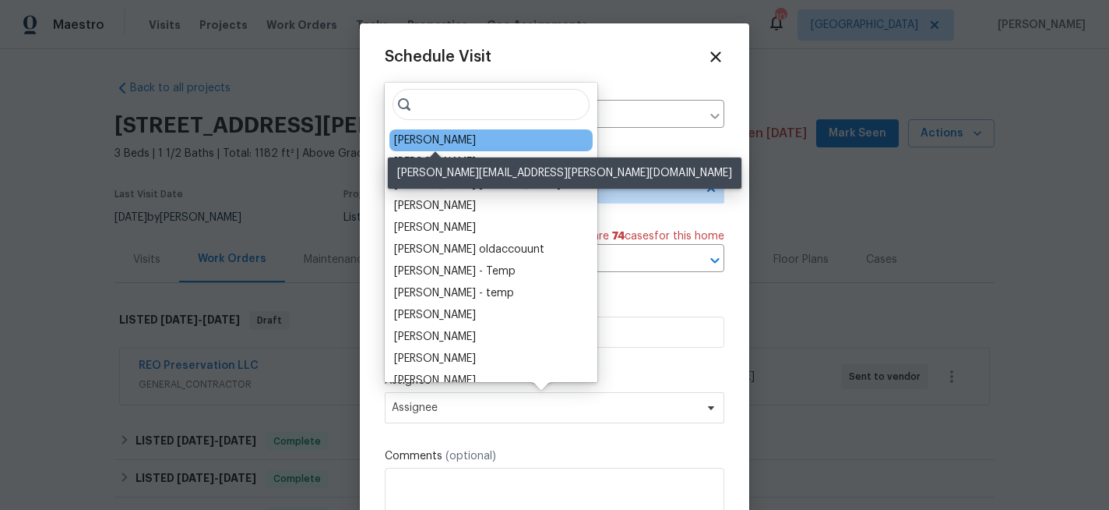
click at [451, 143] on div "Michael Gruener" at bounding box center [435, 140] width 82 height 16
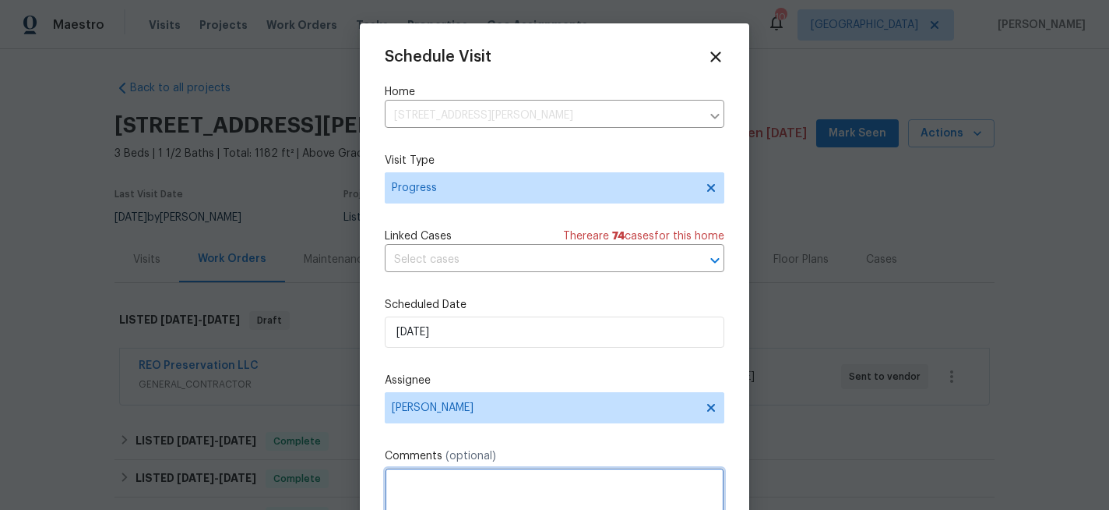
click at [415, 481] on textarea at bounding box center [555, 498] width 340 height 62
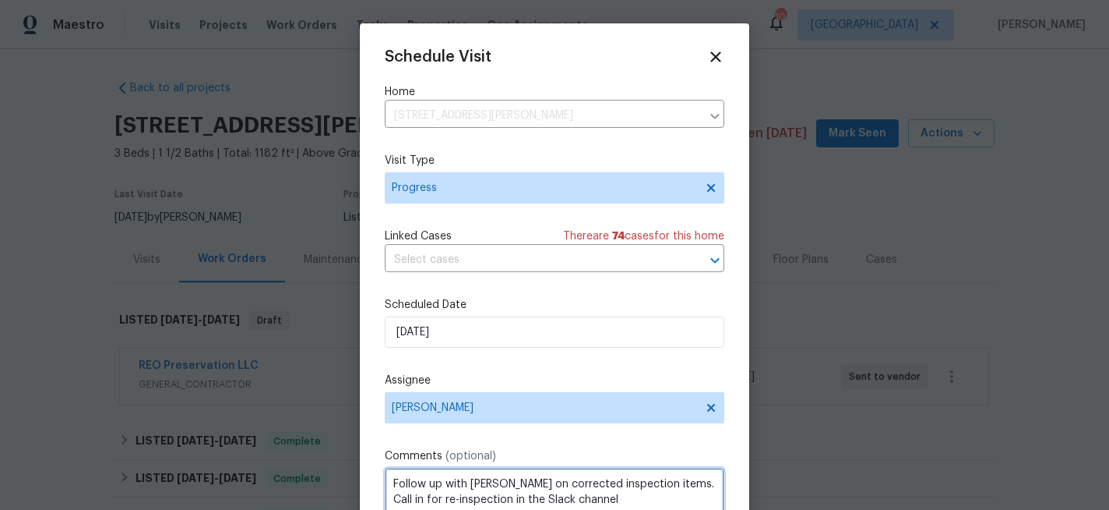
scroll to position [28, 0]
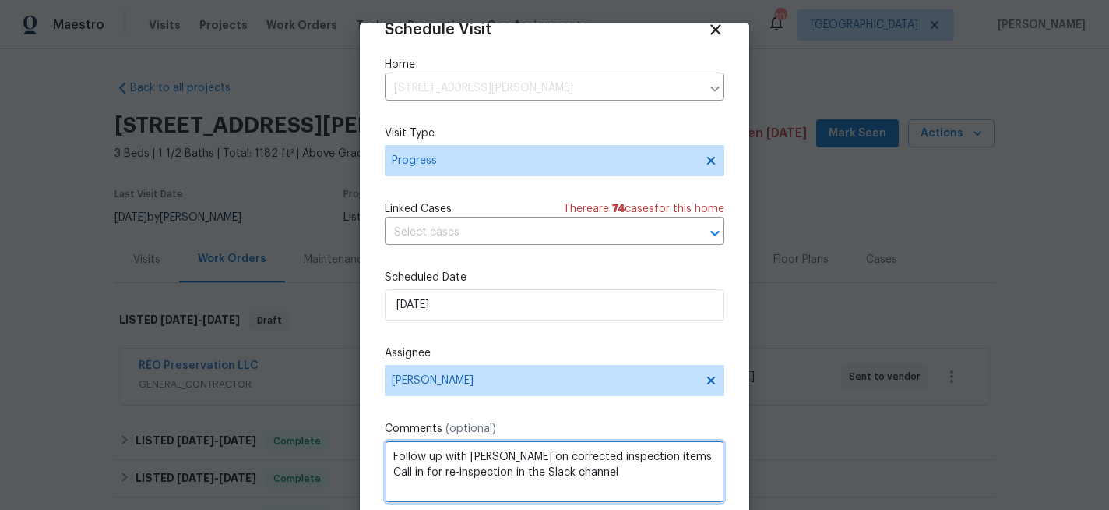
type textarea "Follow up with Louis on corrected inspection items. Call in for re-inspection i…"
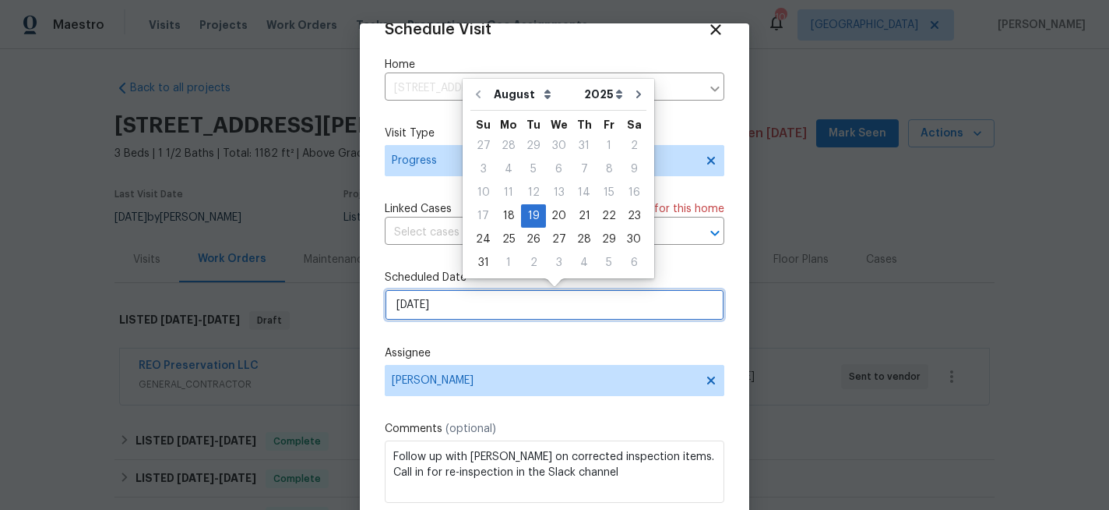
click at [491, 316] on input "8/19/2025" at bounding box center [555, 304] width 340 height 31
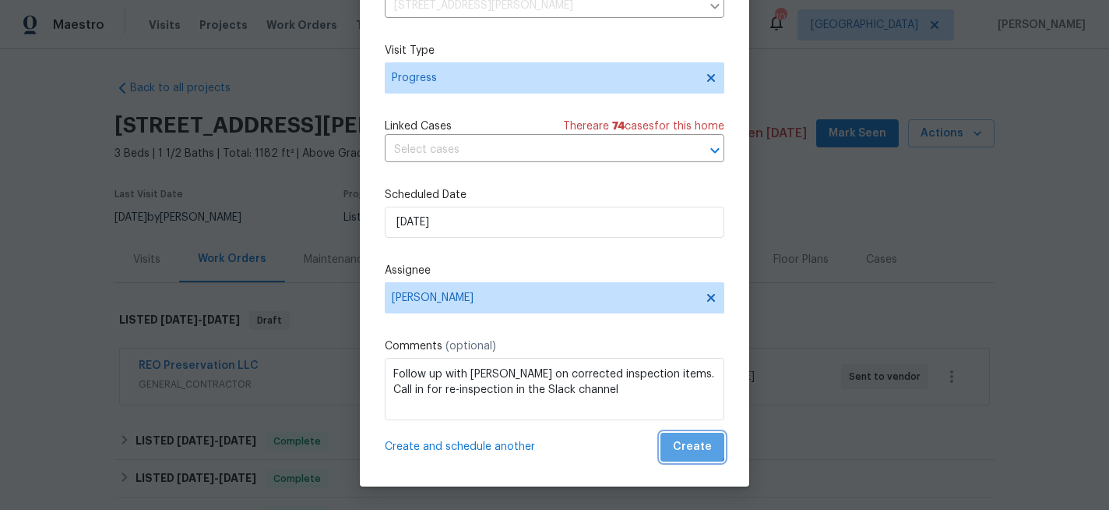
click at [692, 439] on span "Create" at bounding box center [692, 446] width 39 height 19
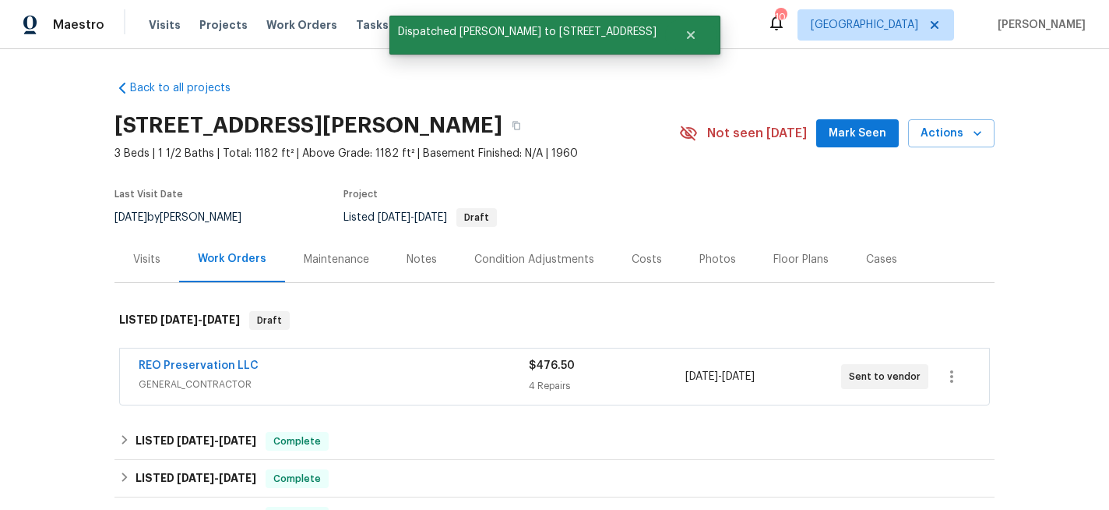
scroll to position [0, 0]
click at [414, 260] on div "Notes" at bounding box center [422, 260] width 30 height 16
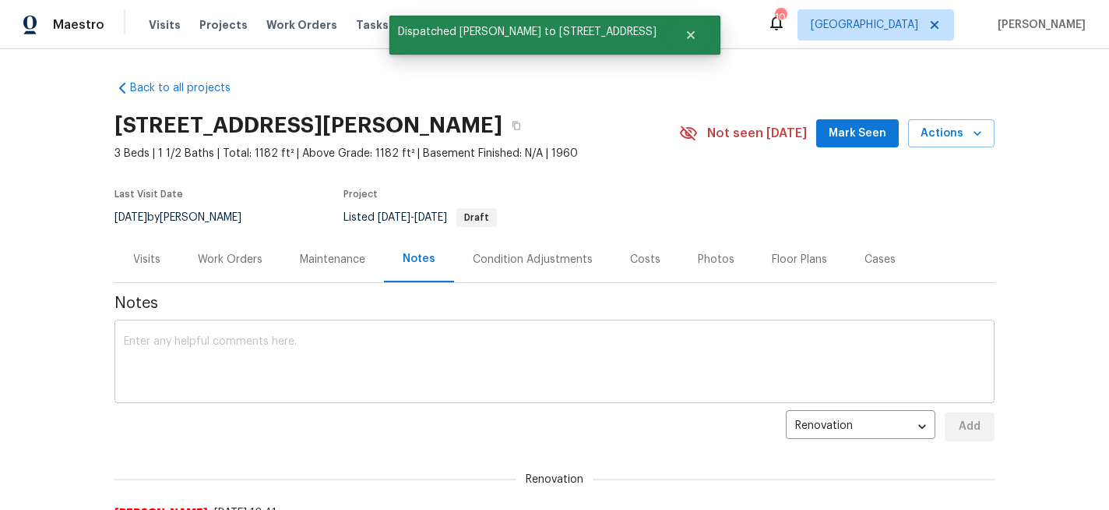
click at [302, 332] on div "x ​" at bounding box center [555, 362] width 880 height 79
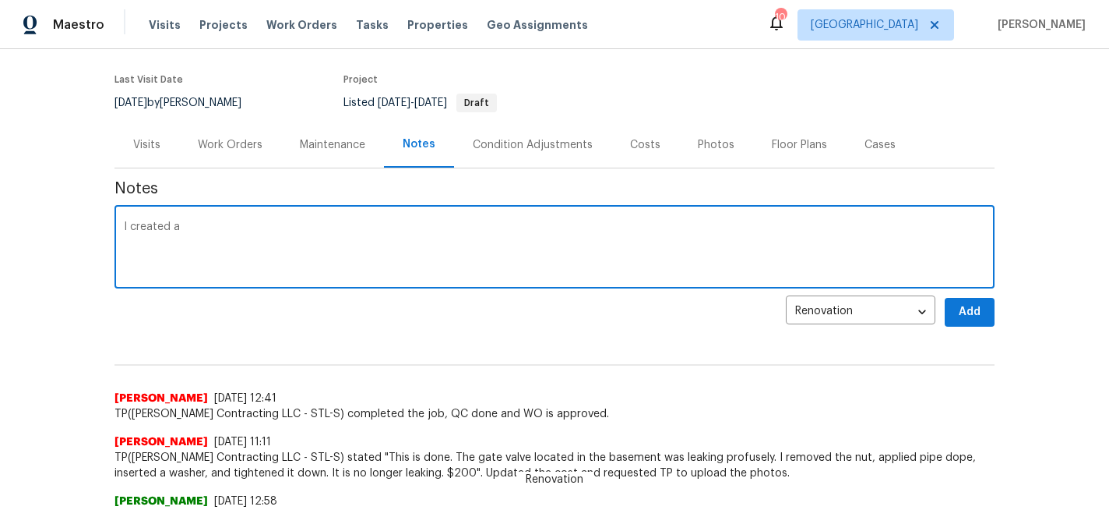
scroll to position [109, 0]
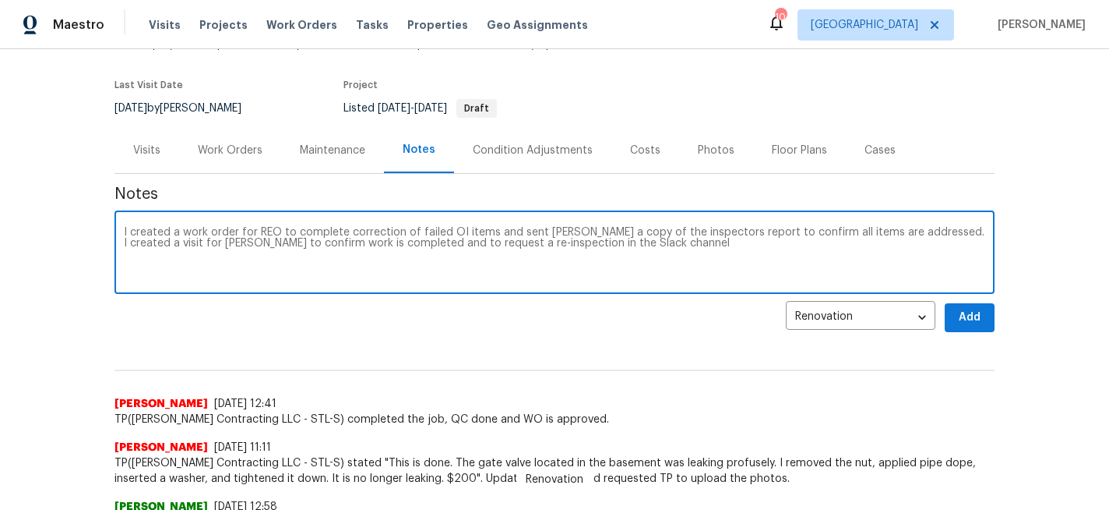
type textarea "I created a work order for REO to complete correction of failed OI items and se…"
click at [967, 312] on span "Add" at bounding box center [969, 317] width 25 height 19
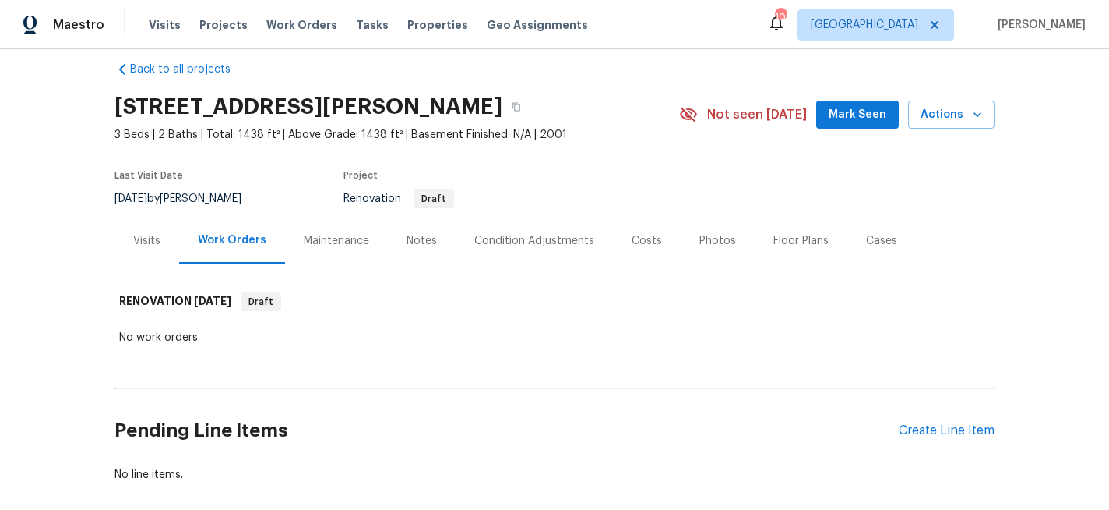
scroll to position [11, 0]
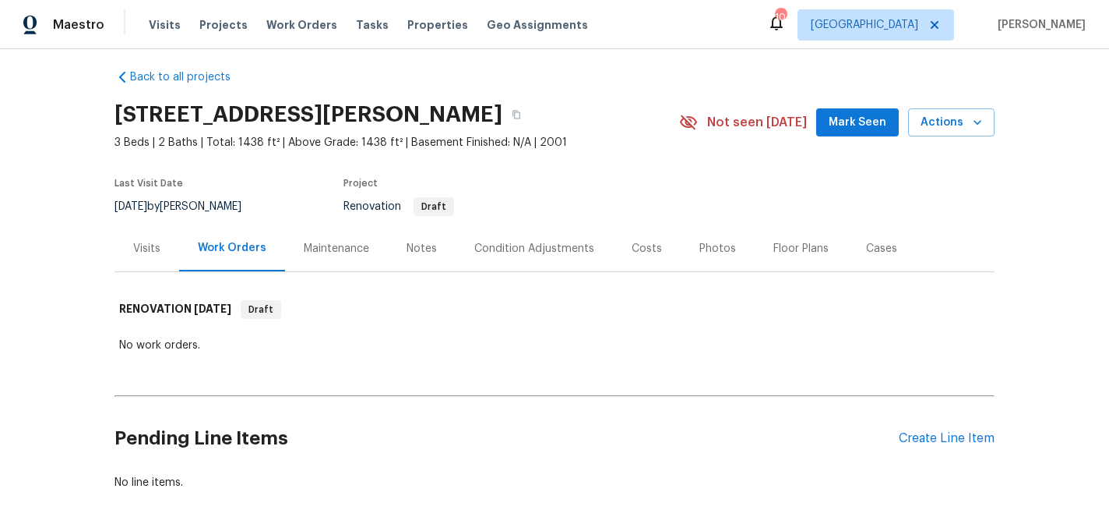
click at [517, 252] on div "Condition Adjustments" at bounding box center [534, 249] width 120 height 16
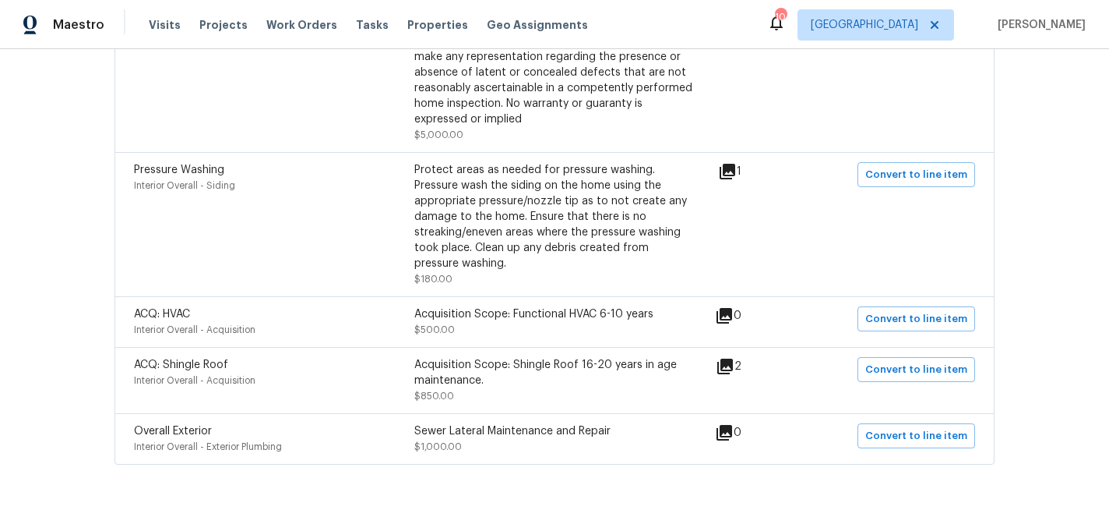
scroll to position [1320, 0]
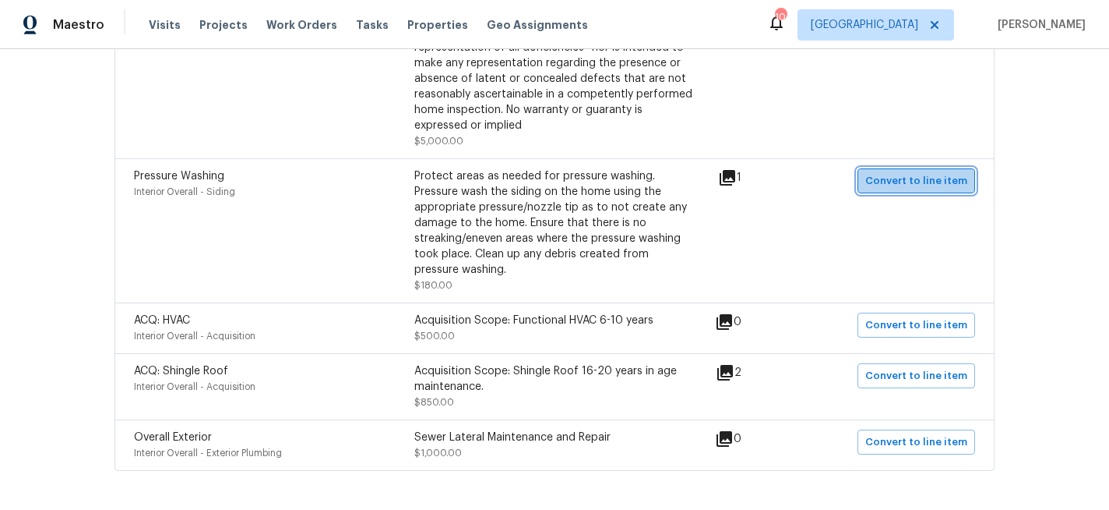
click at [929, 183] on span "Convert to line item" at bounding box center [917, 181] width 102 height 18
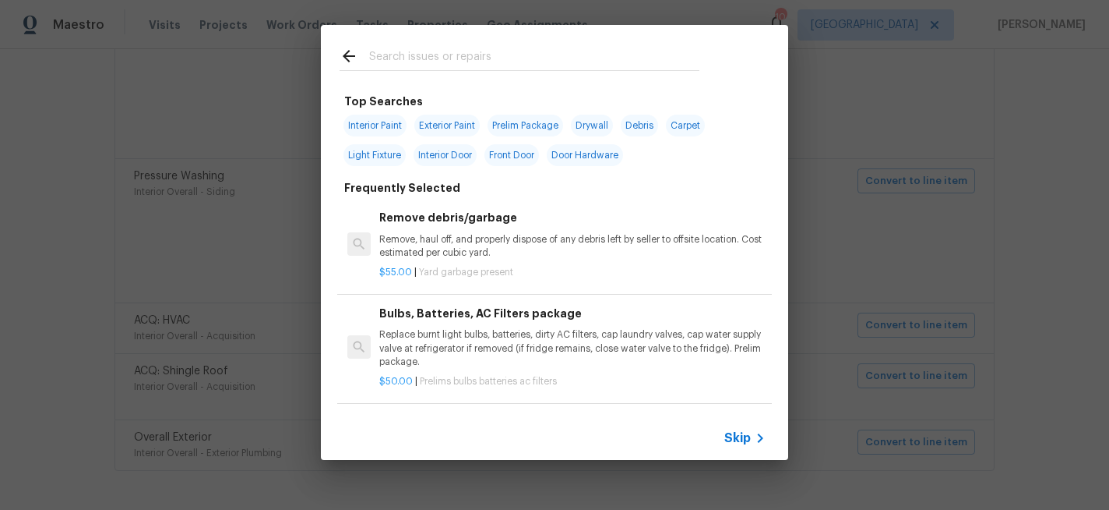
click at [737, 433] on span "Skip" at bounding box center [738, 438] width 26 height 16
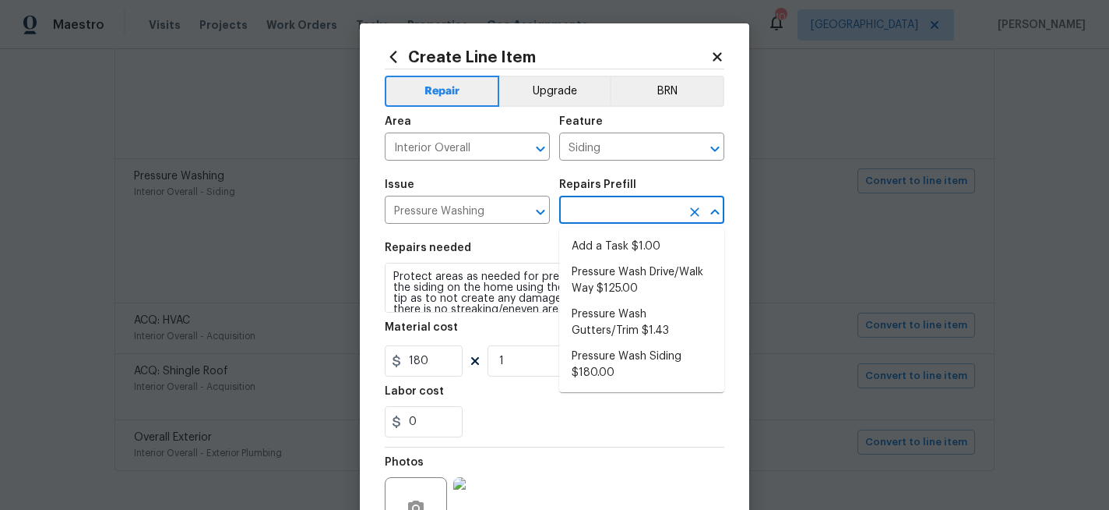
click at [585, 214] on input "text" at bounding box center [620, 211] width 122 height 24
click at [588, 353] on li "Pressure Wash Siding $180.00" at bounding box center [641, 365] width 165 height 42
type input "Pressure Wash Siding $180.00"
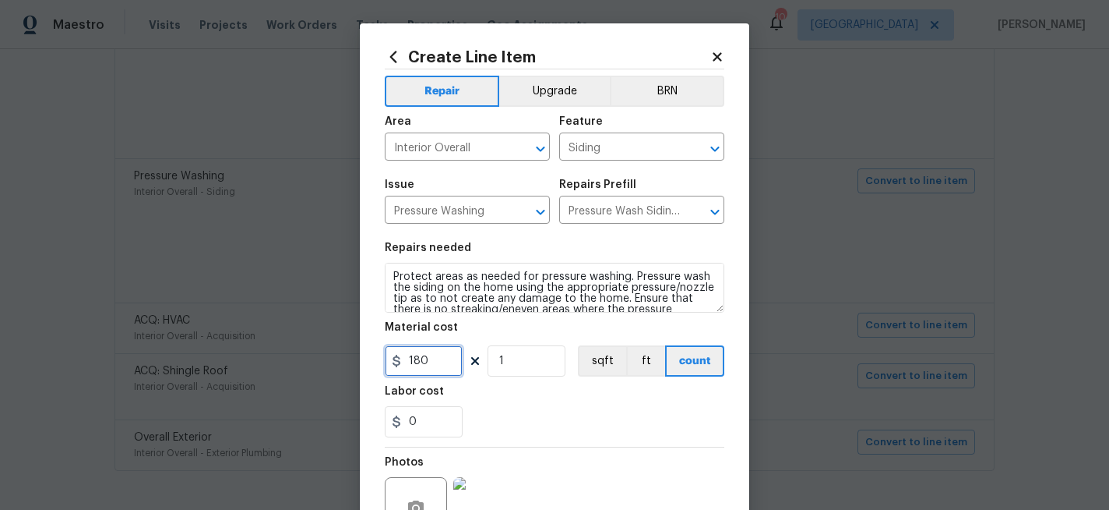
click at [442, 362] on input "180" at bounding box center [424, 360] width 78 height 31
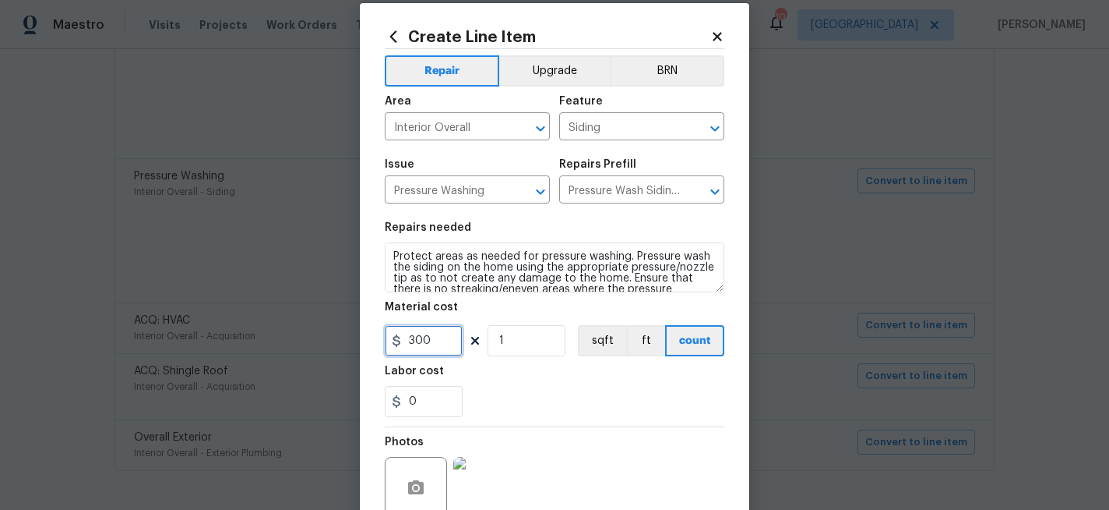
scroll to position [22, 0]
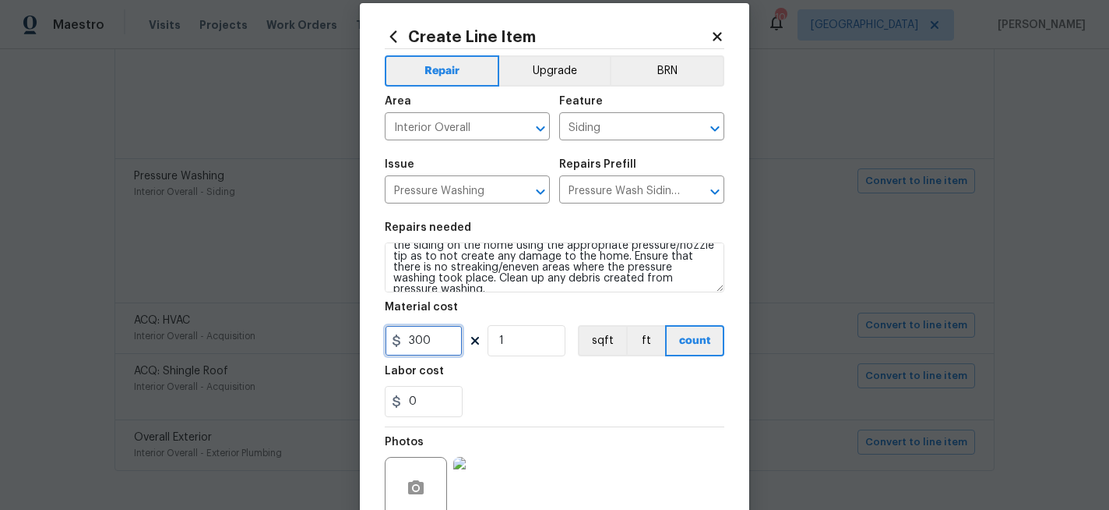
type input "300"
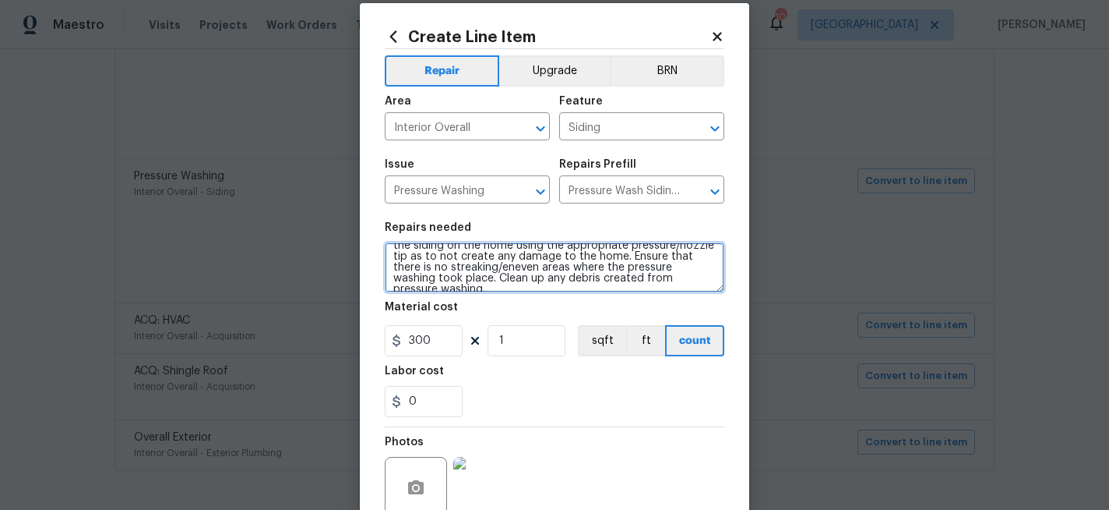
scroll to position [0, 0]
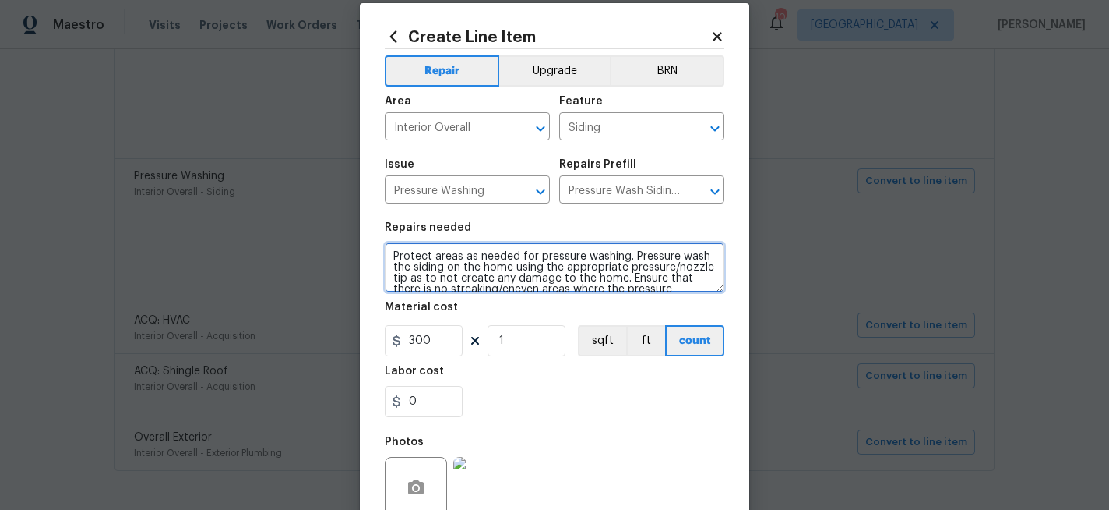
drag, startPoint x: 700, startPoint y: 279, endPoint x: 241, endPoint y: 127, distance: 483.4
click at [196, 184] on div "Create Line Item Repair Upgrade BRN Area Interior Overall ​ Feature Siding ​ Is…" at bounding box center [554, 255] width 1109 height 510
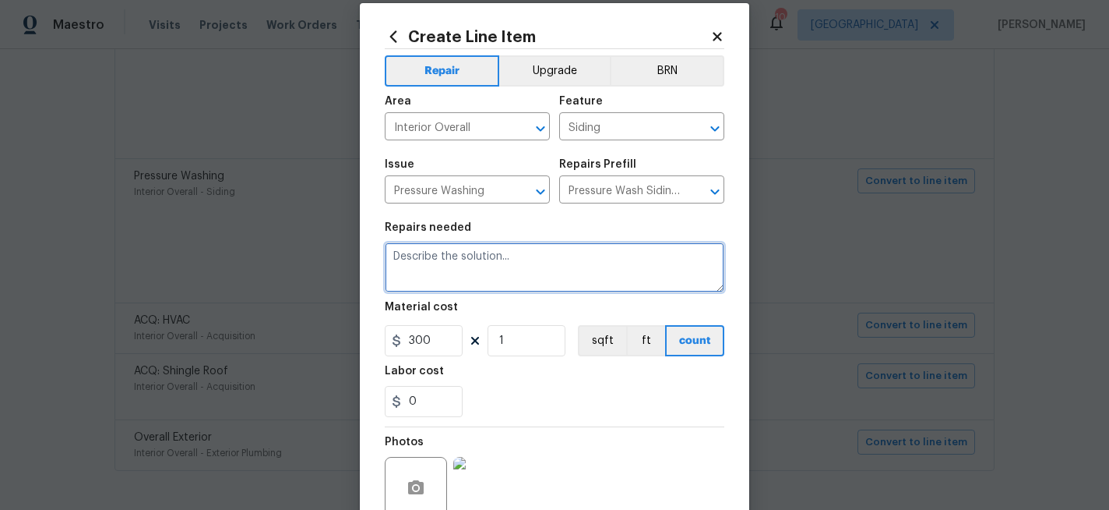
paste textarea "Pressure Wash - Pressure wash using ZEP MOLD AND STAIN REMOVER and the appropri…"
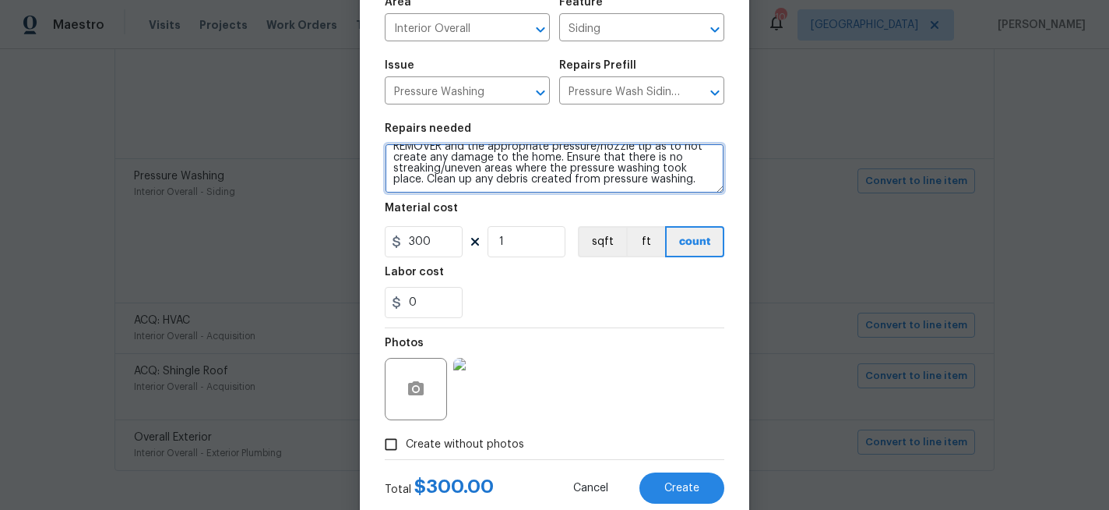
scroll to position [162, 0]
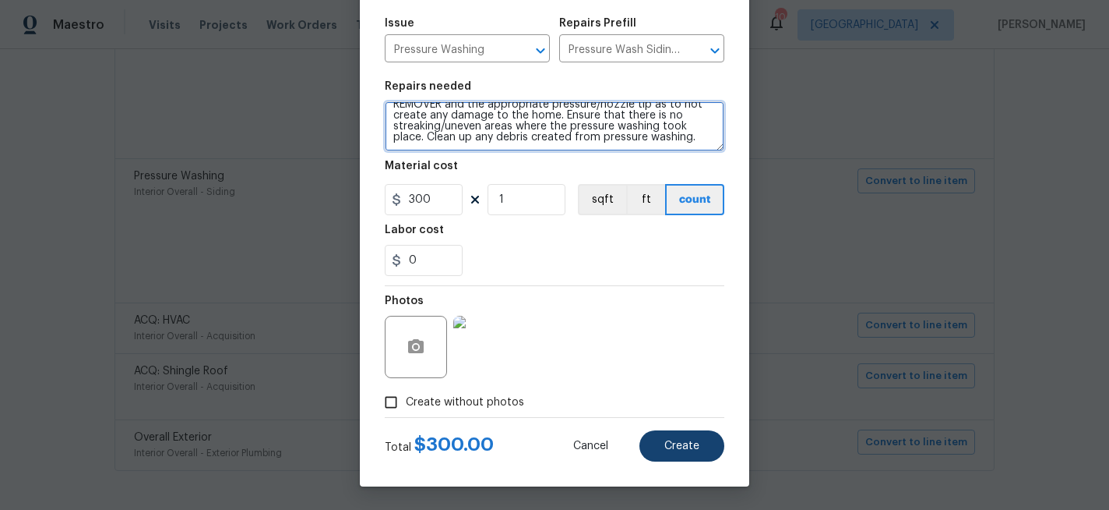
type textarea "Pressure Wash - Pressure wash using ZEP MOLD AND STAIN REMOVER and the appropri…"
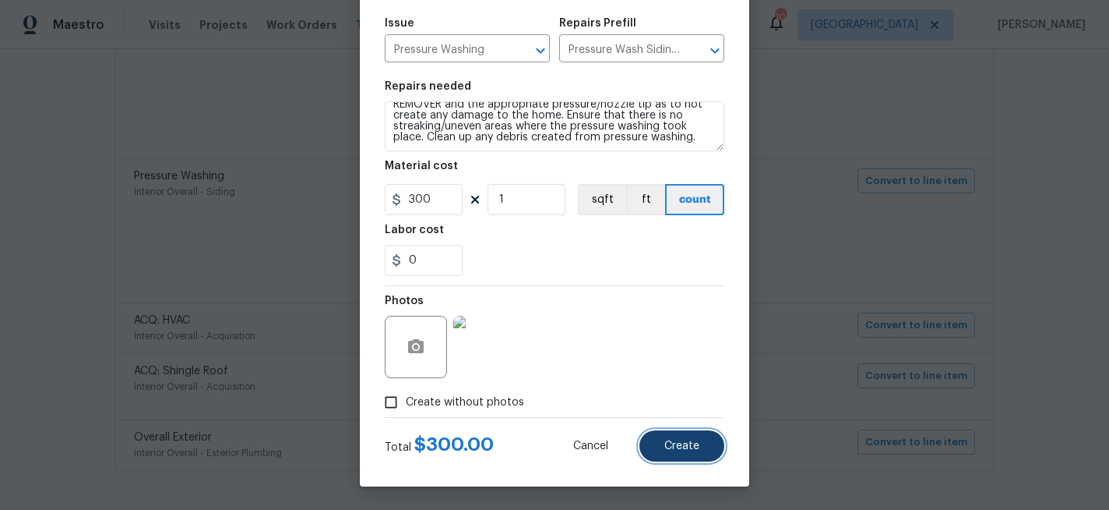
click at [665, 437] on button "Create" at bounding box center [682, 445] width 85 height 31
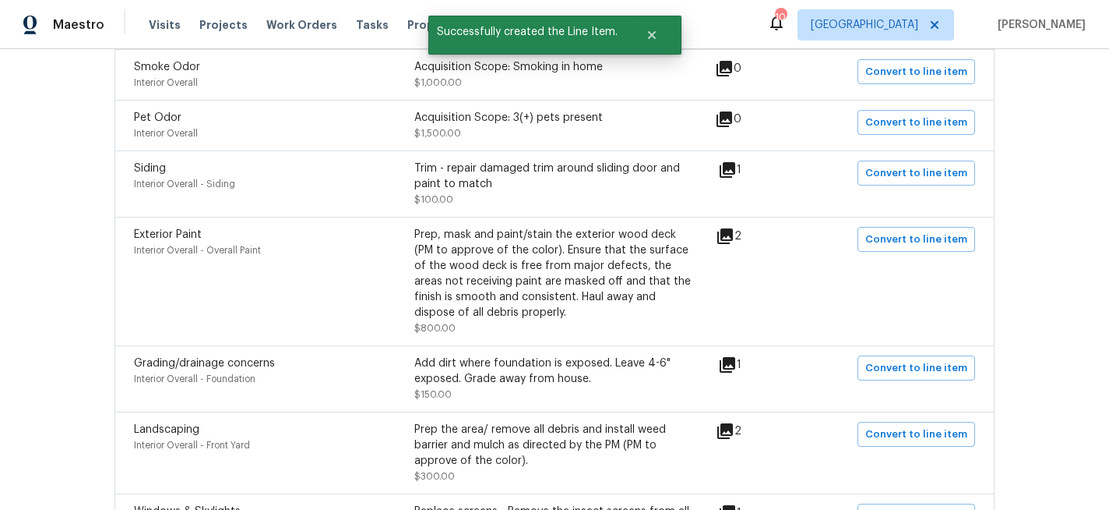
scroll to position [0, 0]
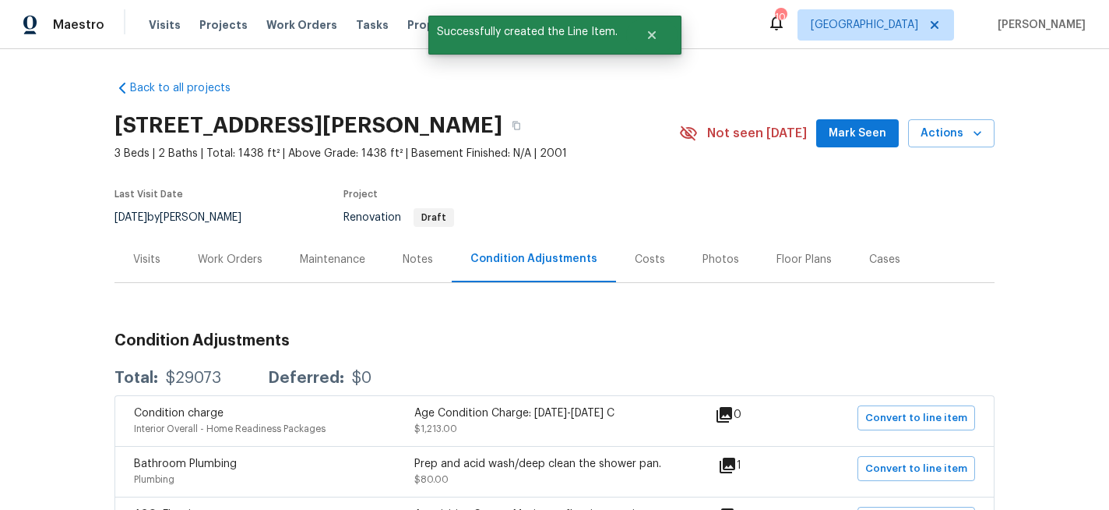
click at [245, 261] on div "Work Orders" at bounding box center [230, 260] width 65 height 16
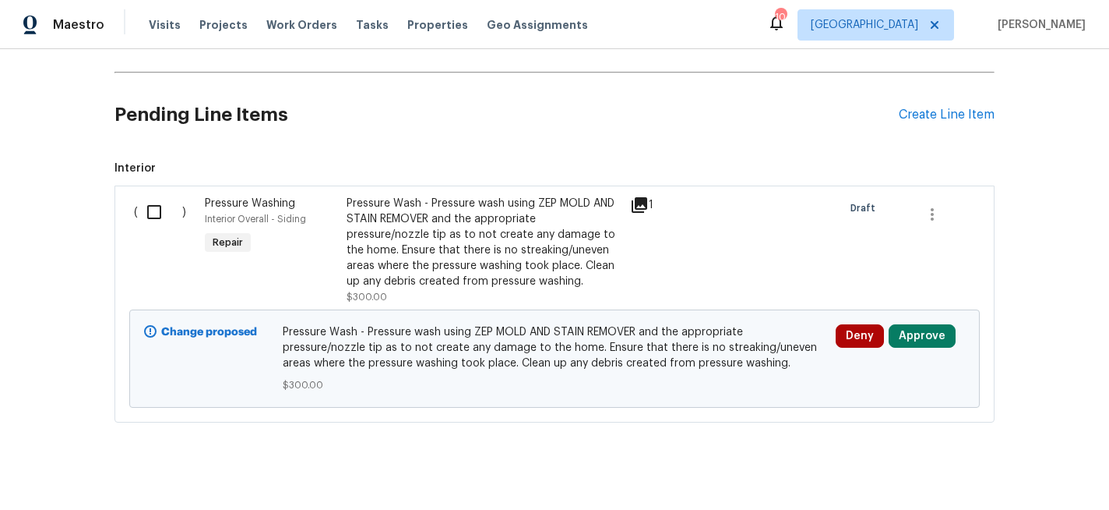
scroll to position [339, 0]
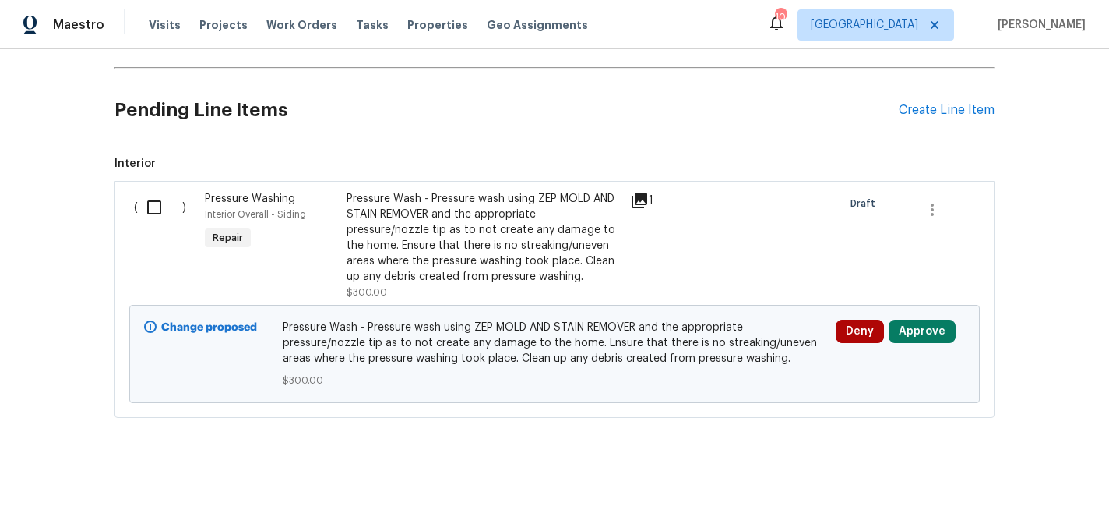
click at [156, 204] on input "checkbox" at bounding box center [160, 207] width 44 height 33
checkbox input "true"
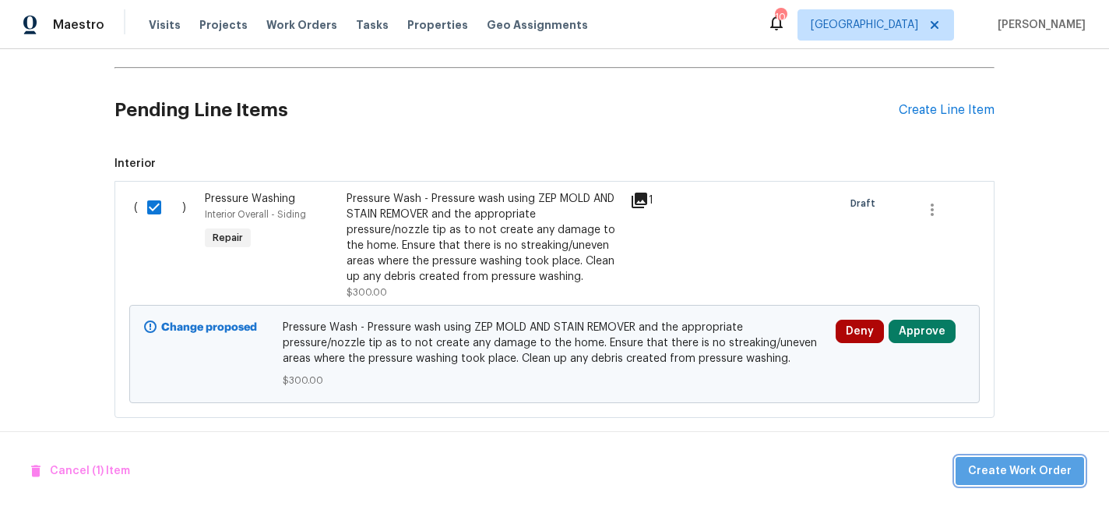
click at [1041, 474] on span "Create Work Order" at bounding box center [1020, 470] width 104 height 19
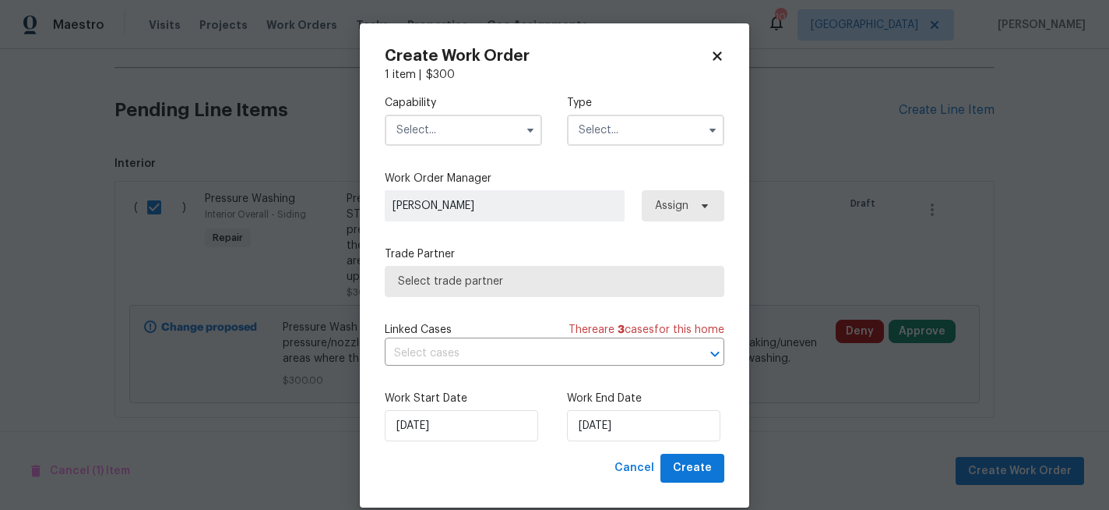
click at [453, 130] on input "text" at bounding box center [463, 130] width 157 height 31
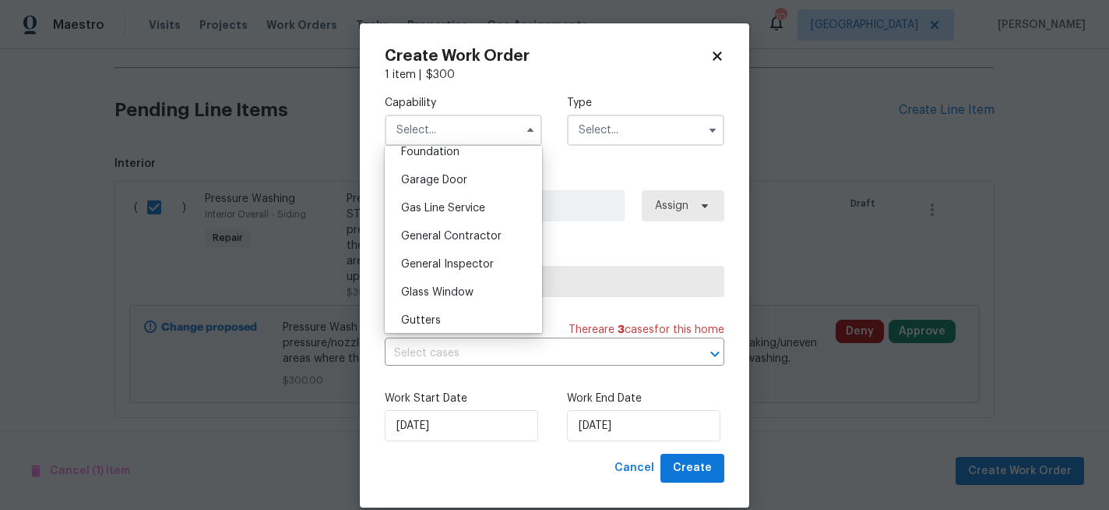
scroll to position [679, 0]
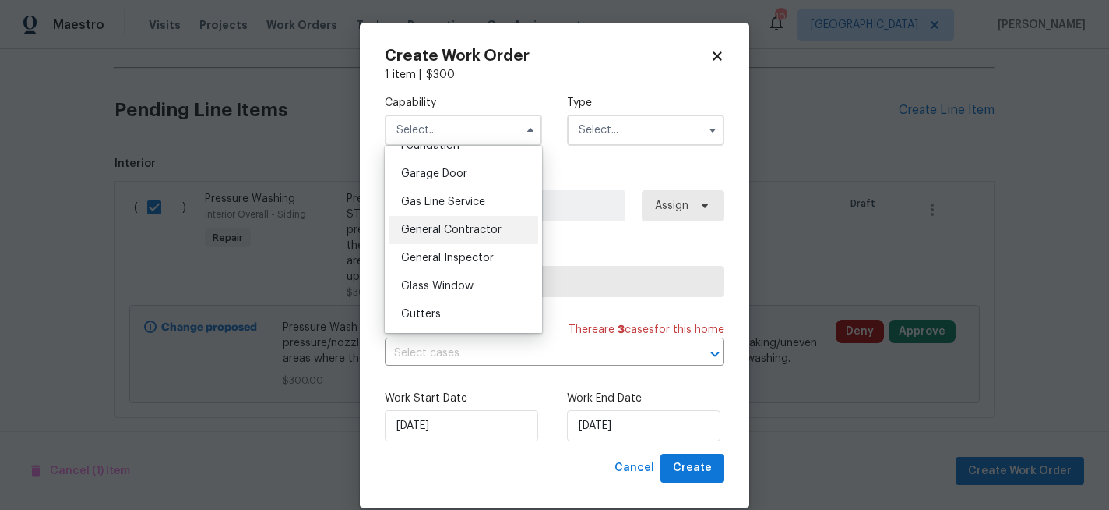
click at [444, 231] on span "General Contractor" at bounding box center [451, 229] width 101 height 11
type input "General Contractor"
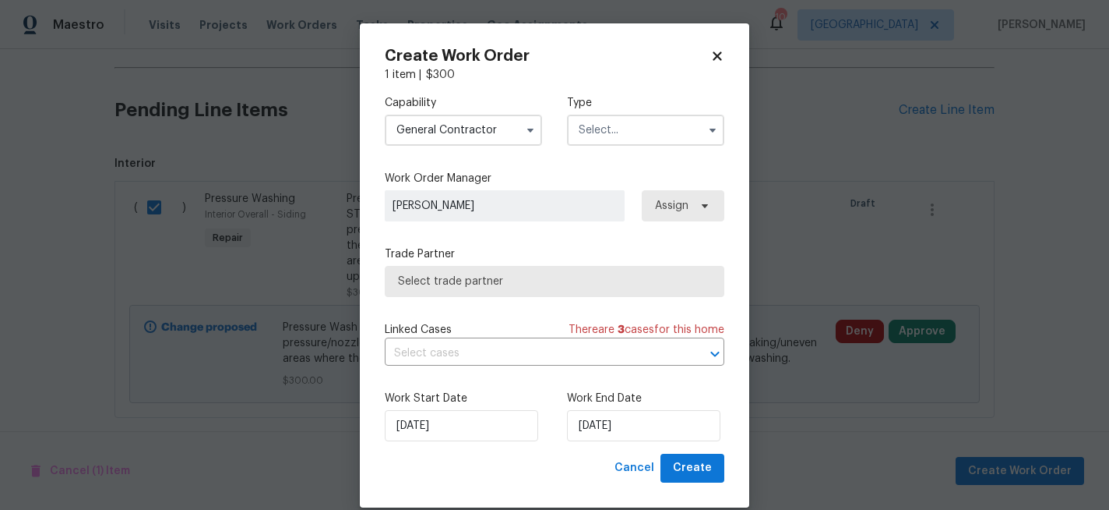
click at [601, 129] on input "text" at bounding box center [645, 130] width 157 height 31
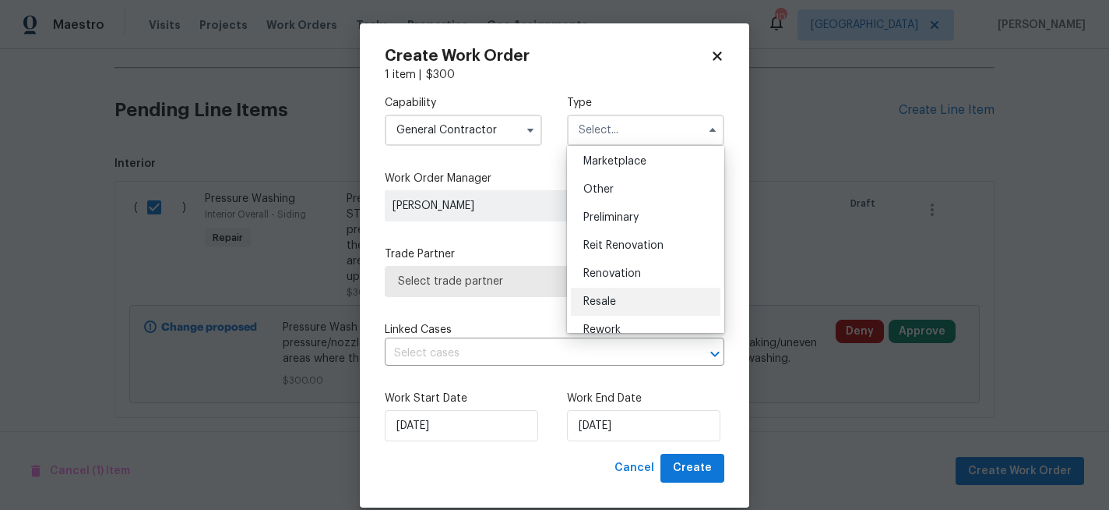
scroll to position [291, 0]
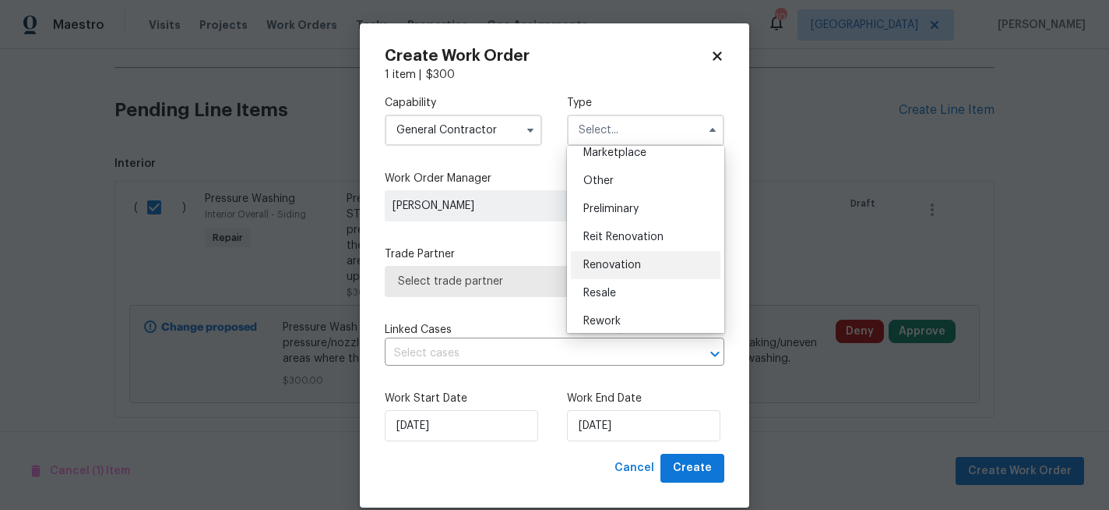
click at [629, 267] on span "Renovation" at bounding box center [613, 264] width 58 height 11
type input "Renovation"
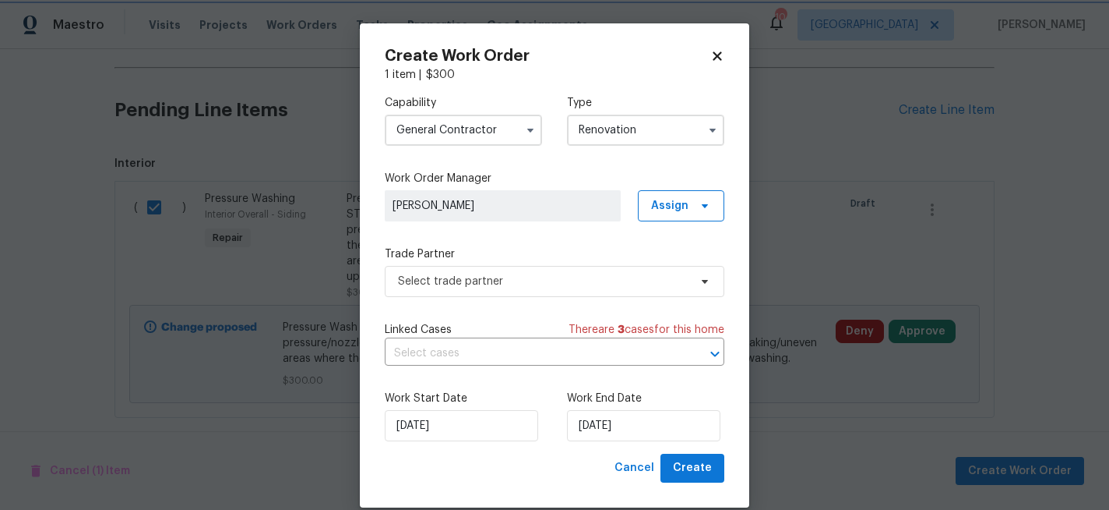
scroll to position [0, 0]
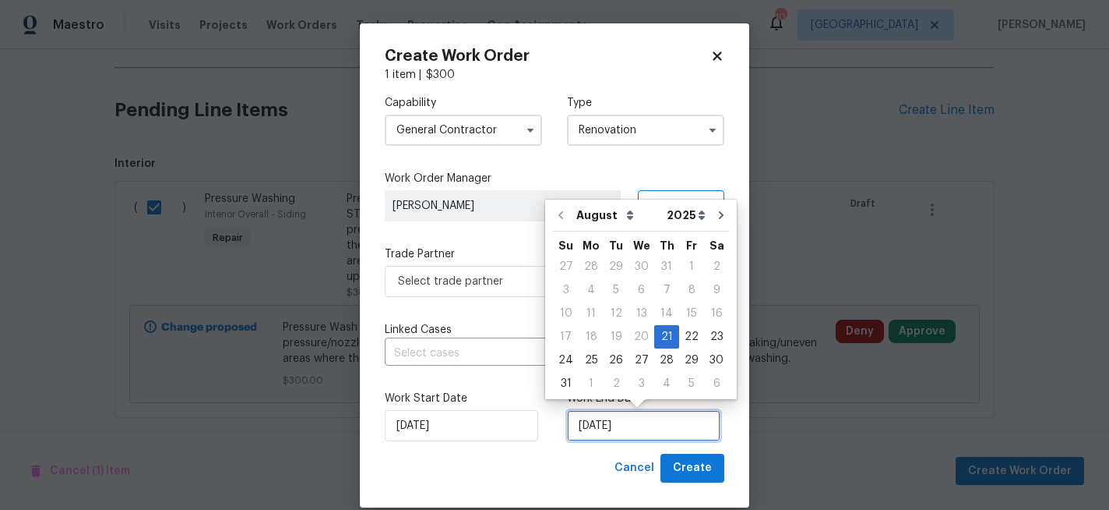
click at [631, 431] on input "[DATE]" at bounding box center [643, 425] width 153 height 31
click at [688, 390] on div "5" at bounding box center [691, 383] width 25 height 22
type input "[DATE]"
select select "8"
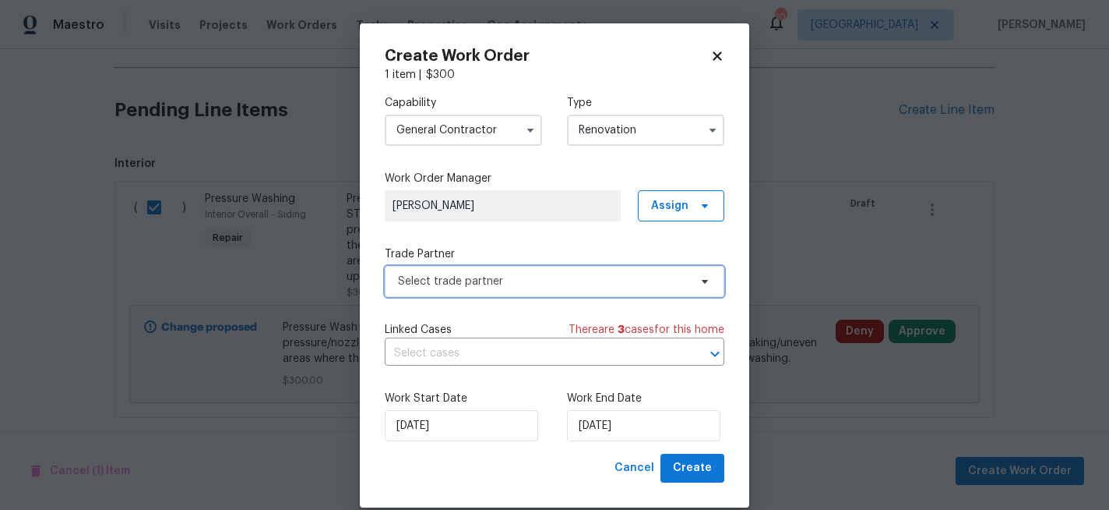
click at [457, 280] on span "Select trade partner" at bounding box center [543, 281] width 291 height 16
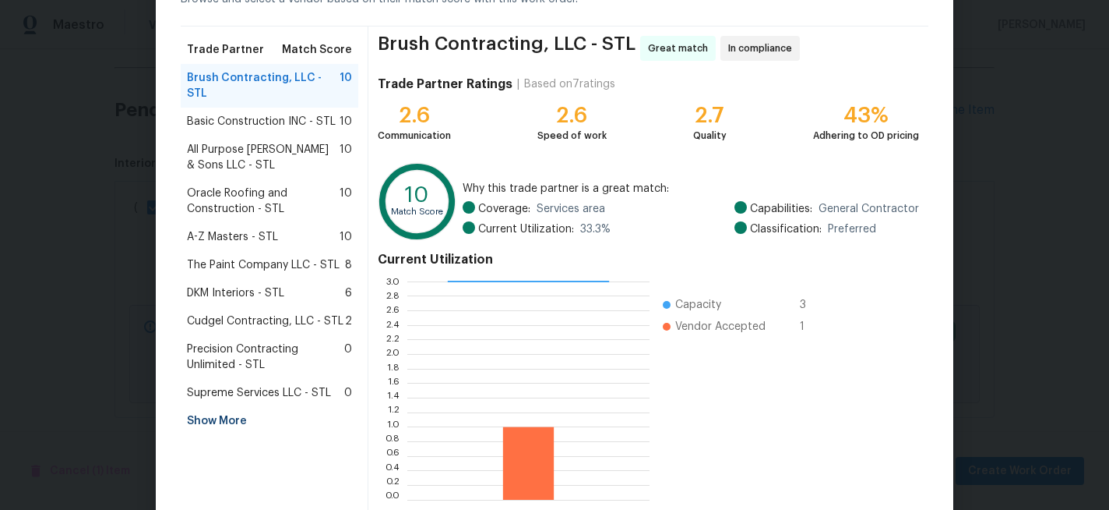
scroll to position [102, 0]
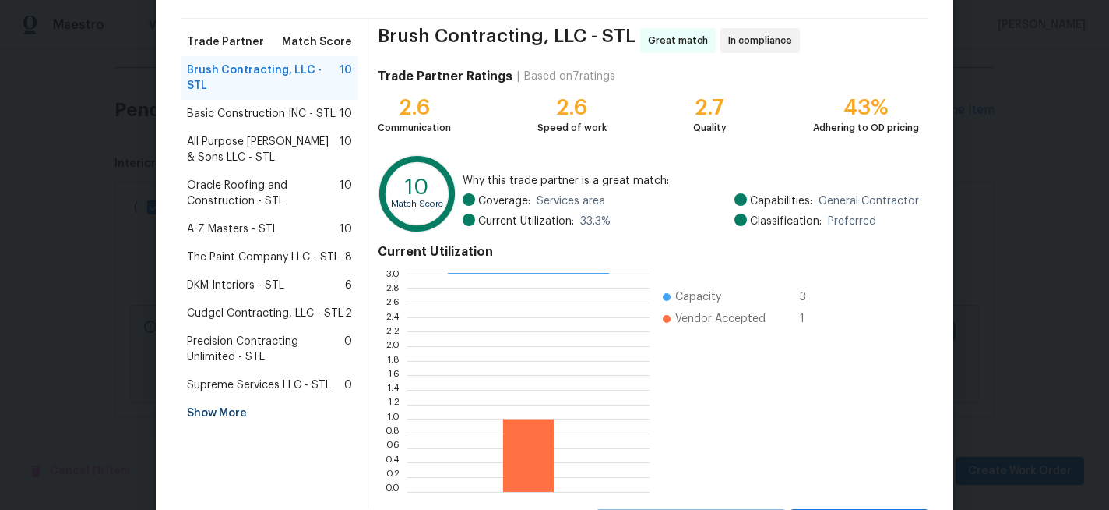
click at [216, 400] on div "Show More" at bounding box center [270, 413] width 178 height 28
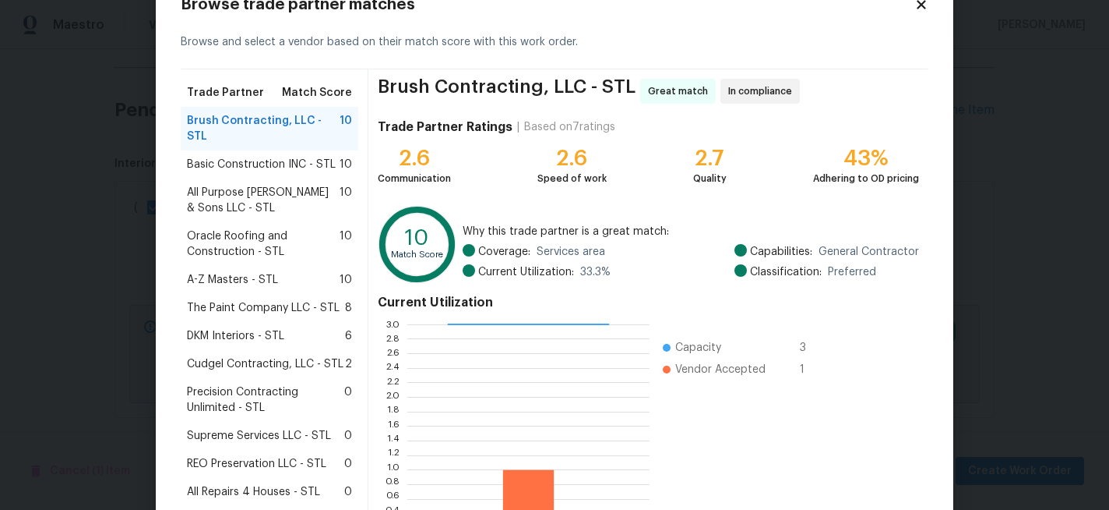
scroll to position [53, 0]
click at [256, 454] on span "REO Preservation LLC - STL" at bounding box center [256, 462] width 139 height 16
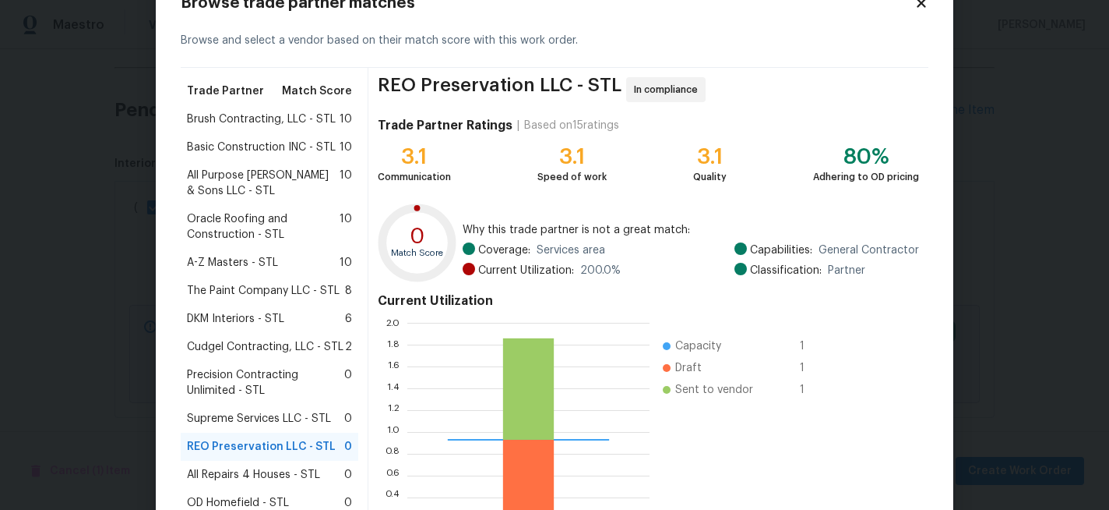
scroll to position [178, 0]
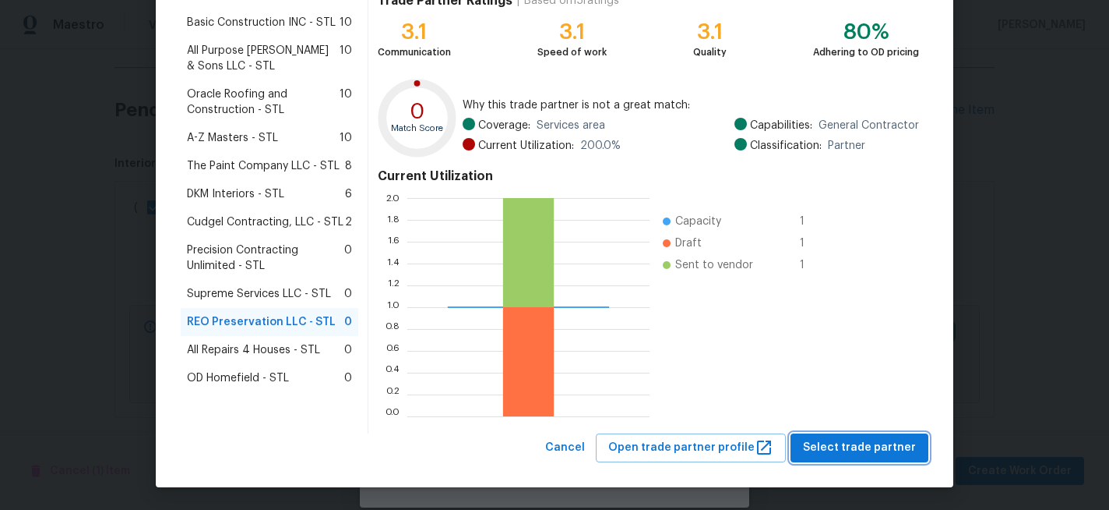
click at [860, 435] on button "Select trade partner" at bounding box center [860, 447] width 138 height 29
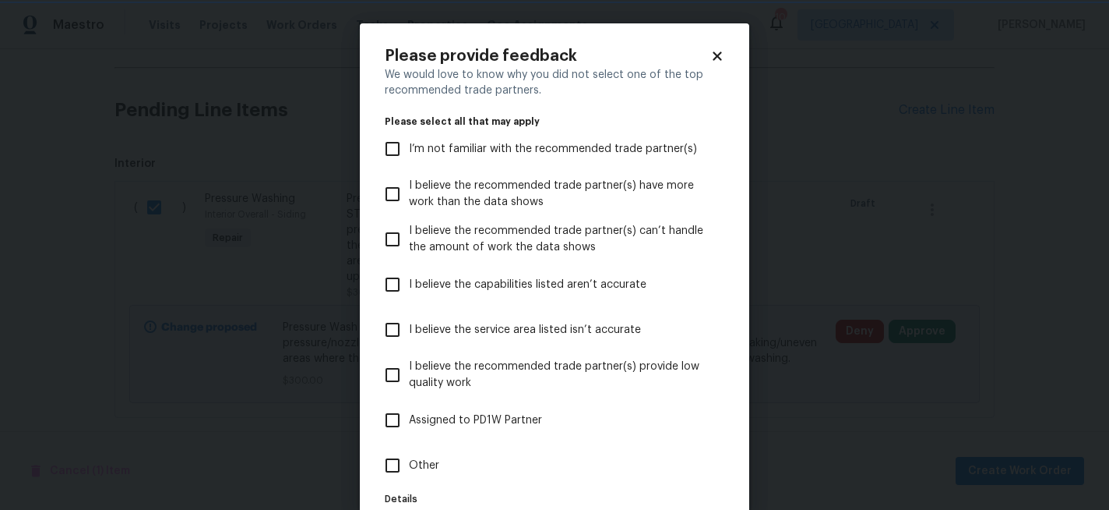
scroll to position [0, 0]
click at [396, 465] on input "Other" at bounding box center [392, 465] width 33 height 33
checkbox input "true"
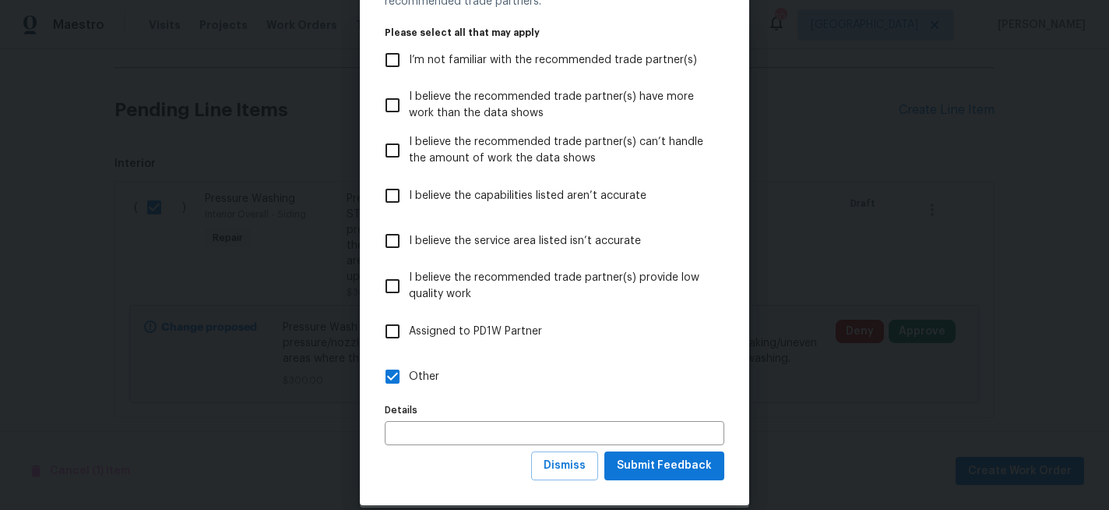
scroll to position [93, 0]
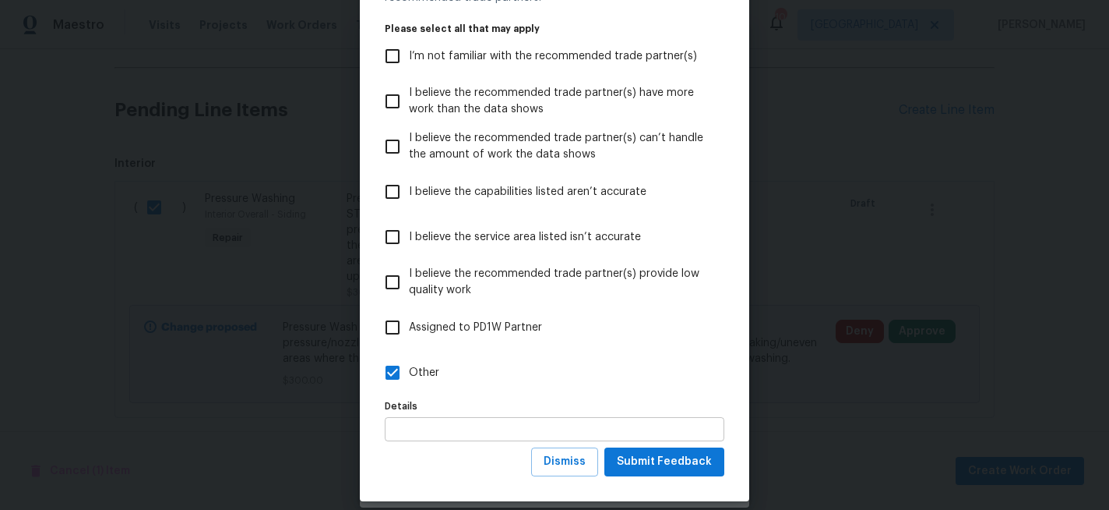
click at [450, 437] on input "text" at bounding box center [555, 429] width 340 height 24
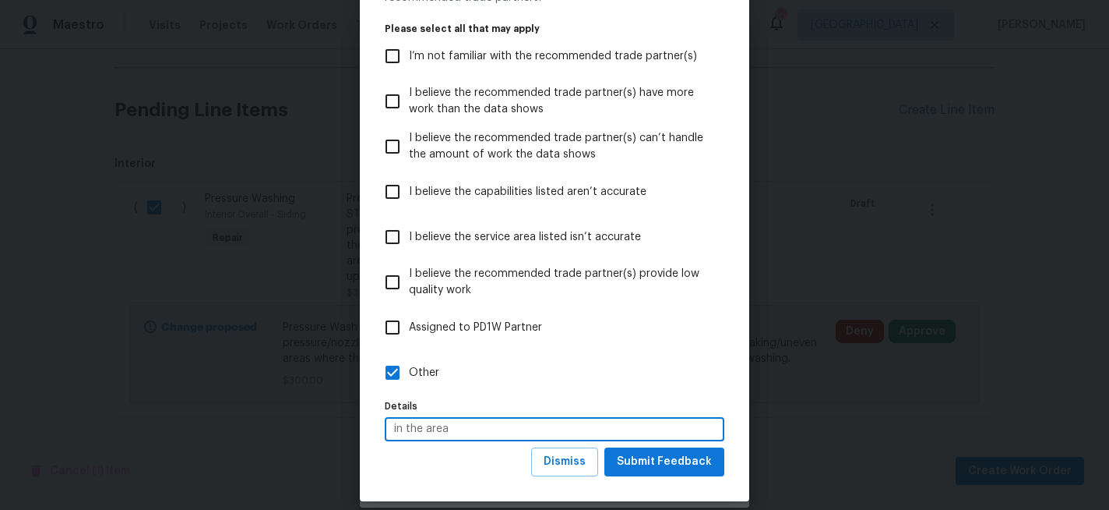
type input "in the area"
click at [665, 463] on span "Submit Feedback" at bounding box center [664, 461] width 95 height 19
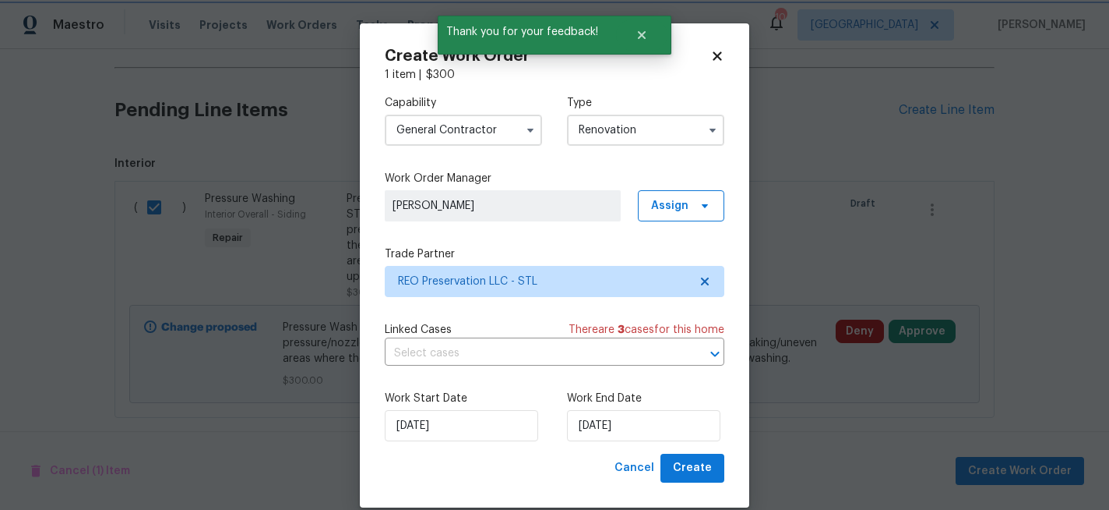
scroll to position [0, 0]
click at [702, 474] on span "Create" at bounding box center [692, 467] width 39 height 19
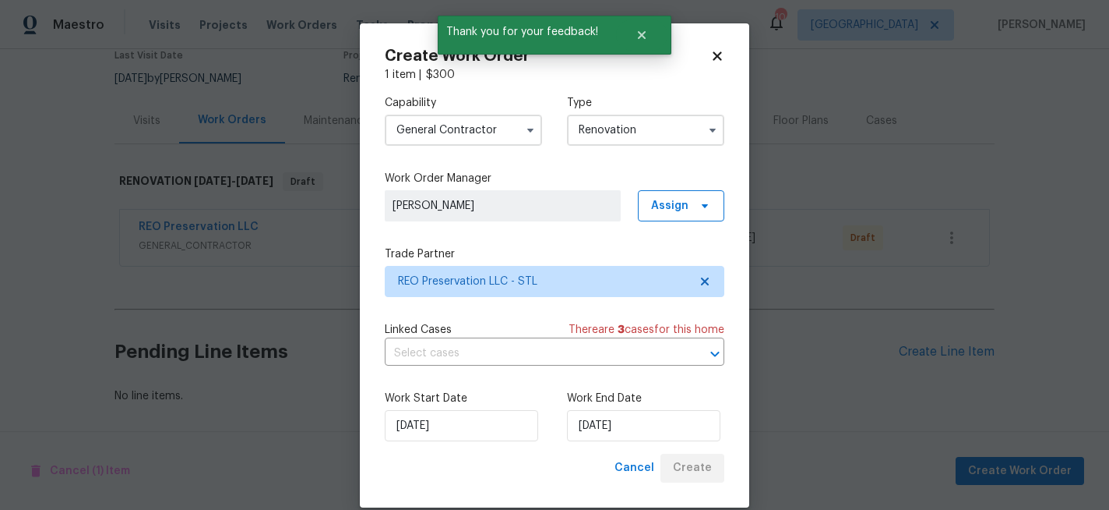
scroll to position [139, 0]
